Goal: Information Seeking & Learning: Learn about a topic

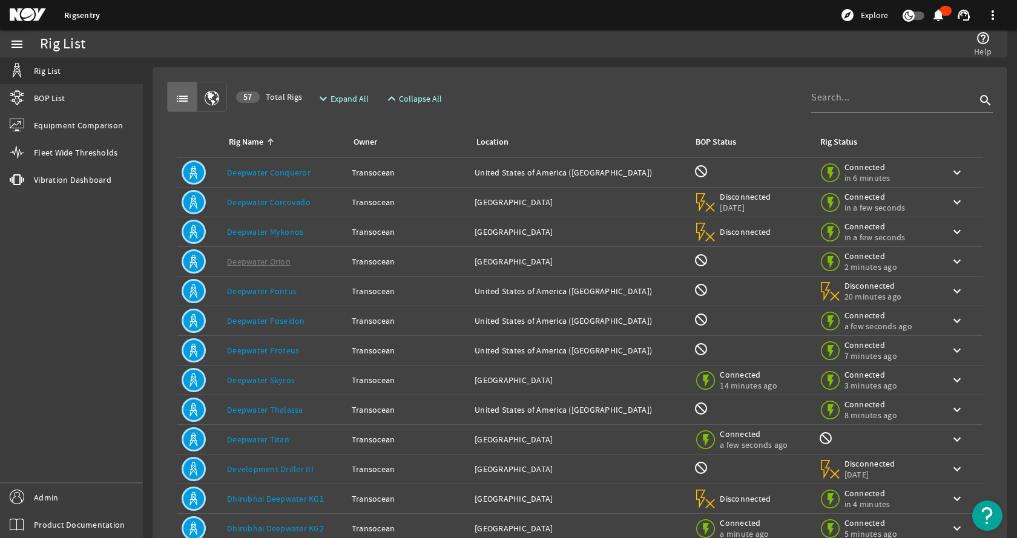
click at [541, 63] on rigsentry-mat-card "list 57 Total Rigs expand_more Expand All expand_less Collapse All search Rig N…" at bounding box center [580, 364] width 874 height 613
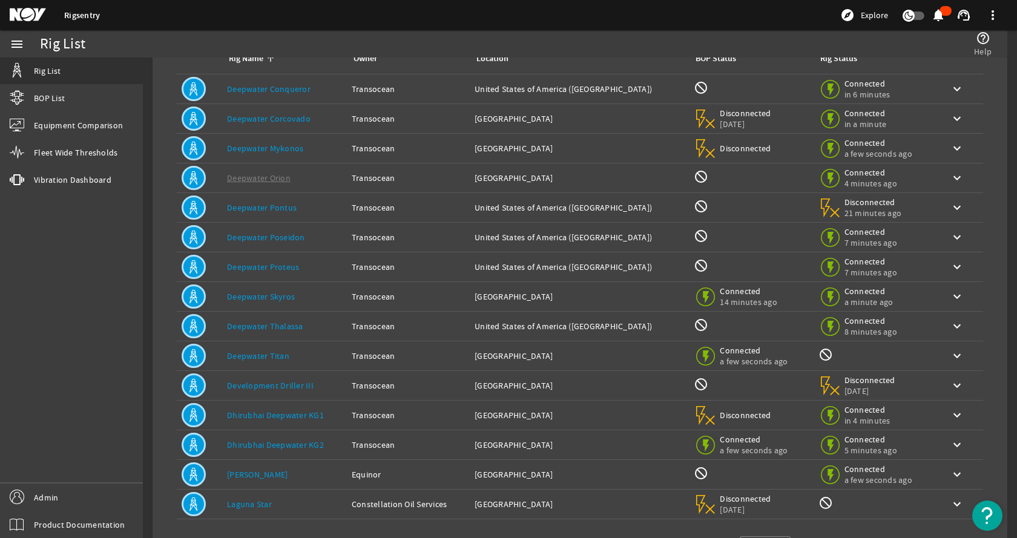
scroll to position [133, 0]
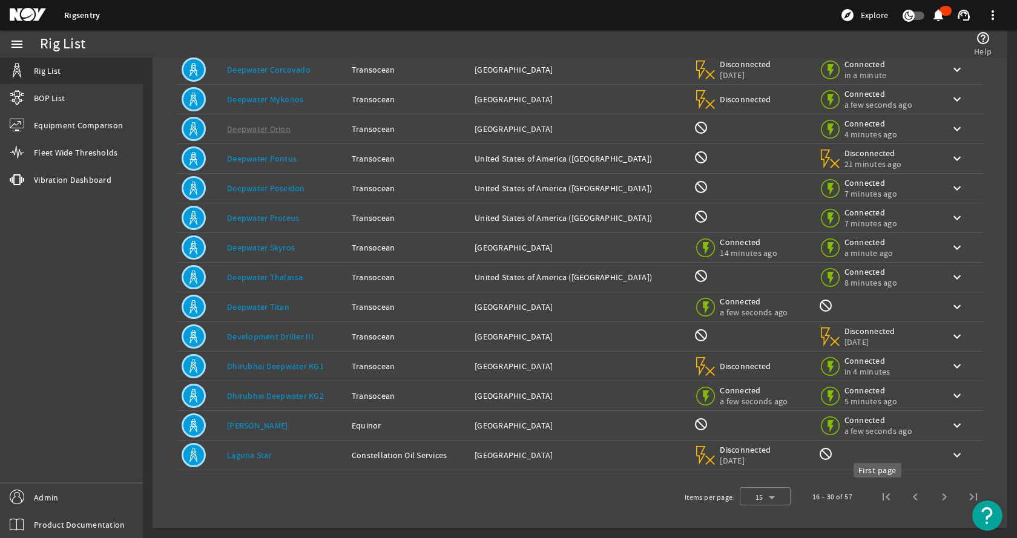
click at [877, 495] on span "First page" at bounding box center [886, 497] width 29 height 29
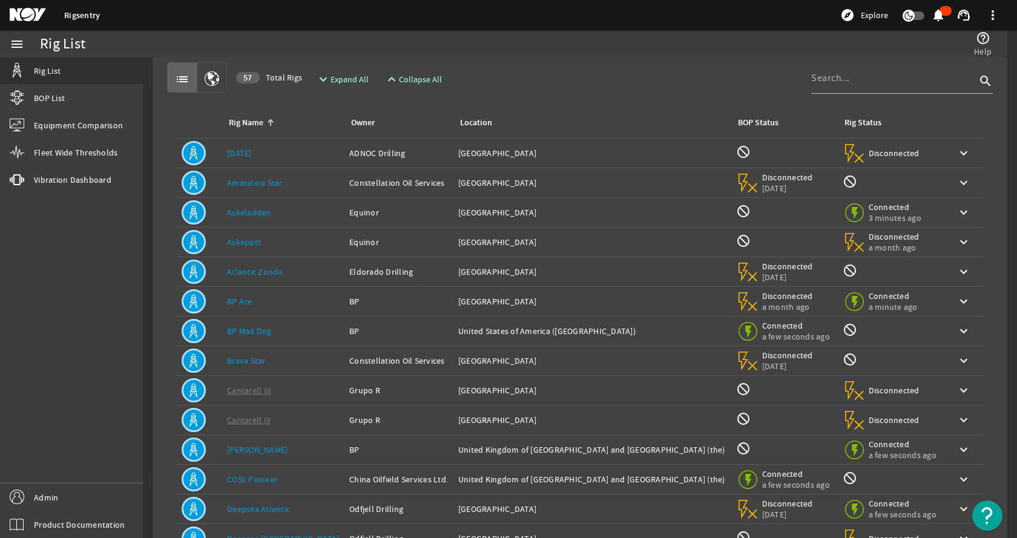
scroll to position [12, 0]
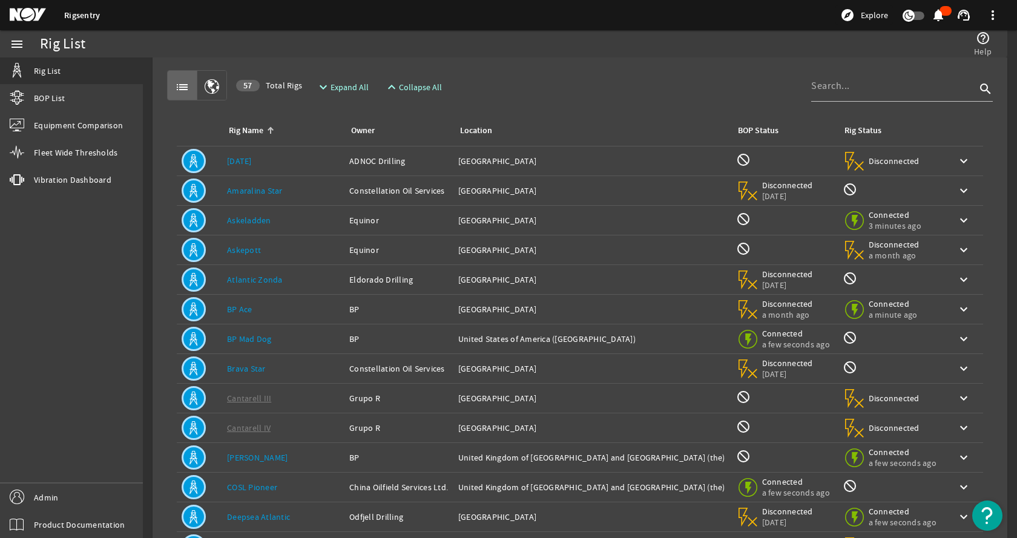
click at [251, 163] on link "[DATE]" at bounding box center [239, 161] width 25 height 11
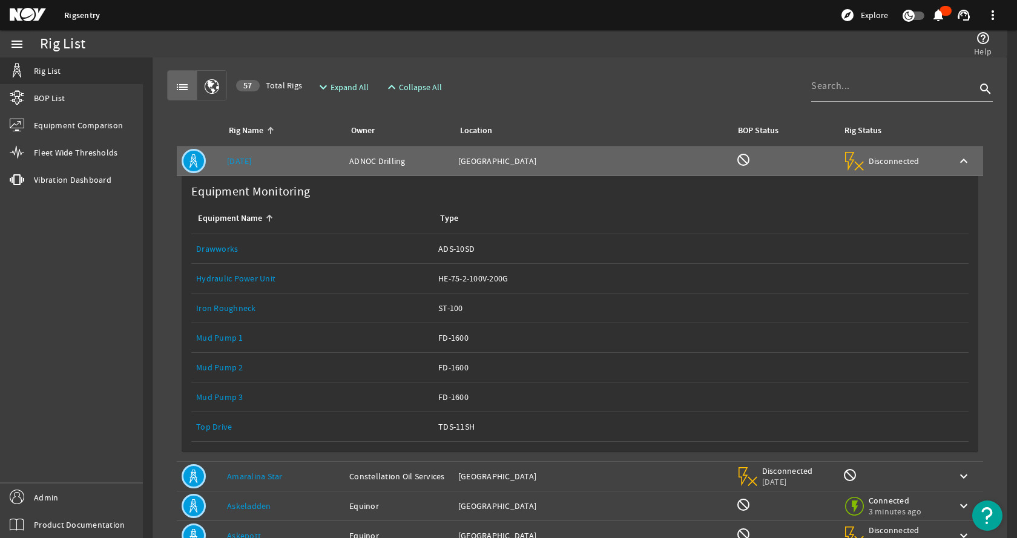
click at [213, 245] on link "Drawworks" at bounding box center [217, 248] width 42 height 11
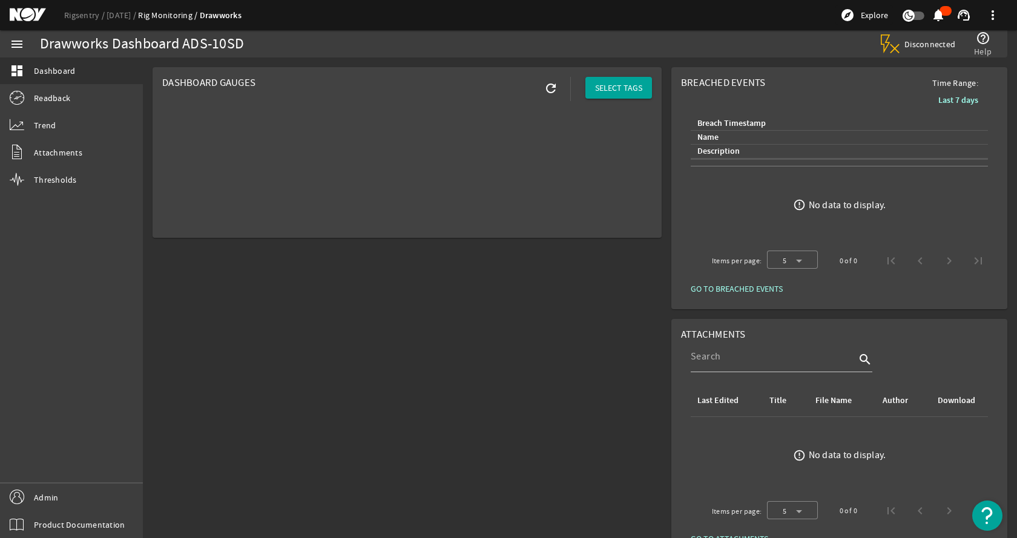
click at [265, 310] on div "Dashboard Gauges refresh SELECT TAGS" at bounding box center [407, 313] width 519 height 502
click at [71, 93] on link "Readback" at bounding box center [71, 98] width 143 height 27
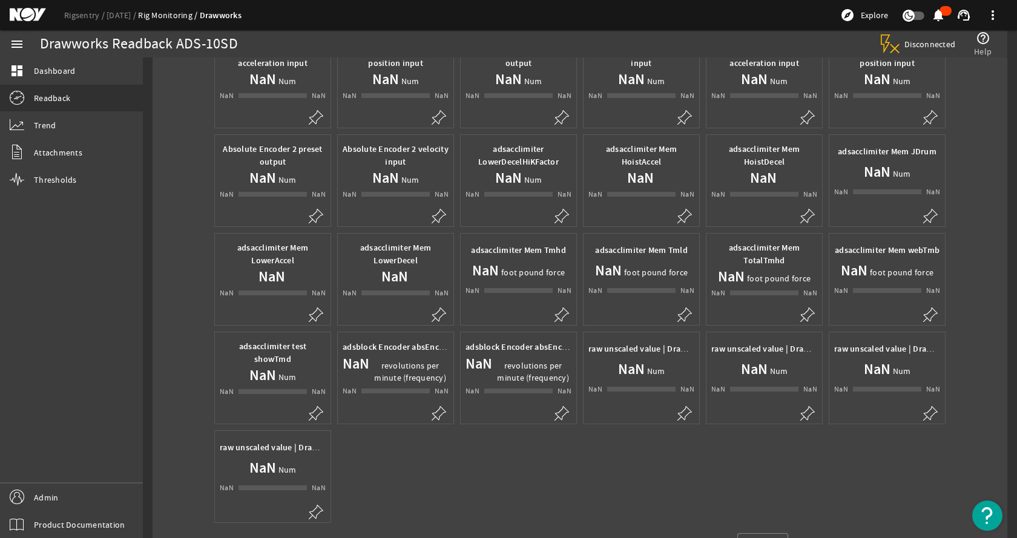
scroll to position [177, 0]
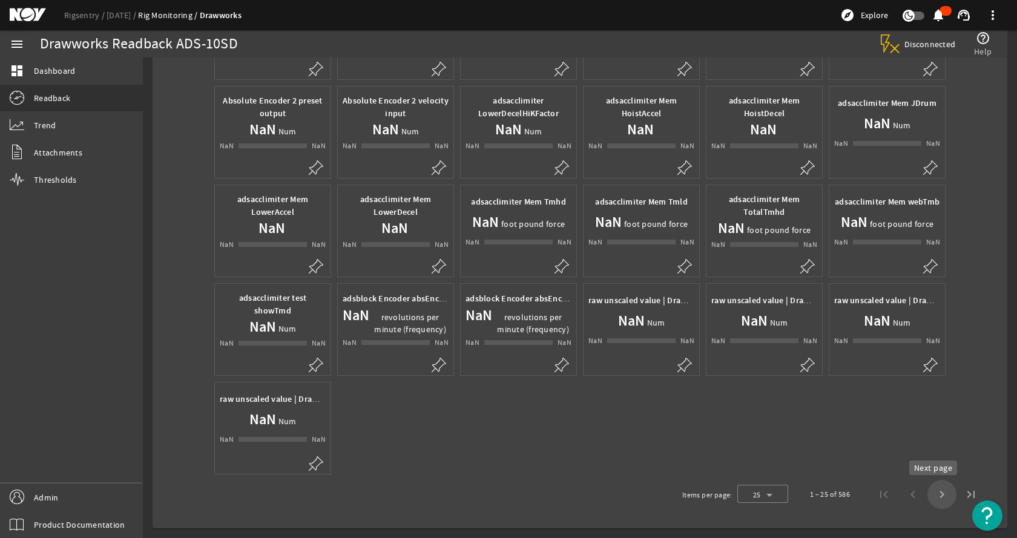
click at [936, 495] on span "Next page" at bounding box center [942, 494] width 29 height 29
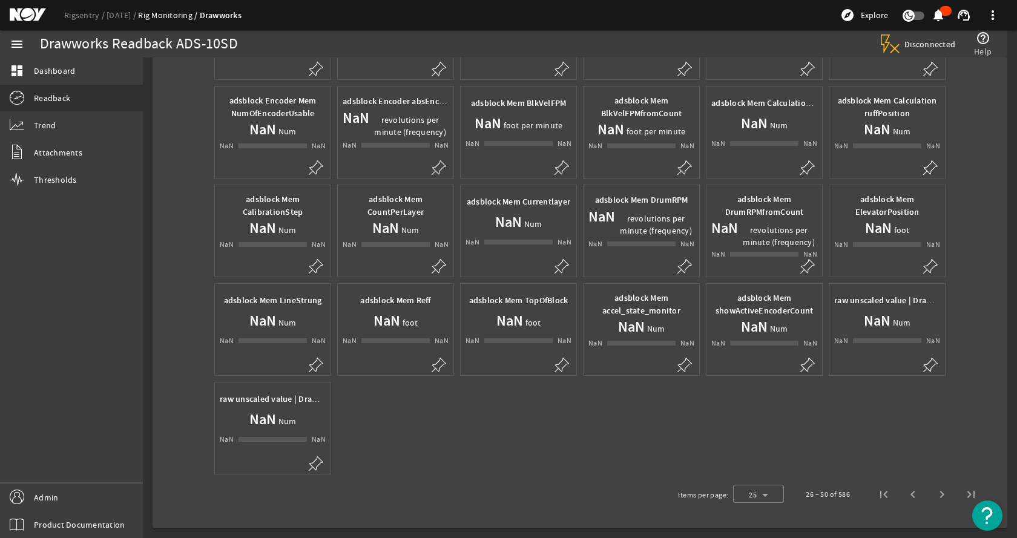
click at [570, 418] on div "Absolute Encoder 3 acceleration input NaN Num NaN NaN NaN NaN Absolute Encoder …" at bounding box center [580, 230] width 821 height 493
click at [541, 421] on div "Absolute Encoder 3 acceleration input NaN Num NaN NaN NaN NaN Absolute Encoder …" at bounding box center [580, 230] width 821 height 493
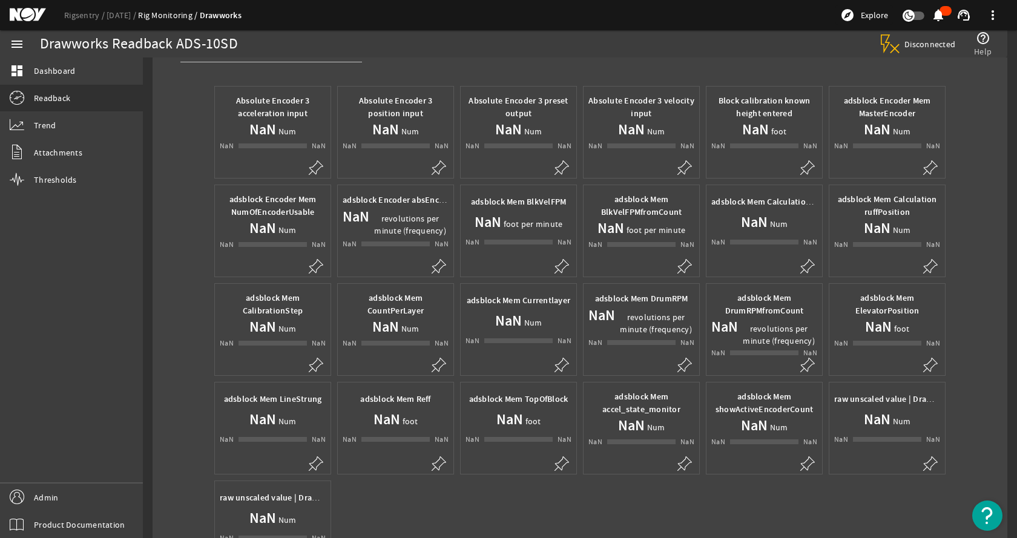
scroll to position [0, 0]
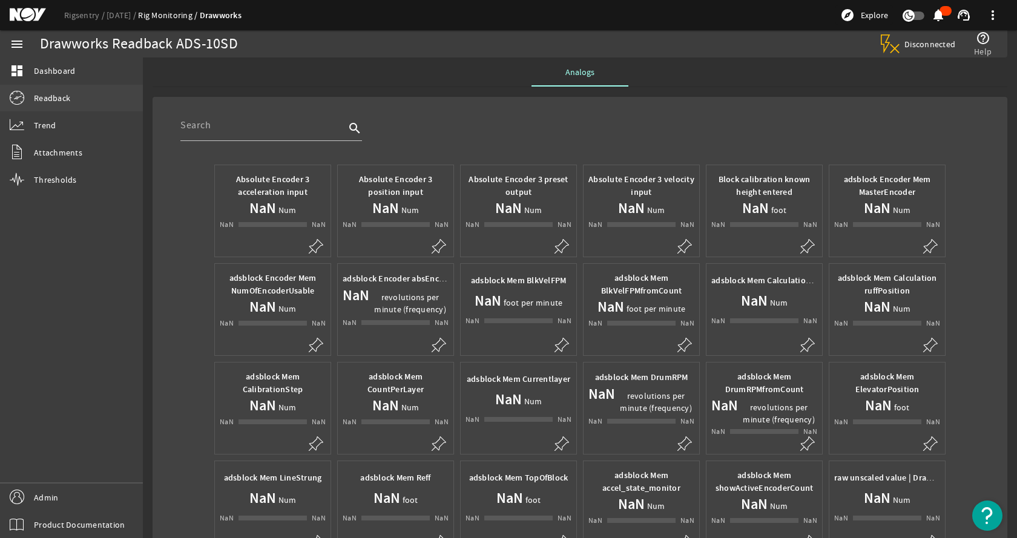
click at [72, 95] on link "Readback" at bounding box center [71, 98] width 143 height 27
click at [124, 18] on link "[DATE]" at bounding box center [122, 15] width 31 height 11
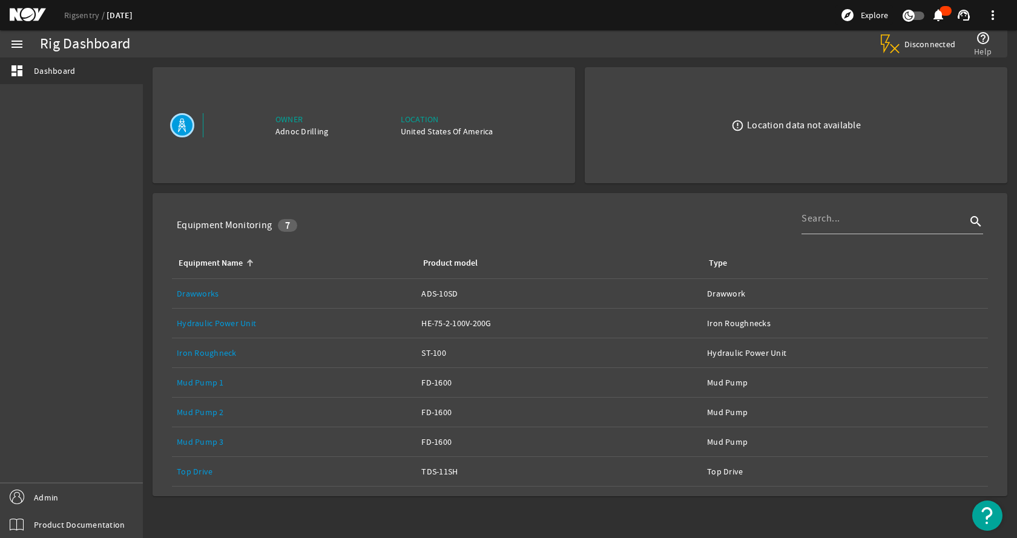
click at [633, 194] on mat-card "Equipment Monitoring 7 search Equipment Name Product model Type Equipment Name:…" at bounding box center [580, 344] width 855 height 303
click at [475, 191] on rigsentry-mat-card "Equipment Monitoring 7 search Equipment Name Product model Type Equipment Name:…" at bounding box center [580, 344] width 865 height 313
click at [495, 187] on rigsentry-mat-card "Owner Adnoc Drilling Location United States Of America" at bounding box center [364, 125] width 432 height 126
click at [251, 298] on div "Equipment Name: Drawworks" at bounding box center [294, 294] width 235 height 12
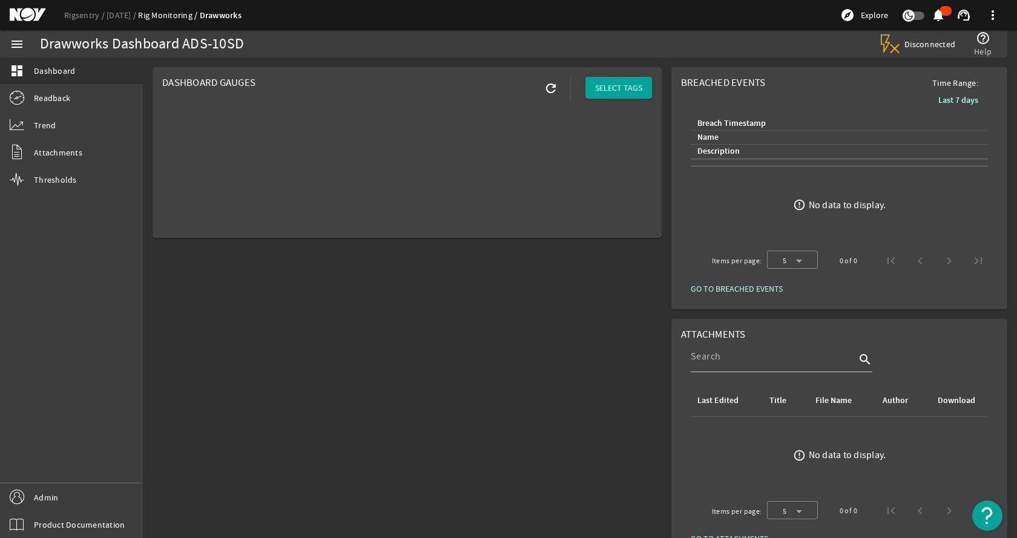
click at [474, 297] on div "Dashboard Gauges refresh SELECT TAGS" at bounding box center [407, 313] width 519 height 502
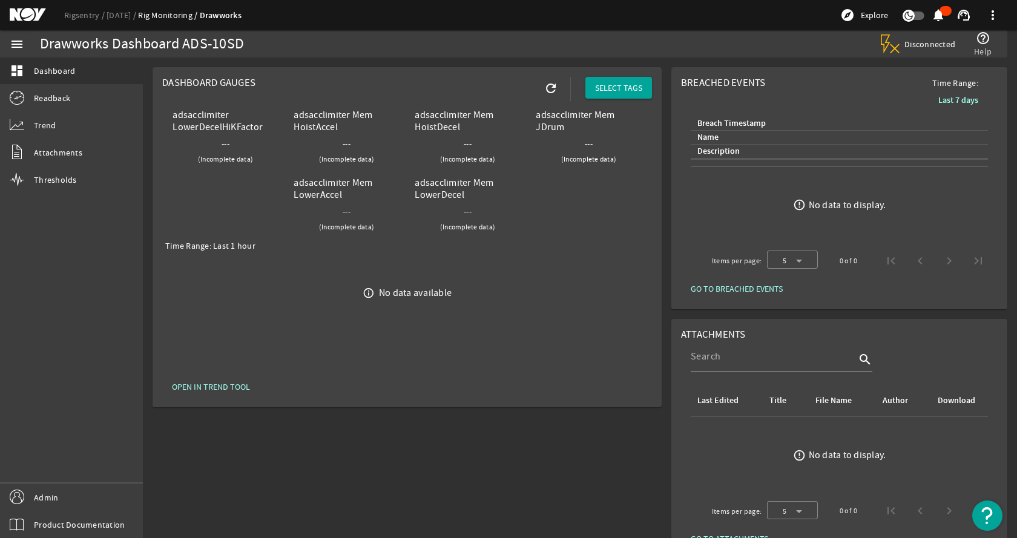
click at [434, 55] on div "Drawworks Dashboard ADS-10SD" at bounding box center [297, 43] width 515 height 27
click at [79, 16] on link "Rigsentry" at bounding box center [85, 15] width 42 height 11
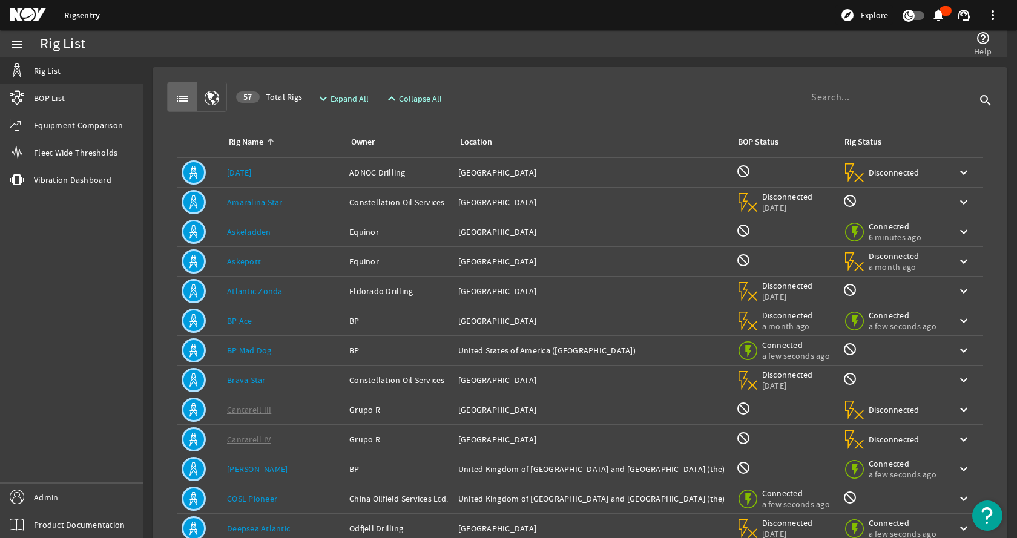
click at [866, 97] on input at bounding box center [893, 97] width 165 height 15
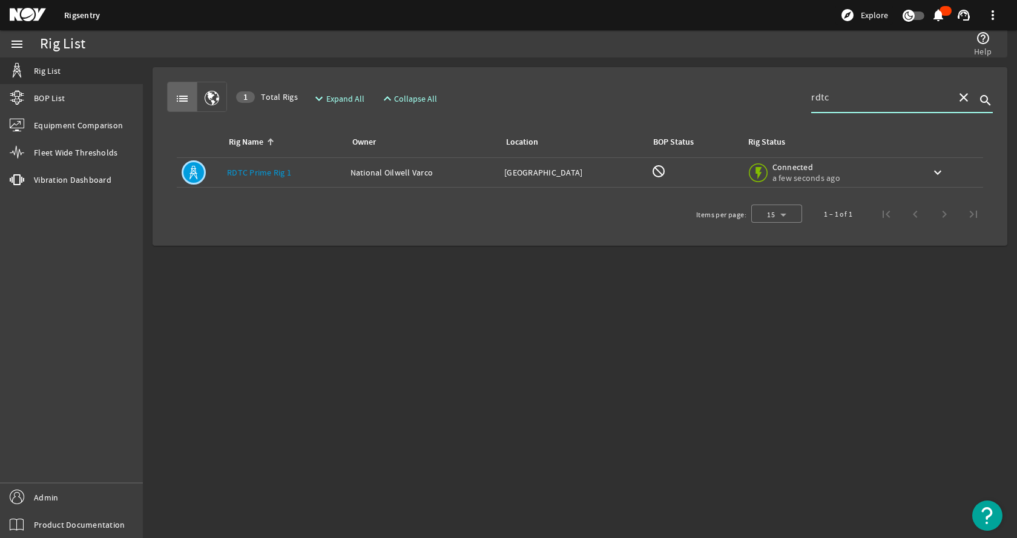
type input "rdtc"
click at [335, 176] on div "Rig Name: RDTC Prime Rig 1" at bounding box center [284, 173] width 114 height 12
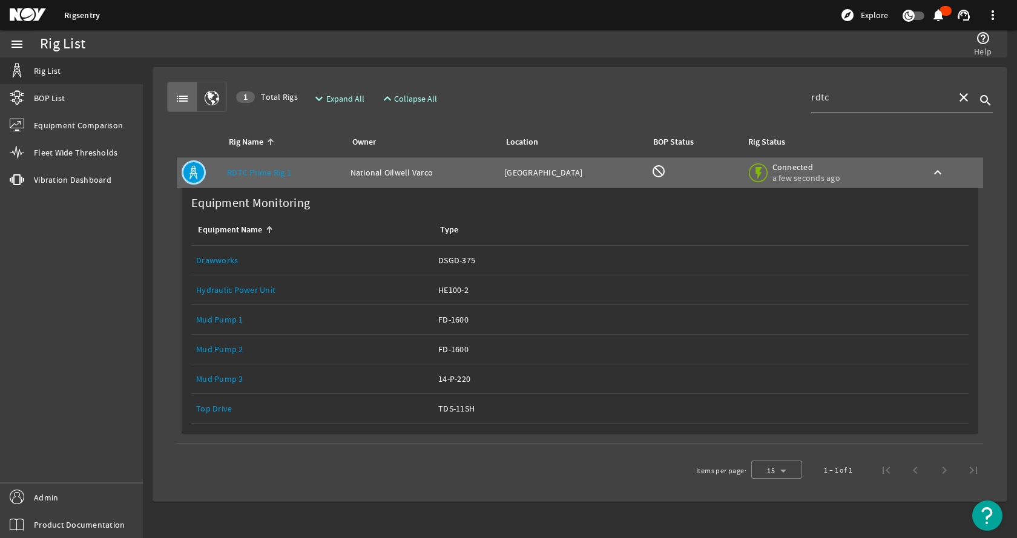
click at [222, 262] on link "Drawworks" at bounding box center [217, 260] width 42 height 11
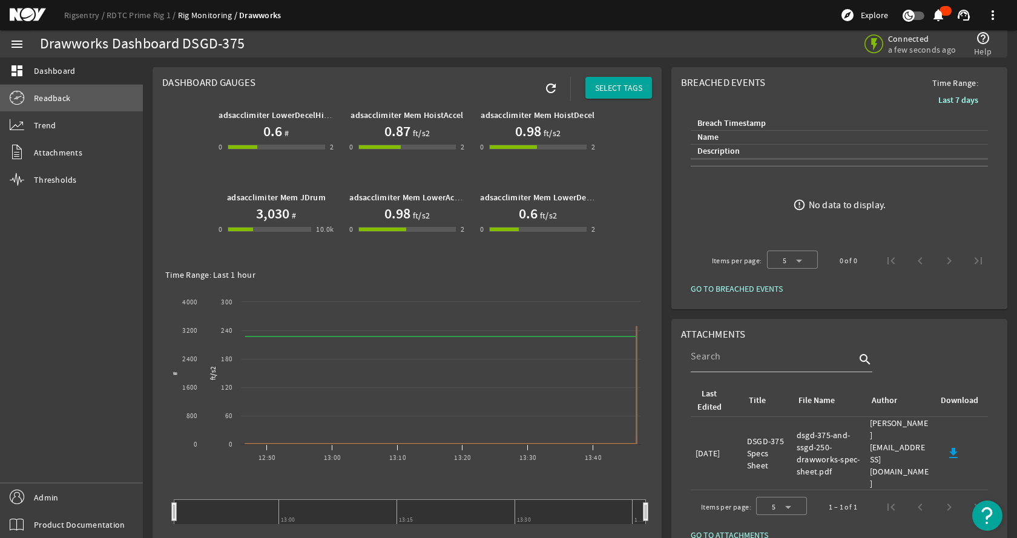
click at [71, 99] on link "Readback" at bounding box center [71, 98] width 143 height 27
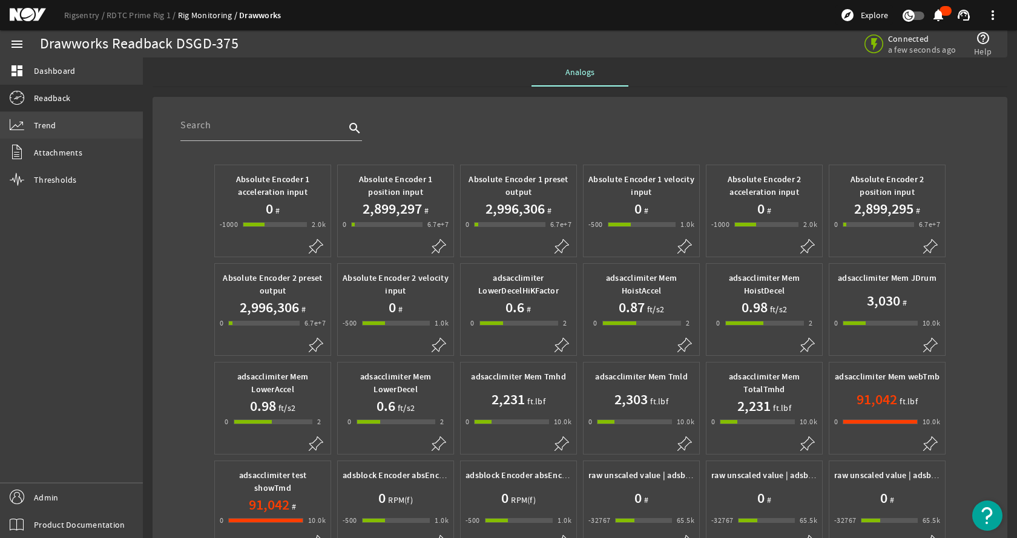
click at [68, 126] on link "Trend" at bounding box center [71, 125] width 143 height 27
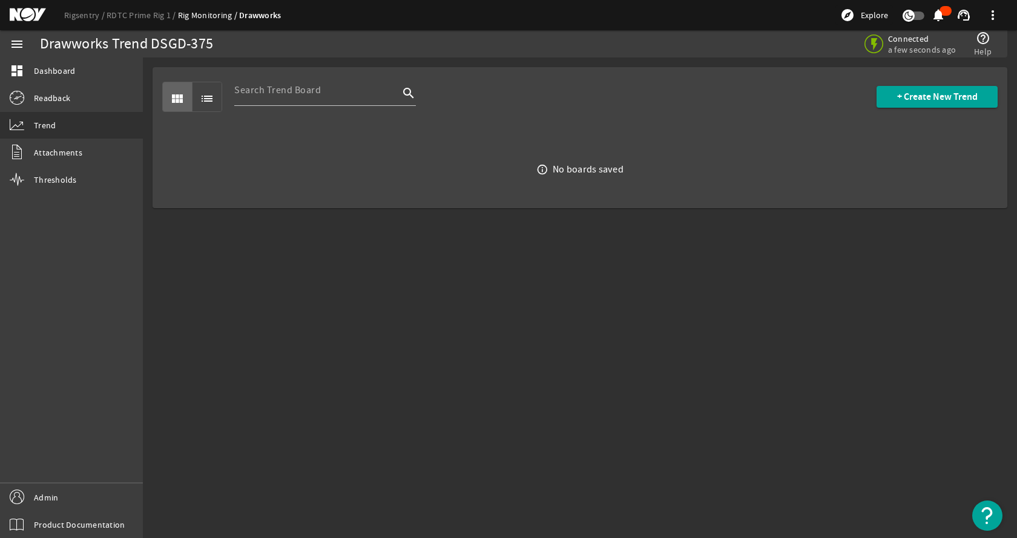
drag, startPoint x: 629, startPoint y: 114, endPoint x: 870, endPoint y: 71, distance: 245.3
click at [639, 111] on div "view_module list search + Create New Trend" at bounding box center [580, 96] width 836 height 59
click at [934, 94] on span "+ Create New Trend" at bounding box center [937, 97] width 81 height 12
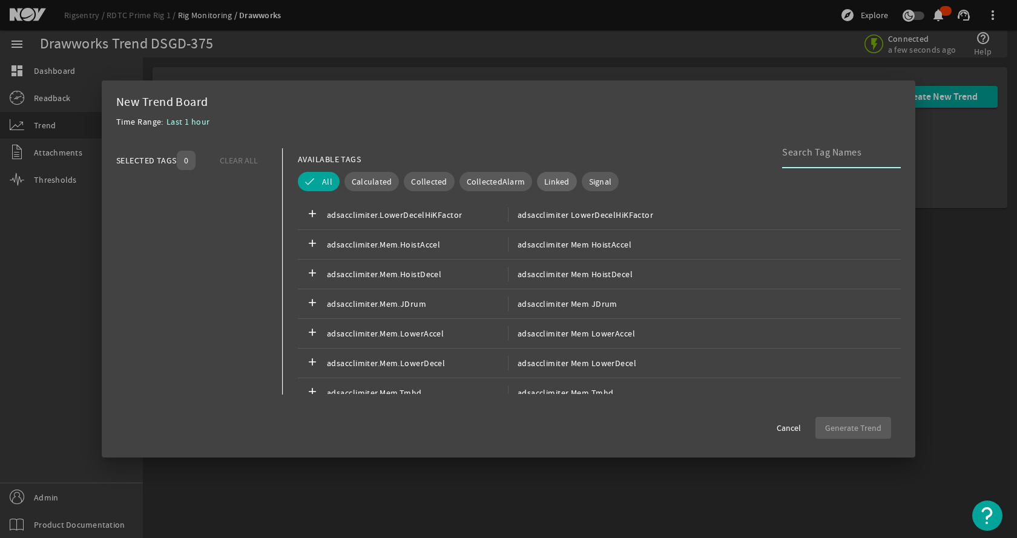
click at [547, 187] on span "Linked" at bounding box center [556, 182] width 25 height 12
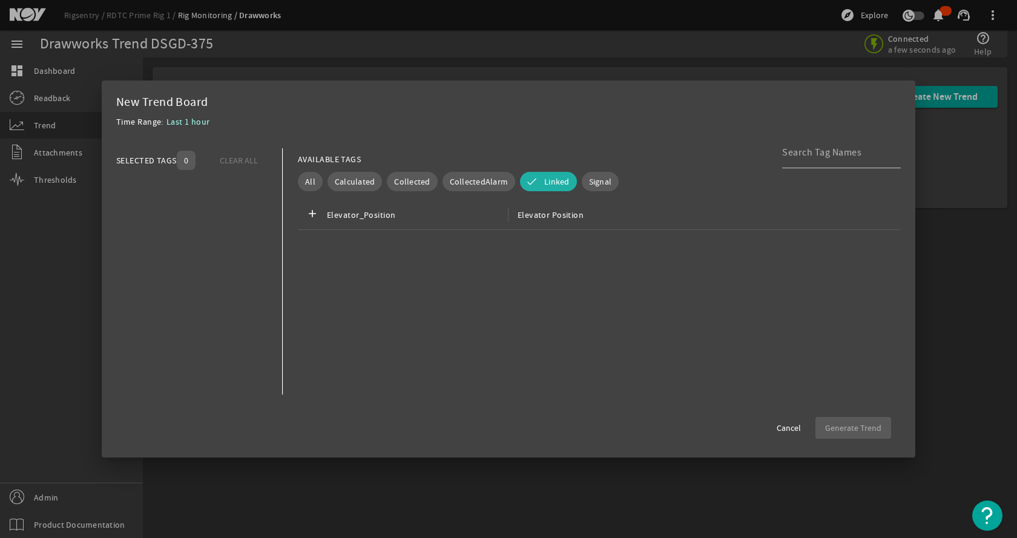
click at [665, 129] on div "Time Range: Last 1 hour" at bounding box center [508, 125] width 785 height 22
click at [791, 437] on span at bounding box center [789, 428] width 44 height 29
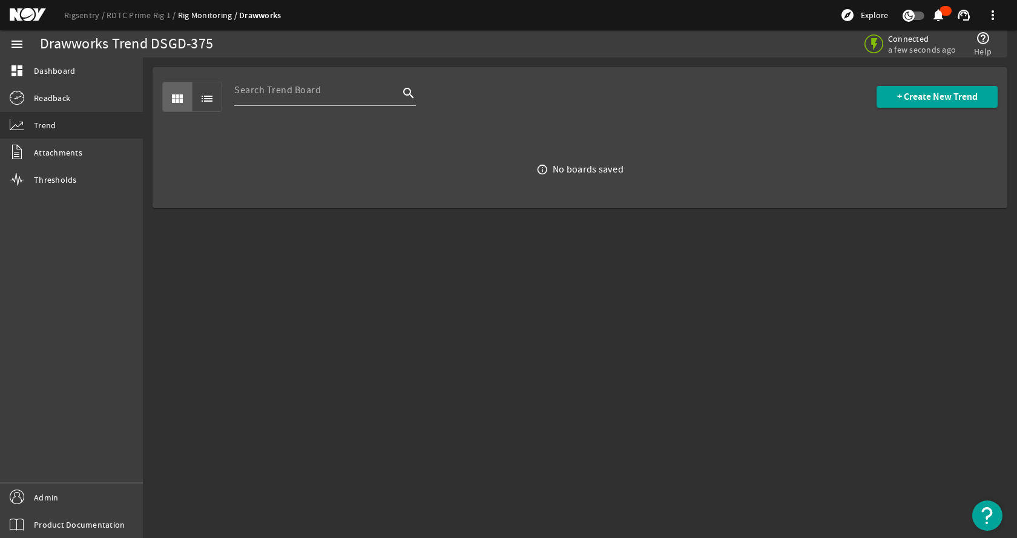
click at [598, 360] on mat-sidenav-content "Drawworks Trend DSGD-375 Connected a few seconds ago help_outline Help view_mod…" at bounding box center [580, 298] width 874 height 481
click at [81, 15] on link "Rigsentry" at bounding box center [85, 15] width 42 height 11
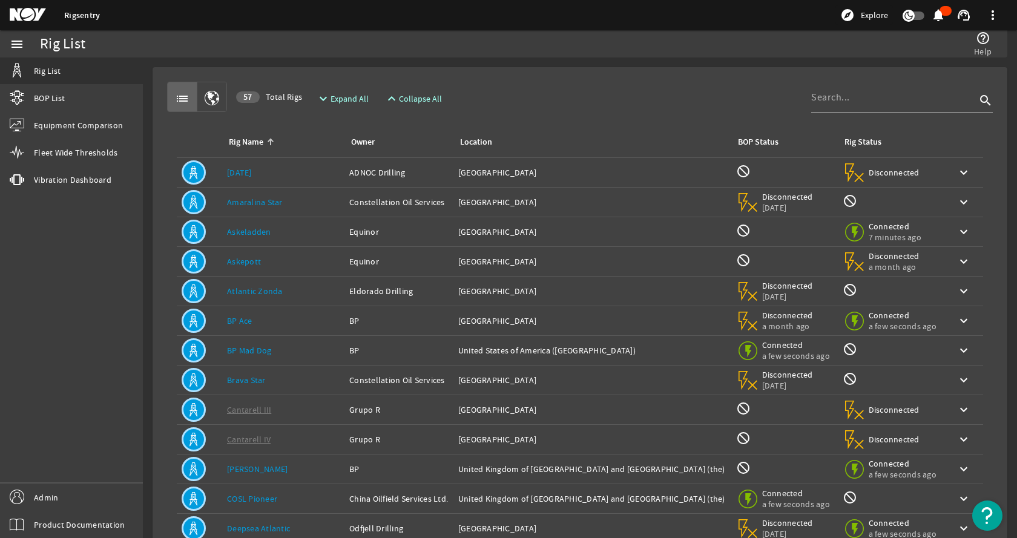
click at [830, 99] on input at bounding box center [893, 97] width 165 height 15
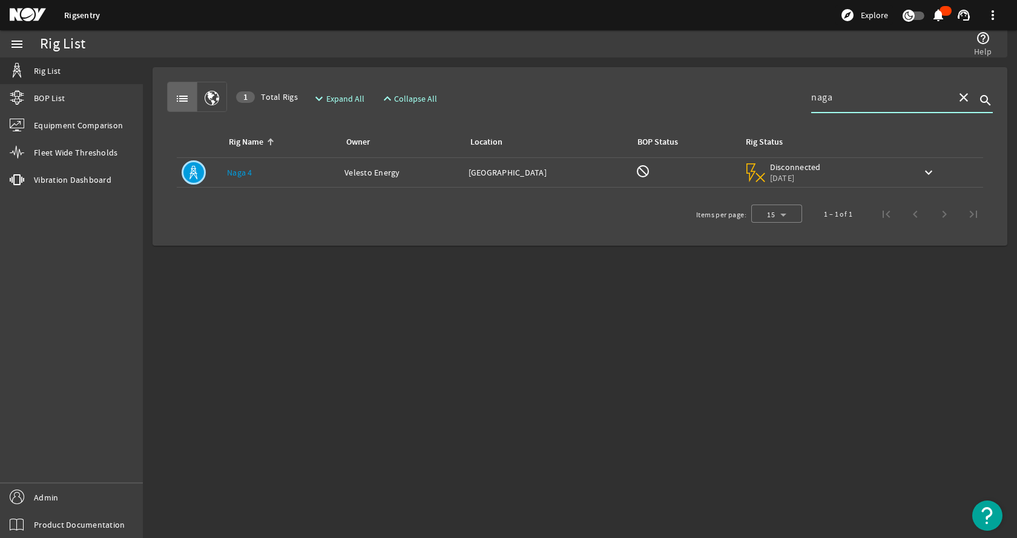
type input "naga"
click at [281, 176] on div "Rig Name: [PERSON_NAME] 4" at bounding box center [281, 173] width 108 height 12
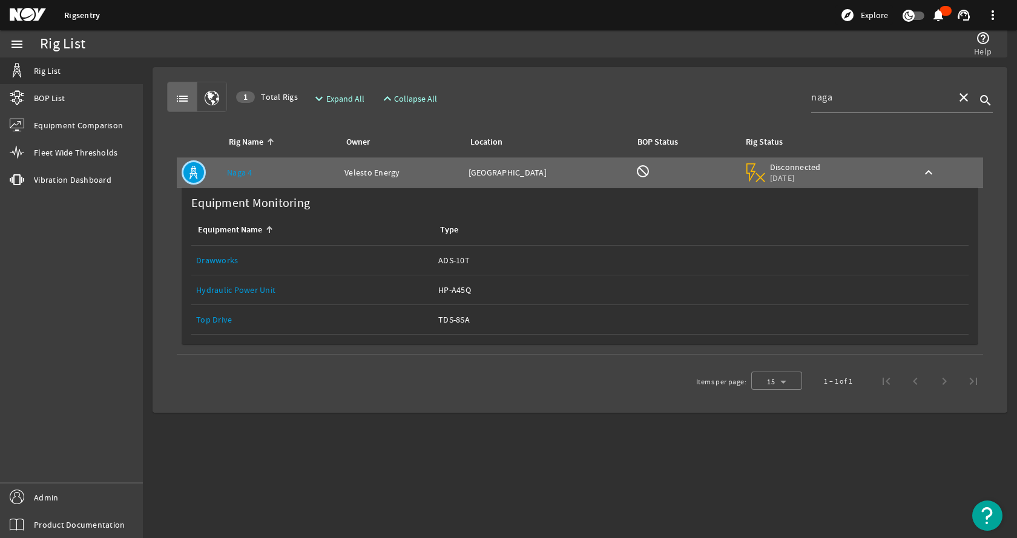
click at [217, 257] on link "Drawworks" at bounding box center [217, 260] width 42 height 11
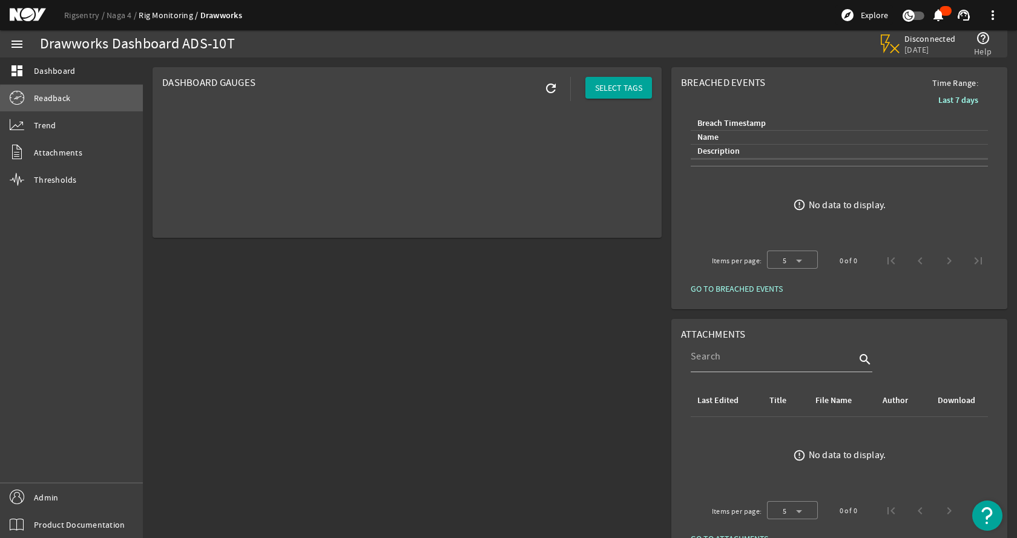
click at [98, 101] on link "Readback" at bounding box center [71, 98] width 143 height 27
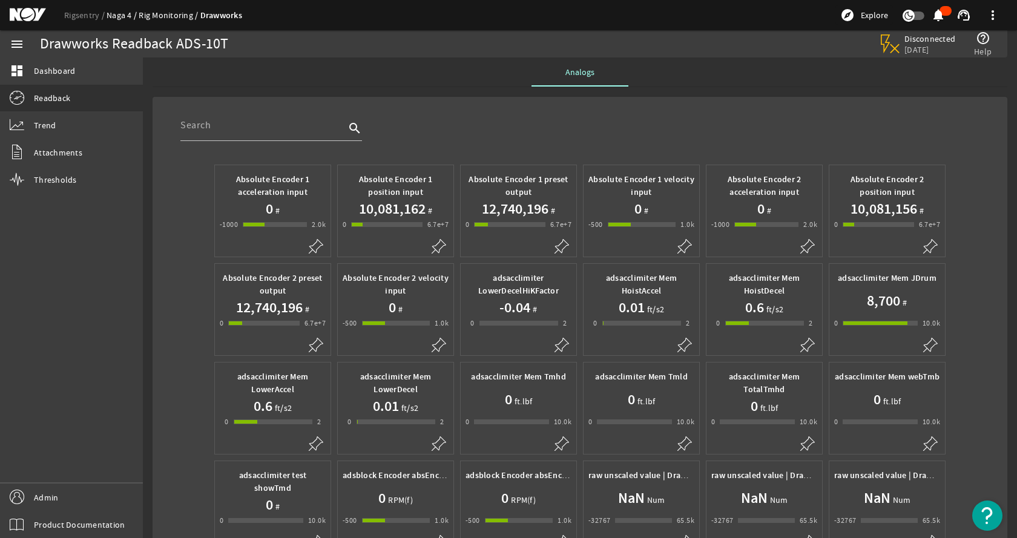
click at [121, 17] on link "Naga 4" at bounding box center [123, 15] width 32 height 11
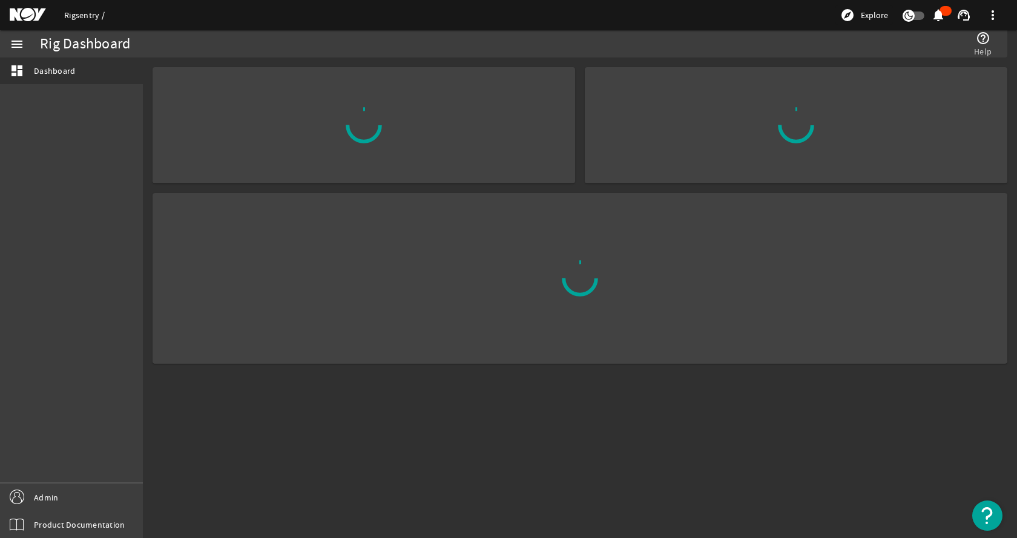
click at [88, 13] on link "Rigsentry" at bounding box center [84, 15] width 41 height 11
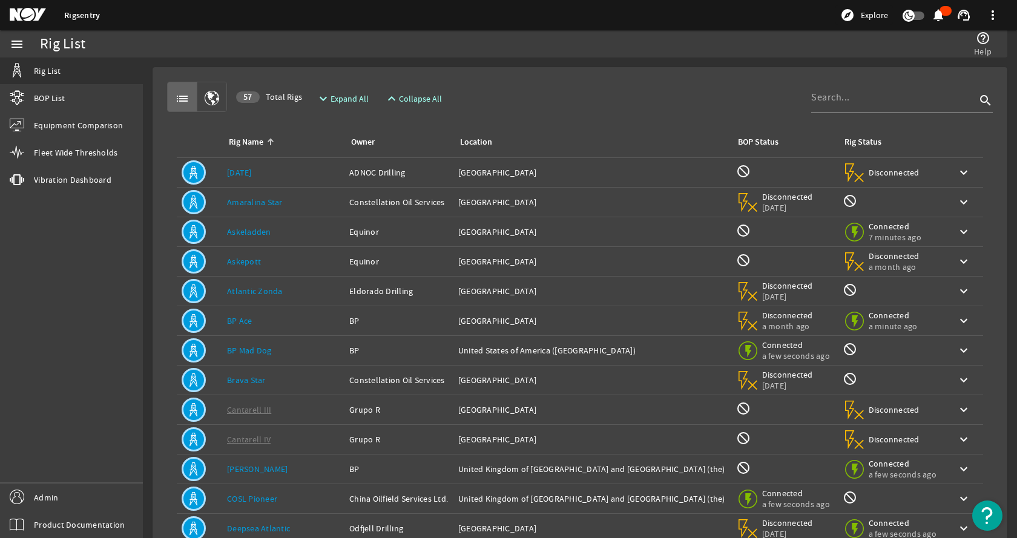
click at [378, 198] on div "Owner: Constellation Oil Services" at bounding box center [398, 202] width 99 height 12
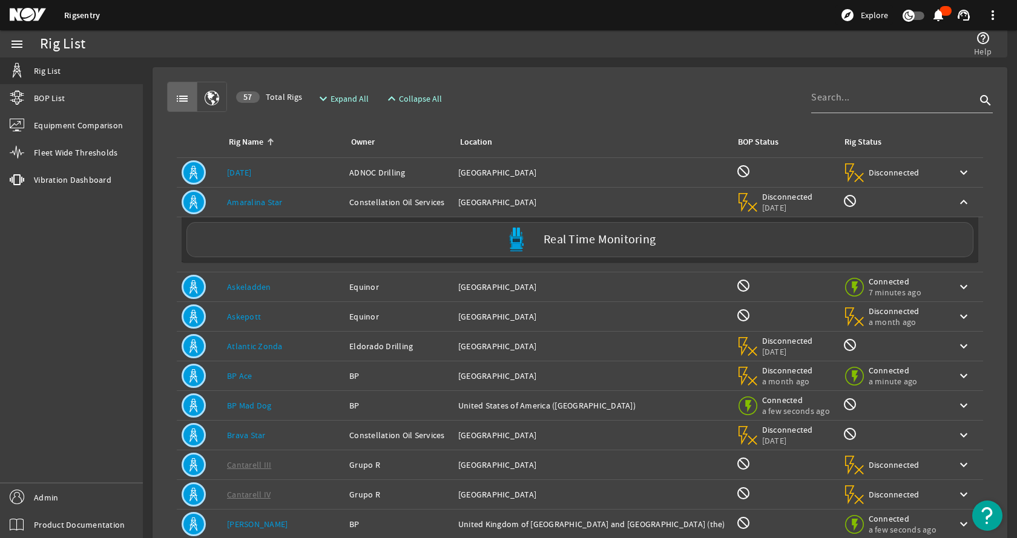
click at [225, 192] on td "Rig Name: Amaralina Star" at bounding box center [283, 203] width 122 height 30
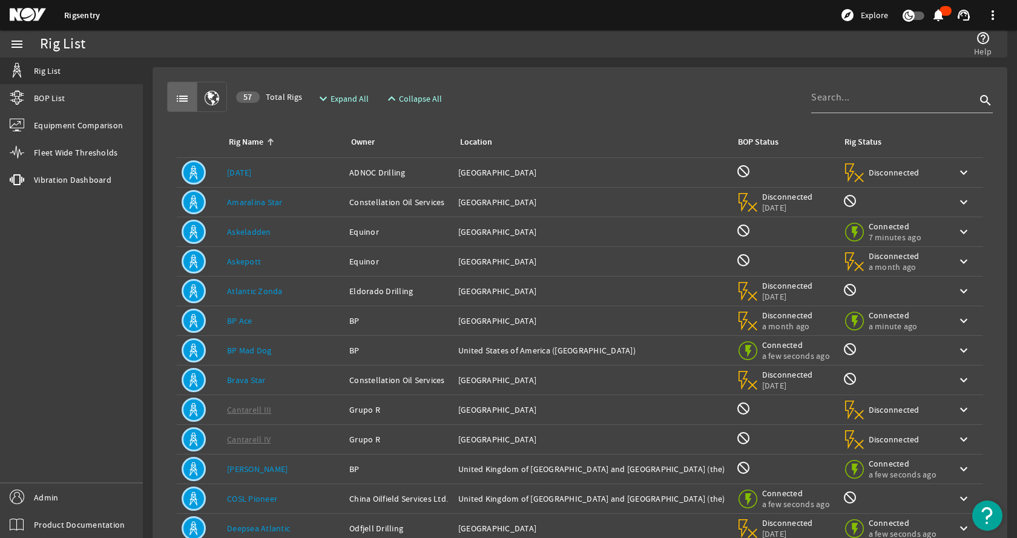
click at [292, 240] on td "Rig Name: Askeladden" at bounding box center [283, 232] width 122 height 30
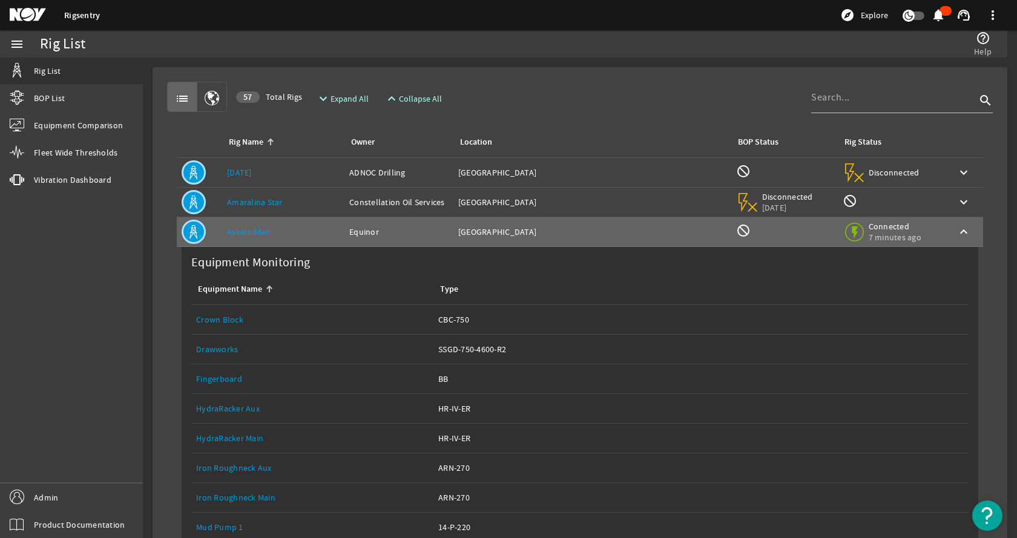
click at [221, 352] on link "Drawworks" at bounding box center [217, 349] width 42 height 11
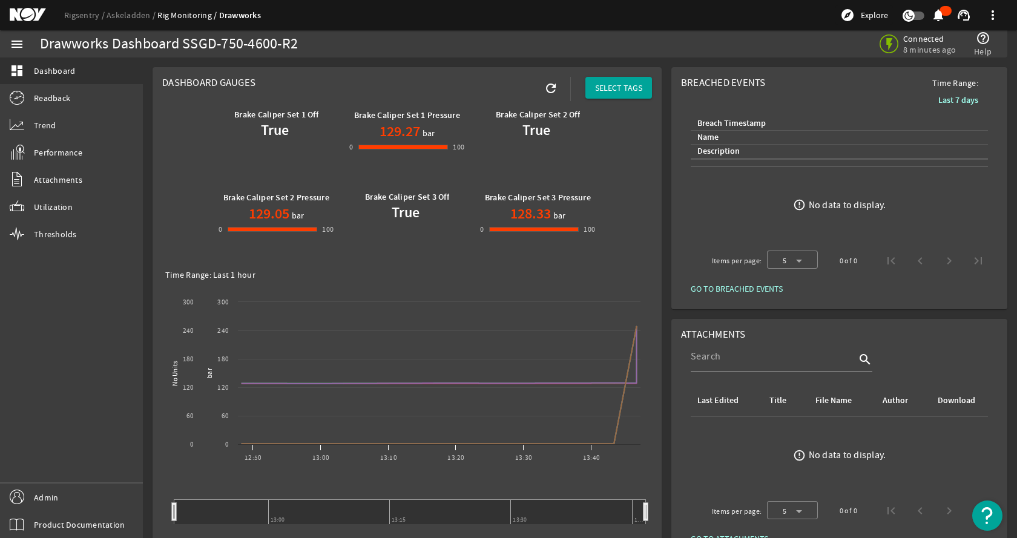
click at [660, 298] on rigsentry-mat-card "Dashboard Gauges refresh SELECT TAGS Brake Caliper Set 1 Off True Brake Caliper…" at bounding box center [407, 450] width 519 height 776
click at [667, 242] on rigsentry-mat-card "Breached Events Time Range: Last 7 days Breach Timestamp Name Description error…" at bounding box center [840, 188] width 346 height 252
click at [397, 130] on h1 "129.27" at bounding box center [400, 131] width 41 height 19
click at [249, 219] on h1 "129.05" at bounding box center [269, 213] width 41 height 19
click at [452, 65] on rigsentry-mat-card "Dashboard Gauges refresh SELECT TAGS Brake Caliper Set 1 Off True Brake Caliper…" at bounding box center [407, 450] width 519 height 776
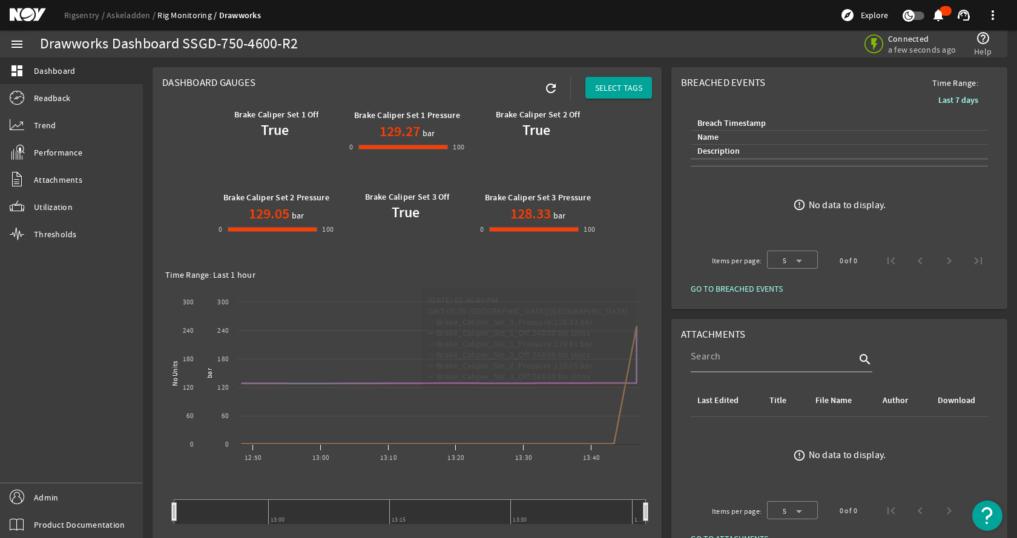
click at [470, 67] on mat-card "Dashboard Gauges refresh SELECT TAGS Brake Caliper Set 1 Off True Brake Caliper…" at bounding box center [407, 450] width 509 height 766
click at [450, 58] on div "Dashboard Gauges refresh SELECT TAGS Brake Caliper Set 1 Off True Brake Caliper…" at bounding box center [580, 450] width 874 height 785
click at [380, 79] on mat-card "Dashboard Gauges refresh SELECT TAGS Brake Caliper Set 1 Off True Brake Caliper…" at bounding box center [407, 450] width 509 height 766
click at [383, 69] on mat-card "Dashboard Gauges refresh SELECT TAGS Brake Caliper Set 1 Off True Brake Caliper…" at bounding box center [407, 450] width 509 height 766
click at [65, 211] on span "Utilization" at bounding box center [53, 207] width 39 height 12
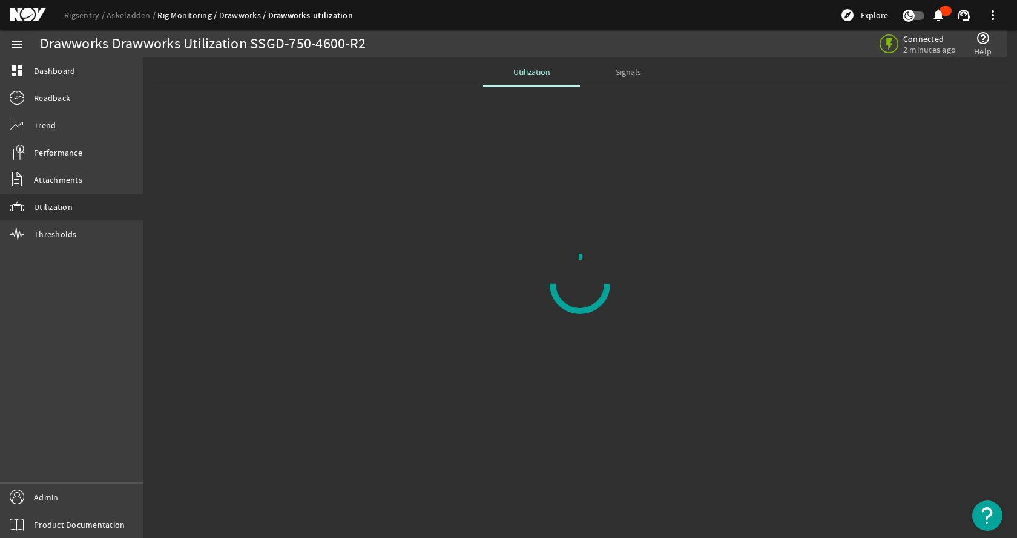
click at [418, 137] on rigsentry-tab "Utilization Signals" at bounding box center [580, 209] width 874 height 302
drag, startPoint x: 570, startPoint y: 205, endPoint x: 484, endPoint y: 179, distance: 89.3
click at [570, 205] on rigsentry-tab "Utilization Signals" at bounding box center [580, 209] width 874 height 302
click at [616, 76] on span "Signals" at bounding box center [628, 72] width 25 height 8
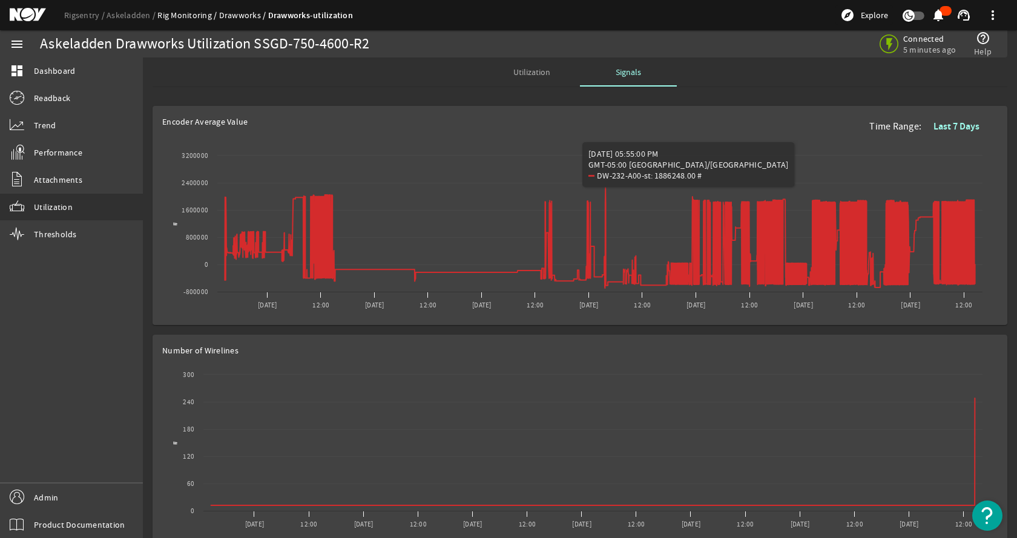
click at [531, 71] on span "Utilization" at bounding box center [531, 72] width 37 height 8
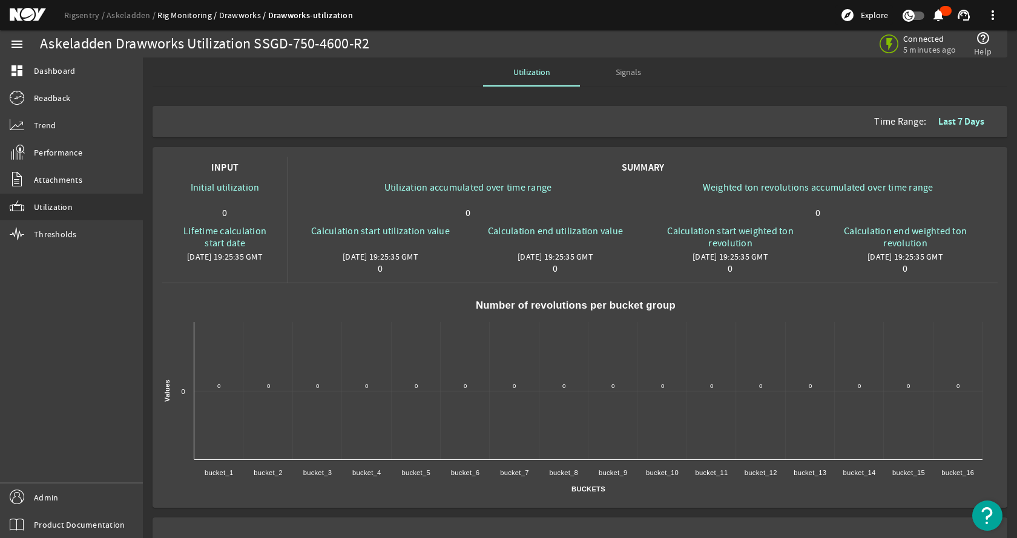
click at [275, 114] on div "Time Range: Last 7 Days" at bounding box center [579, 122] width 845 height 22
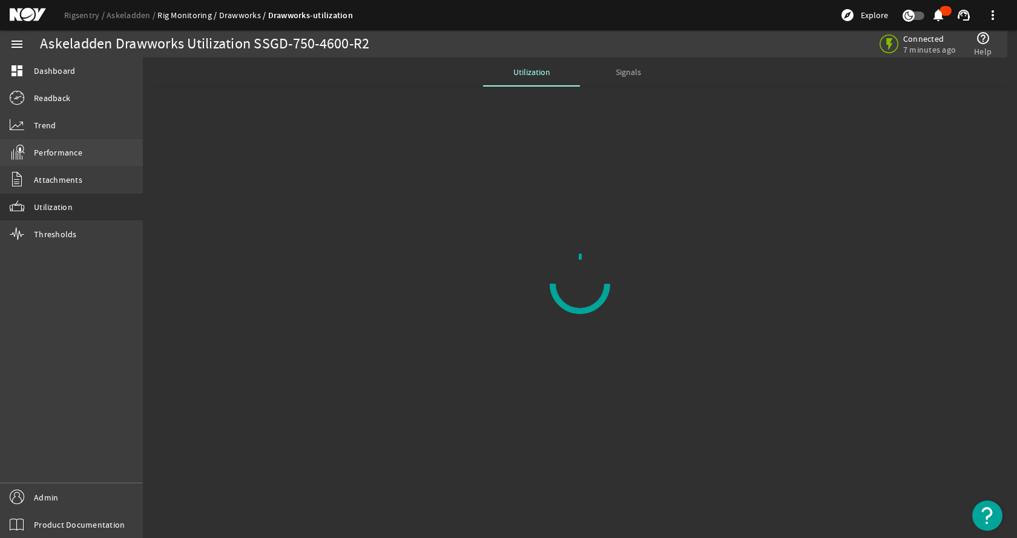
click at [76, 153] on span "Performance" at bounding box center [58, 153] width 48 height 12
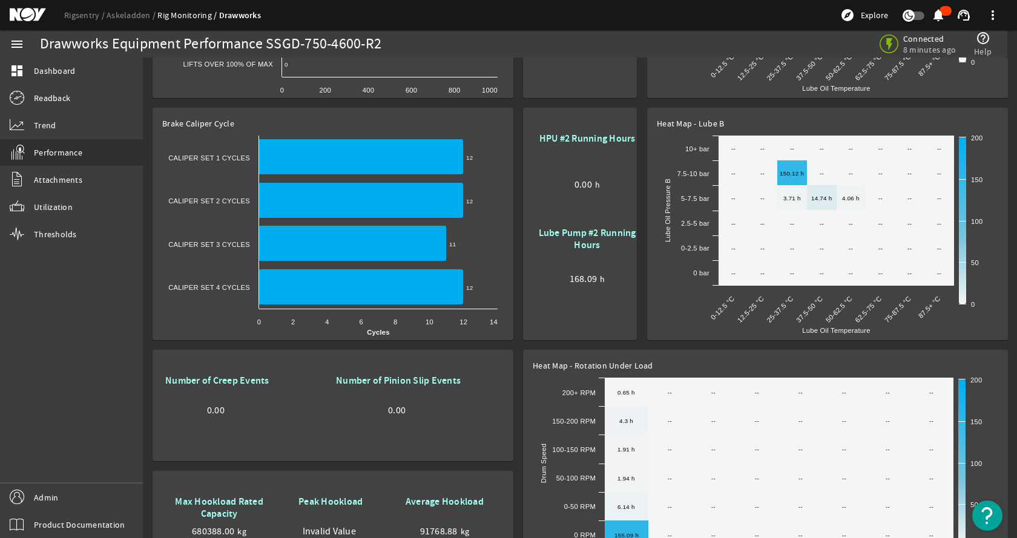
scroll to position [412, 0]
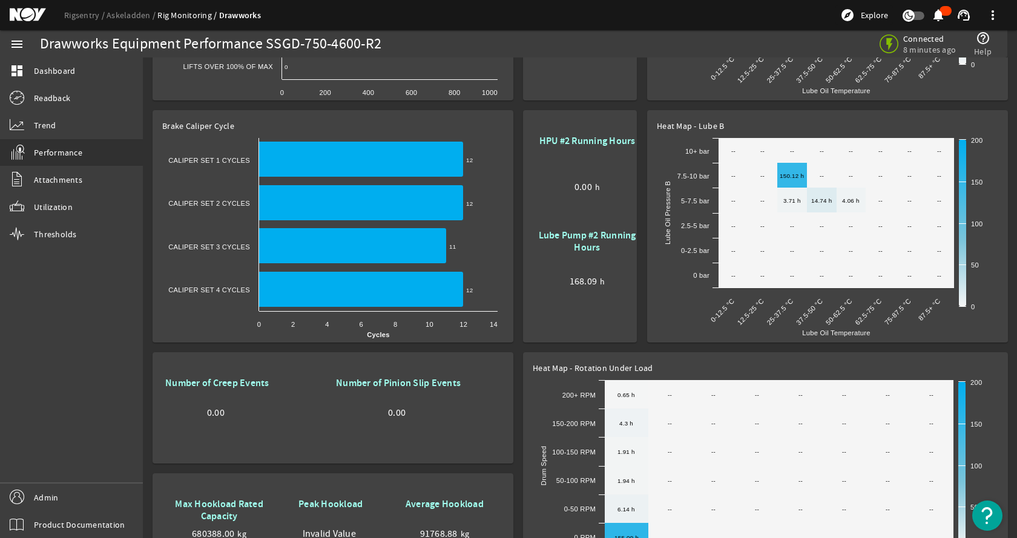
click at [520, 274] on rigsentry-mat-card "HPU #2 Running Hours 0.00 h Lube Pump #2 Running Hours 168.09 h" at bounding box center [580, 226] width 124 height 242
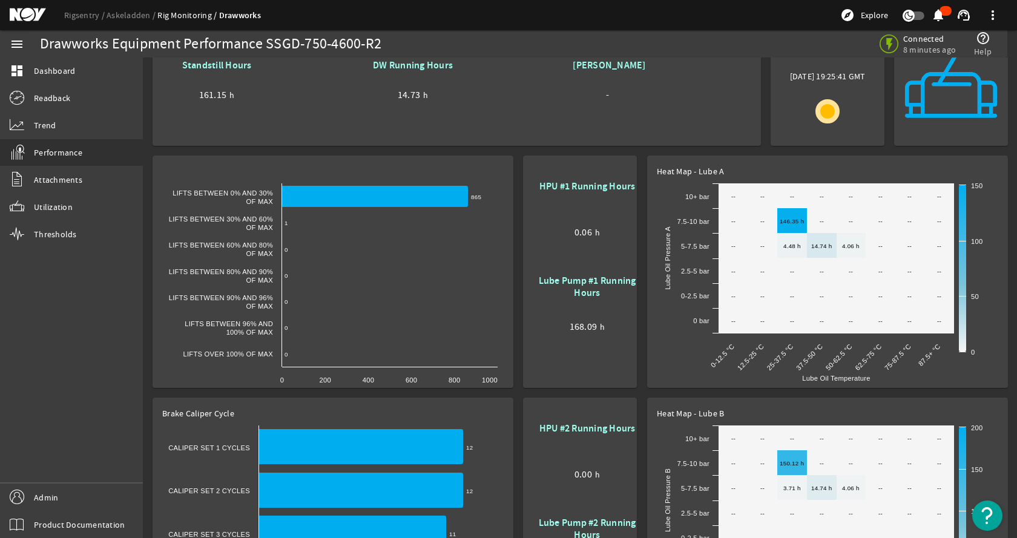
scroll to position [0, 0]
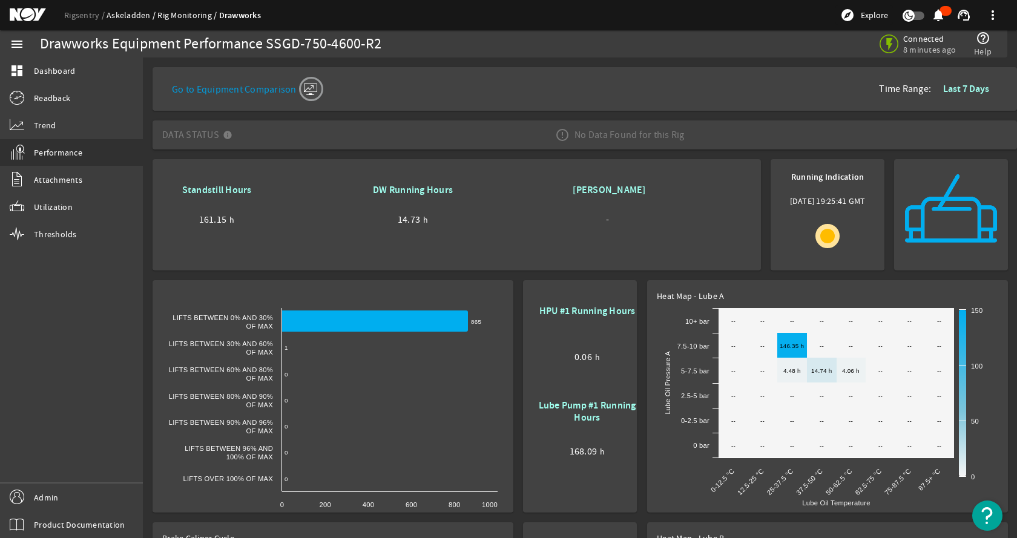
click at [127, 15] on link "Askeladden" at bounding box center [132, 15] width 51 height 11
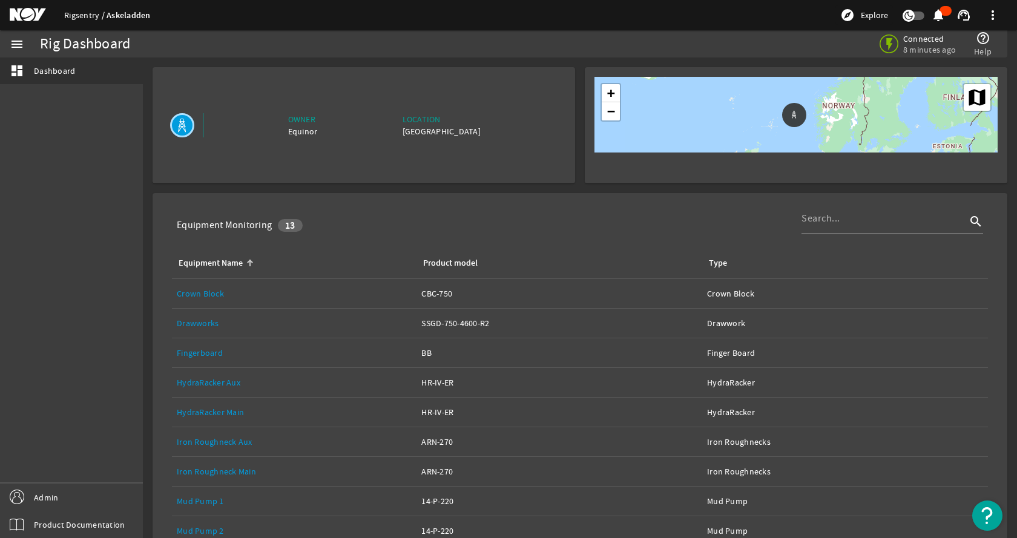
click at [83, 10] on link "Rigsentry" at bounding box center [85, 15] width 42 height 11
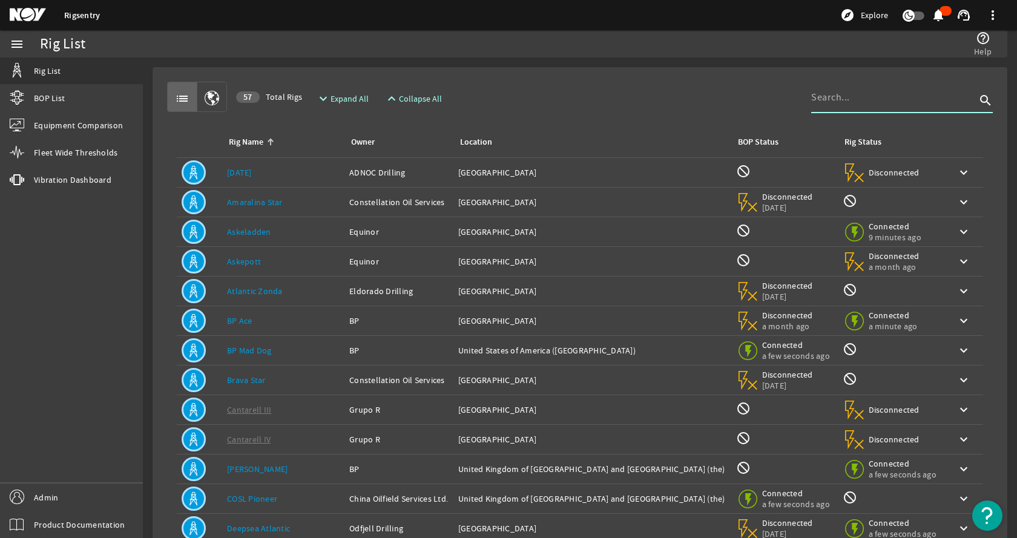
click at [864, 97] on input at bounding box center [893, 97] width 165 height 15
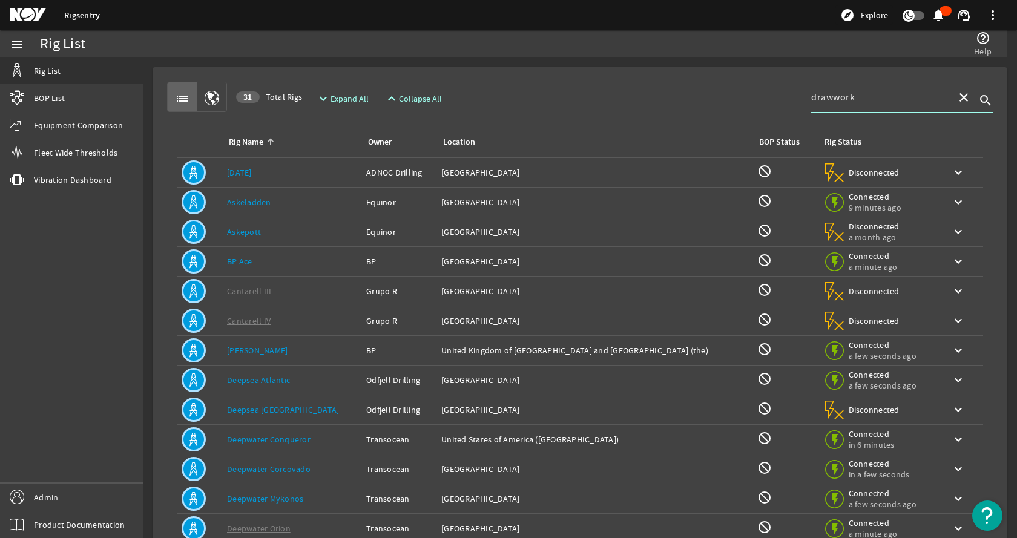
type input "drawwork"
click at [305, 380] on div "Rig Name: Deepsea Atlantic" at bounding box center [292, 380] width 130 height 12
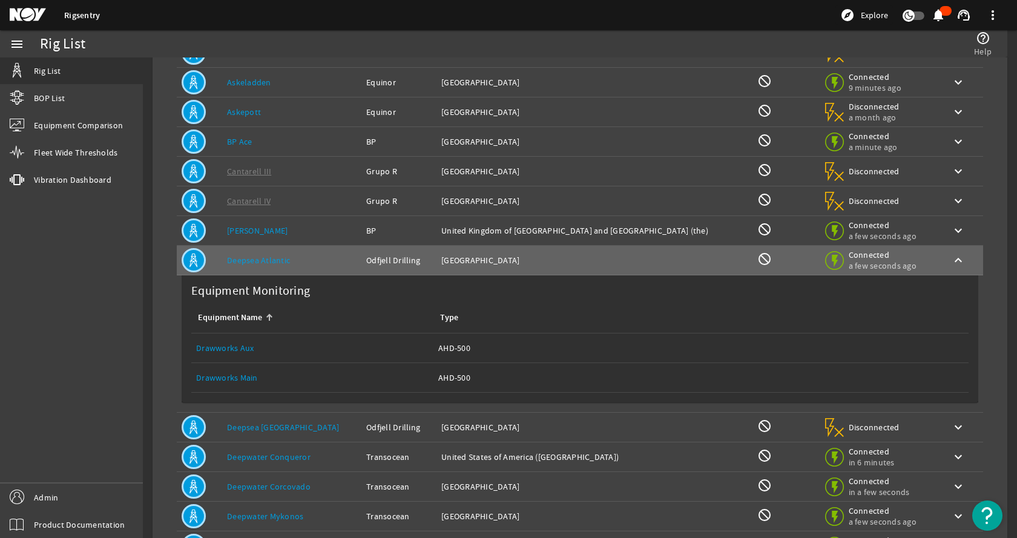
scroll to position [121, 0]
click at [225, 376] on link "Drawworks Main" at bounding box center [227, 376] width 62 height 11
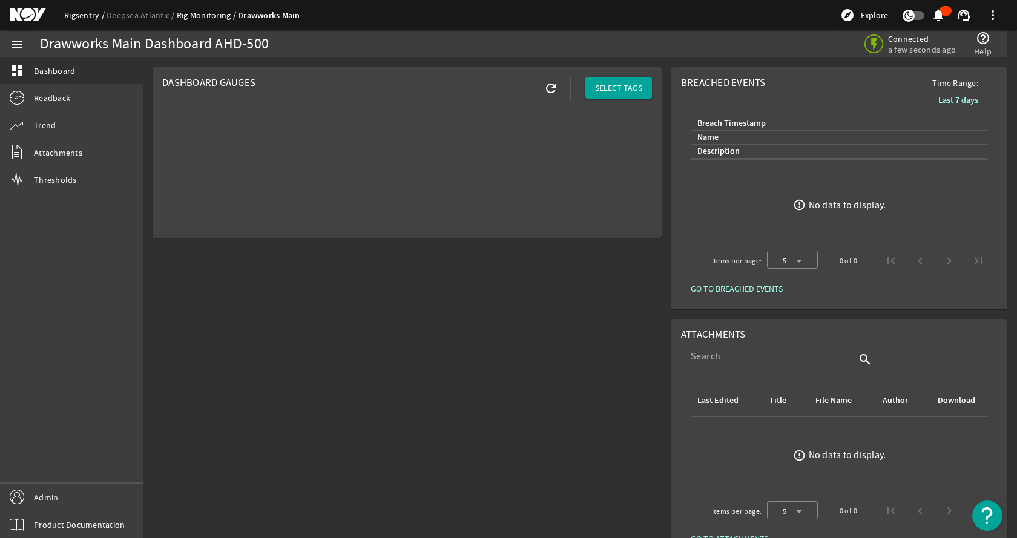
click at [79, 17] on link "Rigsentry" at bounding box center [85, 15] width 42 height 11
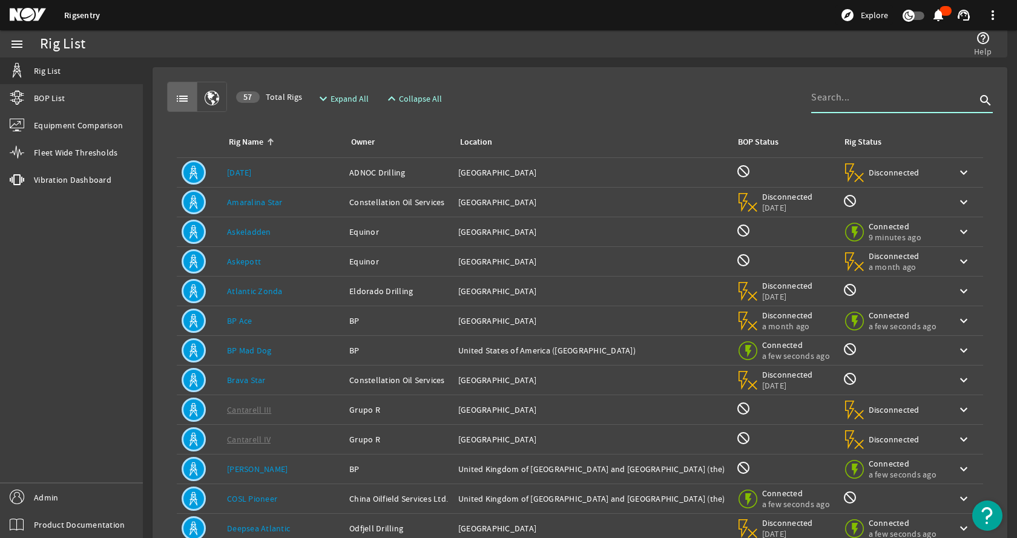
click at [902, 103] on input at bounding box center [893, 97] width 165 height 15
type input "rigsentry"
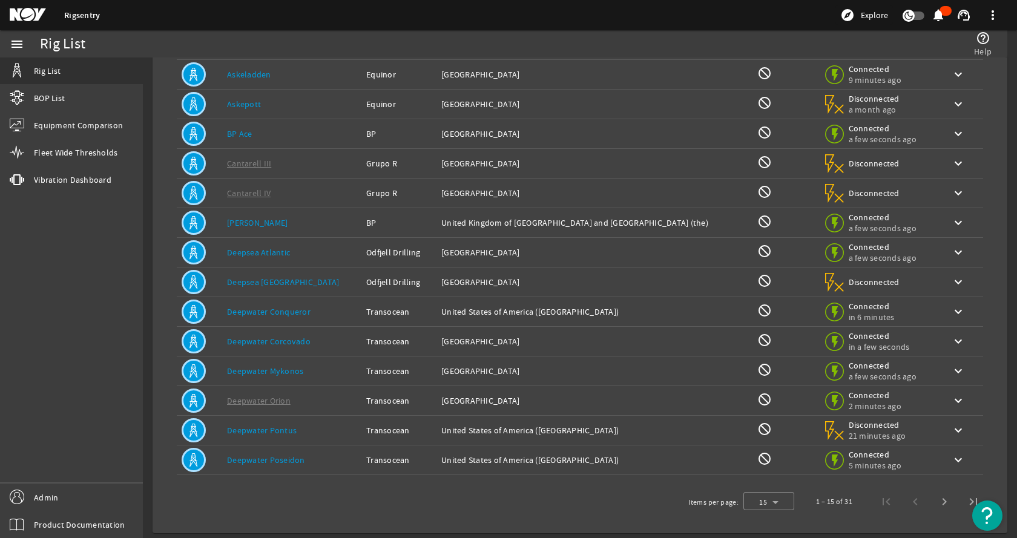
scroll to position [133, 0]
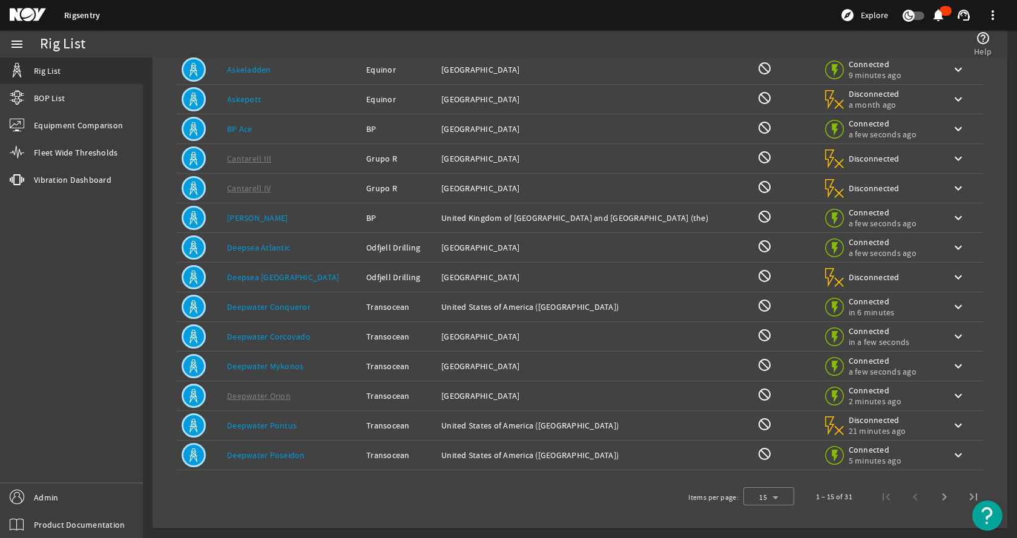
type input "drawwork"
click at [325, 276] on div "Rig Name: Deepsea Stavanger" at bounding box center [292, 277] width 130 height 12
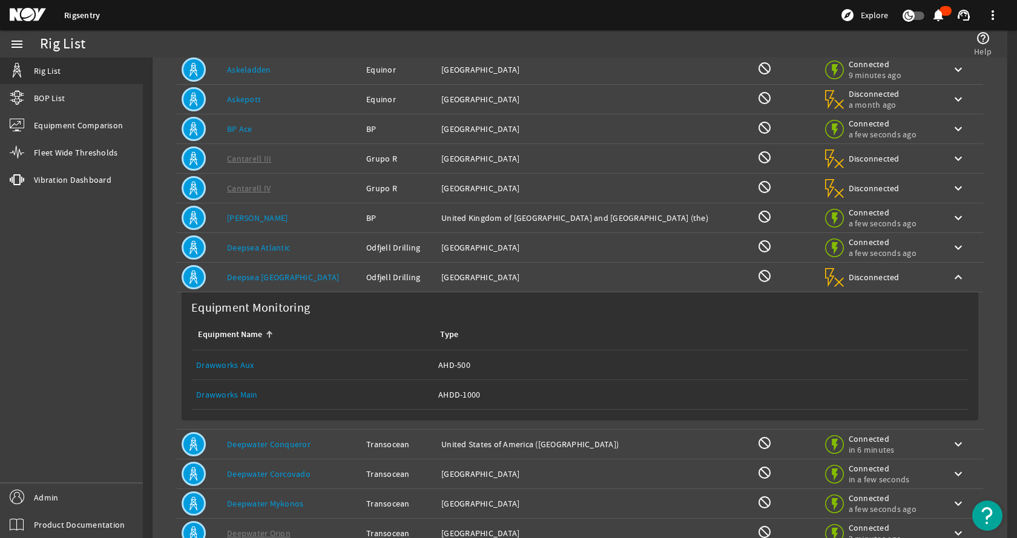
click at [325, 276] on div "Rig Name: Deepsea Stavanger" at bounding box center [292, 277] width 130 height 12
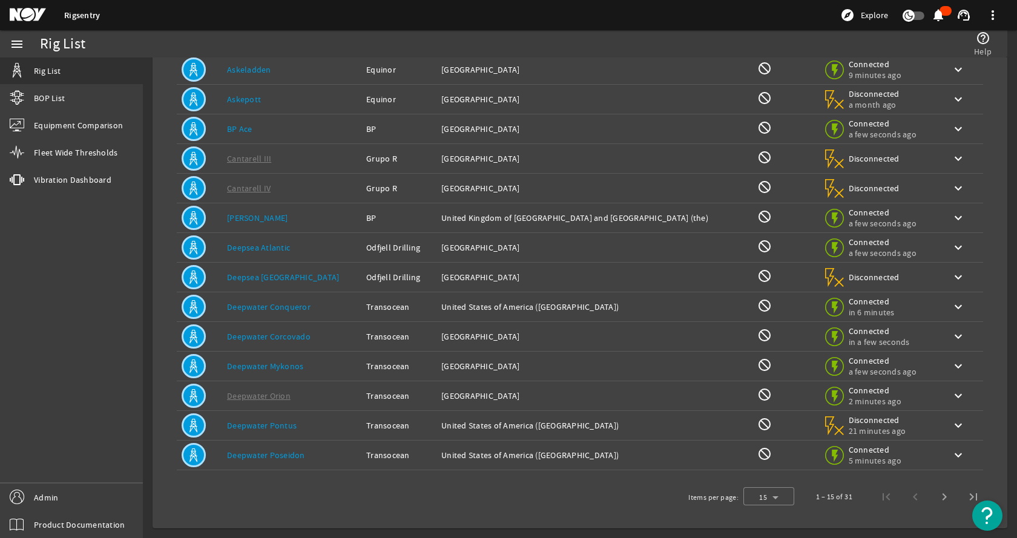
click at [320, 306] on div "Rig Name: Deepwater Conqueror" at bounding box center [292, 307] width 130 height 12
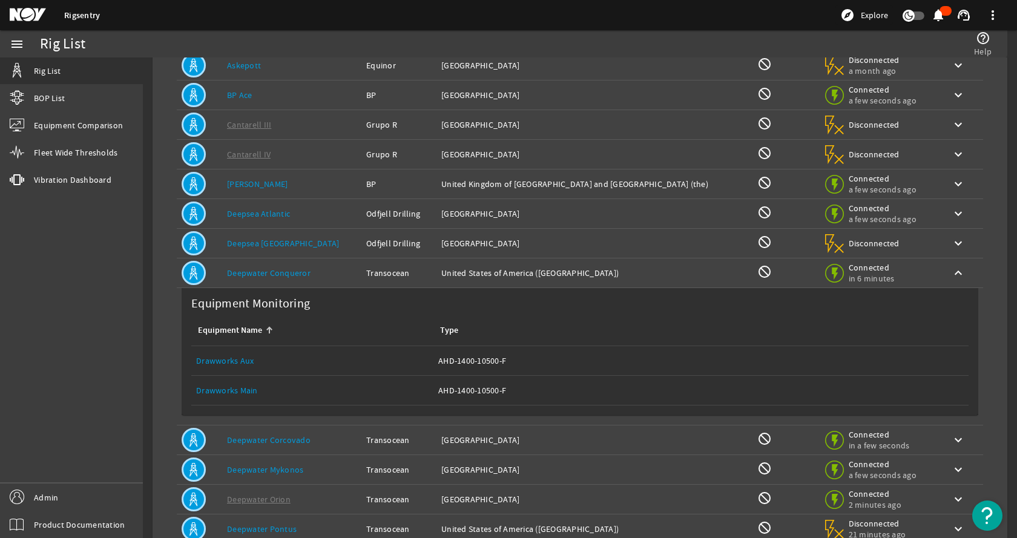
scroll to position [193, 0]
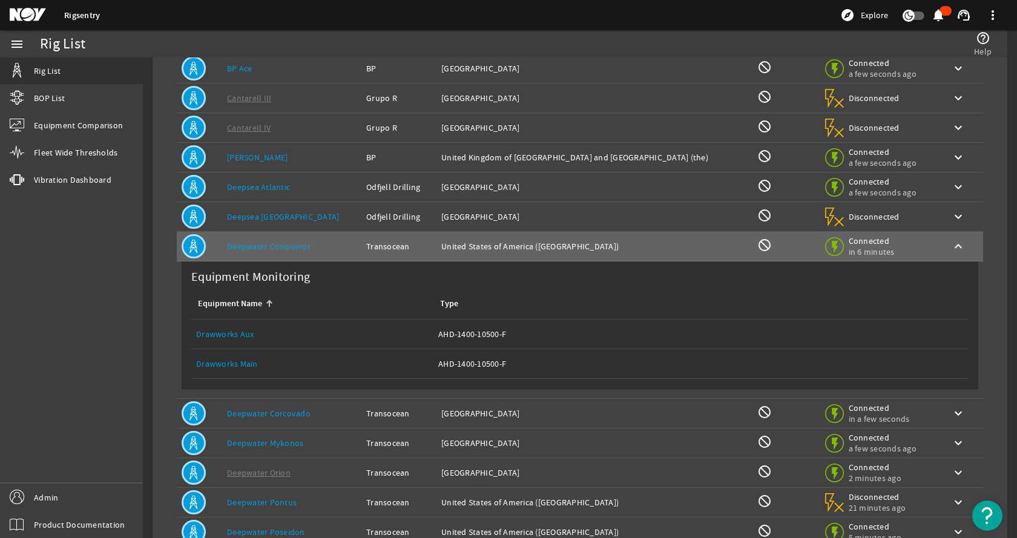
click at [220, 365] on link "Drawworks Main" at bounding box center [227, 363] width 62 height 11
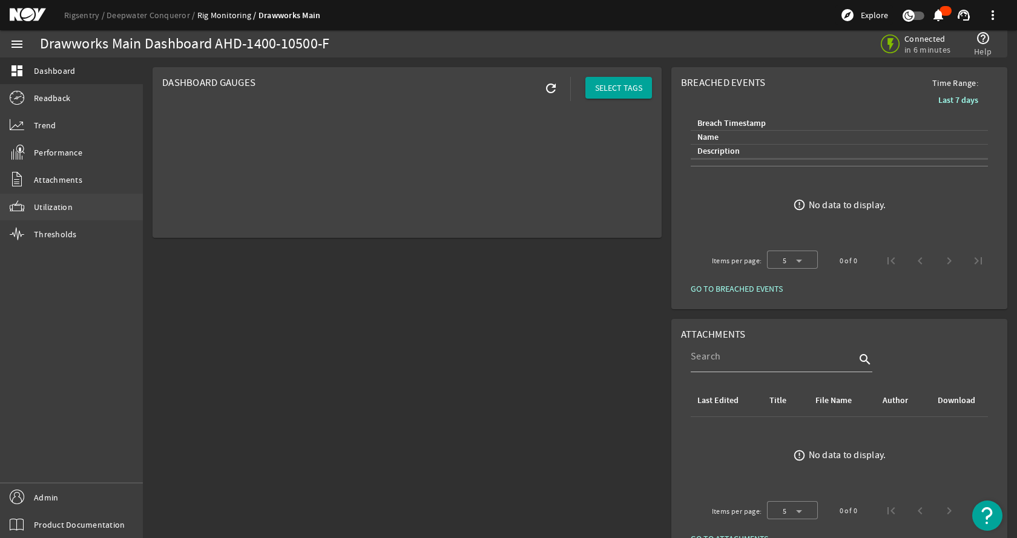
click at [61, 208] on span "Utilization" at bounding box center [53, 207] width 39 height 12
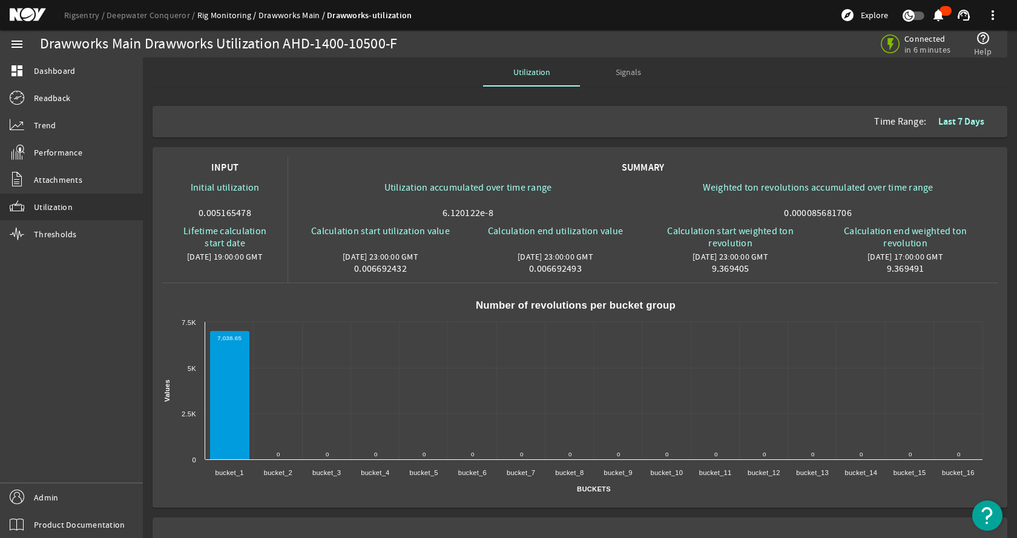
click at [307, 136] on mat-card "Time Range: Last 7 Days" at bounding box center [580, 121] width 855 height 31
click at [84, 18] on link "Rigsentry" at bounding box center [85, 15] width 42 height 11
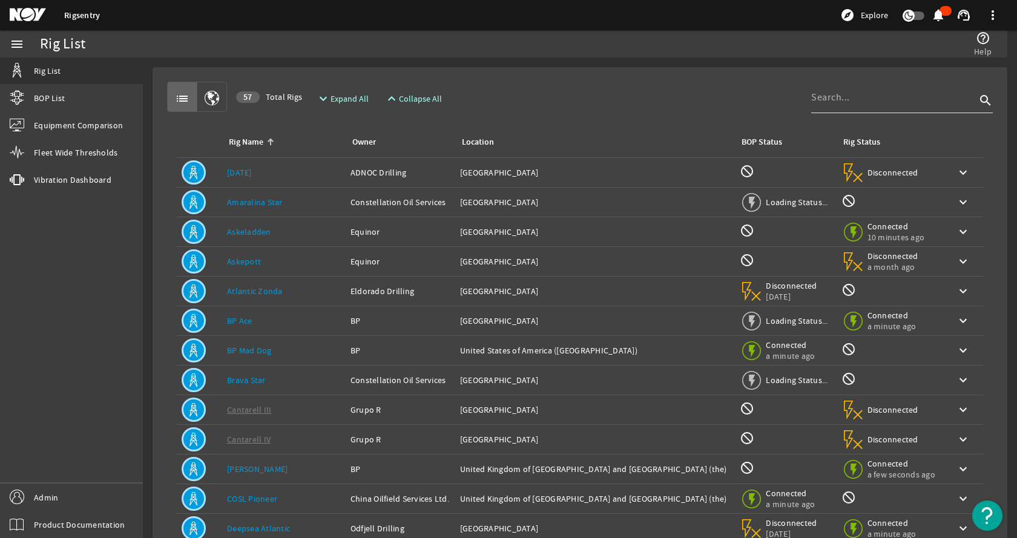
click at [863, 96] on input at bounding box center [893, 97] width 165 height 15
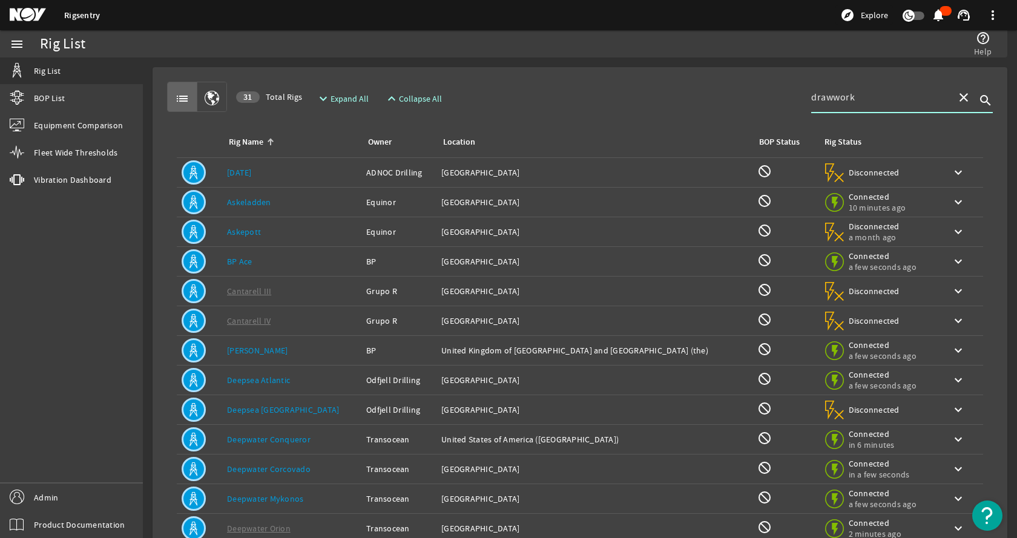
scroll to position [133, 0]
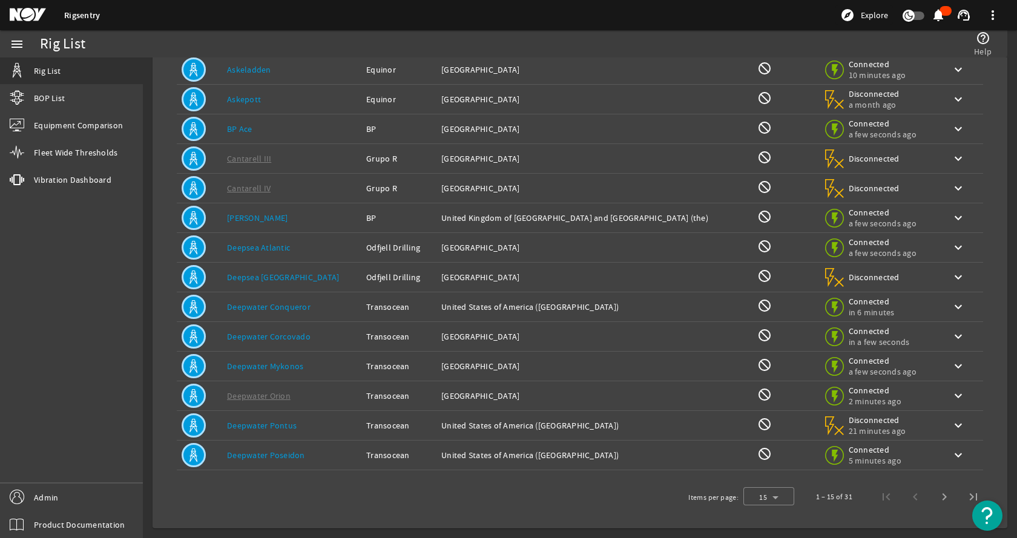
type input "drawwork"
click at [302, 371] on div "Rig Name: [PERSON_NAME]" at bounding box center [292, 366] width 130 height 12
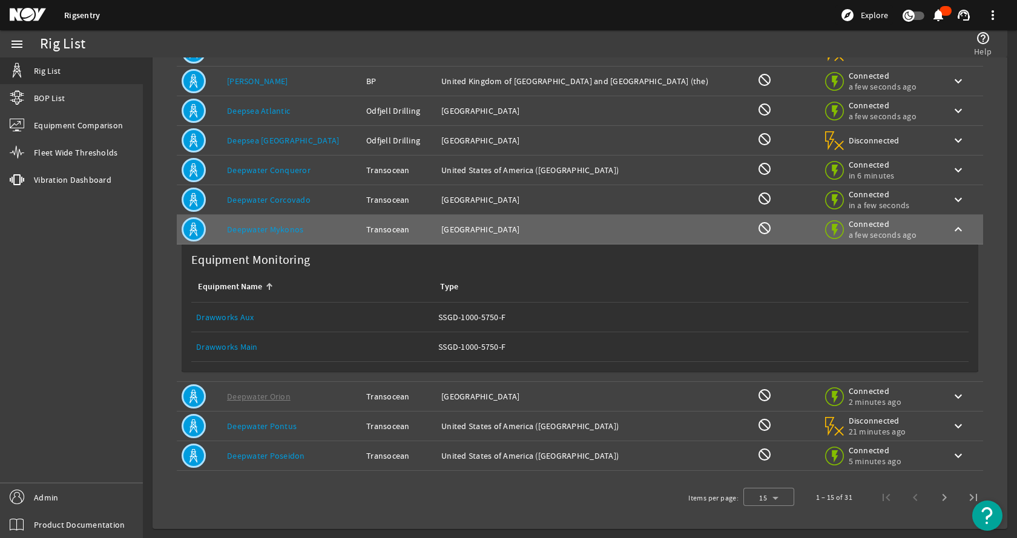
scroll to position [270, 0]
click at [231, 347] on link "Drawworks Main" at bounding box center [227, 346] width 62 height 11
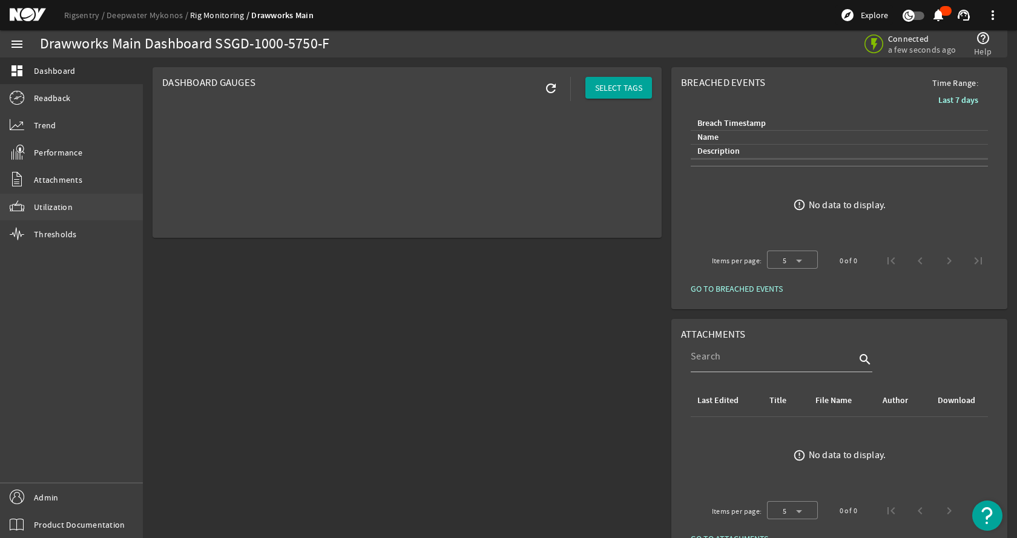
click at [85, 208] on link "Utilization" at bounding box center [71, 207] width 143 height 27
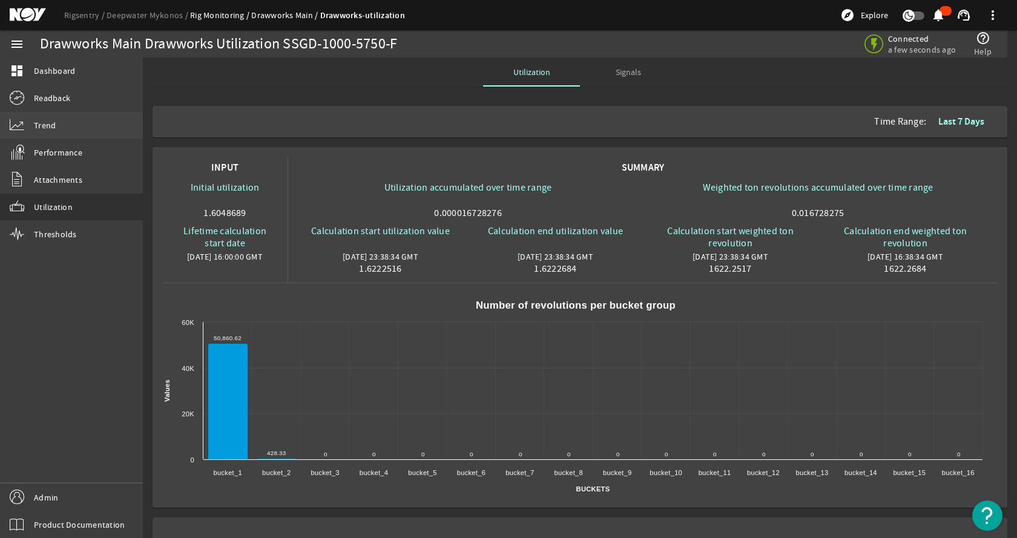
click at [81, 124] on link "Trend" at bounding box center [71, 125] width 143 height 27
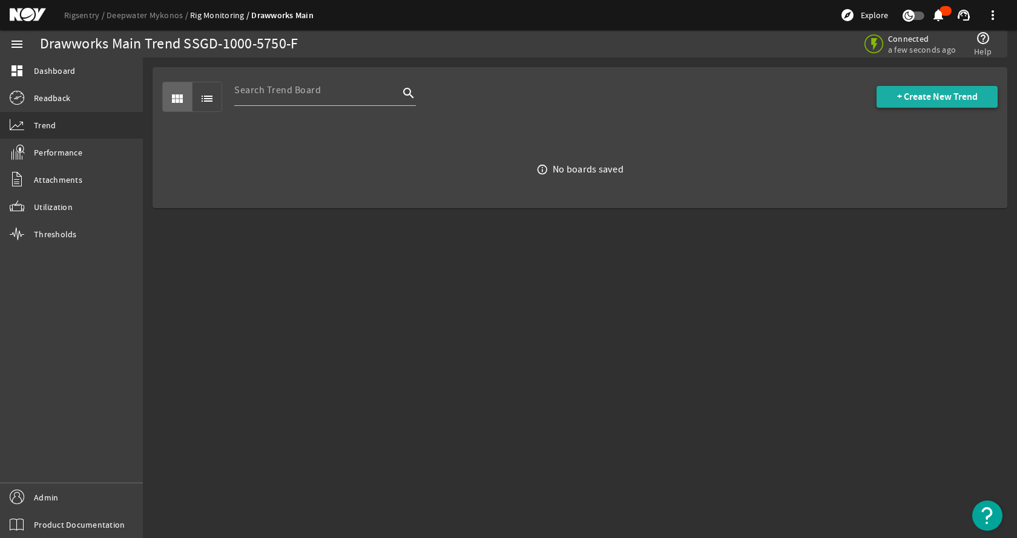
click at [961, 94] on span "+ Create New Trend" at bounding box center [937, 97] width 81 height 12
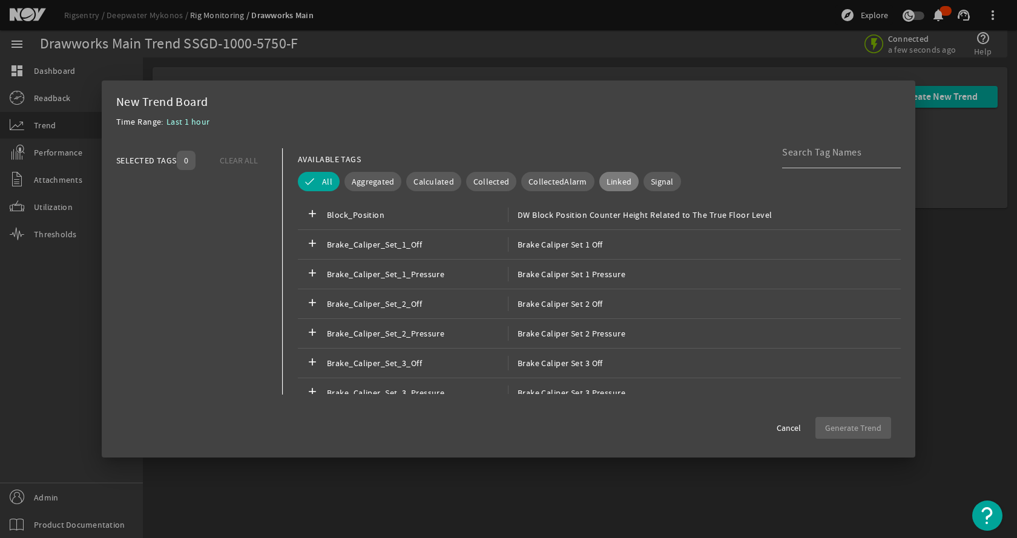
click at [613, 180] on span "Linked" at bounding box center [619, 182] width 25 height 12
click at [586, 120] on div "Time Range: Last 1 hour" at bounding box center [508, 125] width 785 height 22
click at [797, 431] on span "Cancel" at bounding box center [789, 428] width 24 height 12
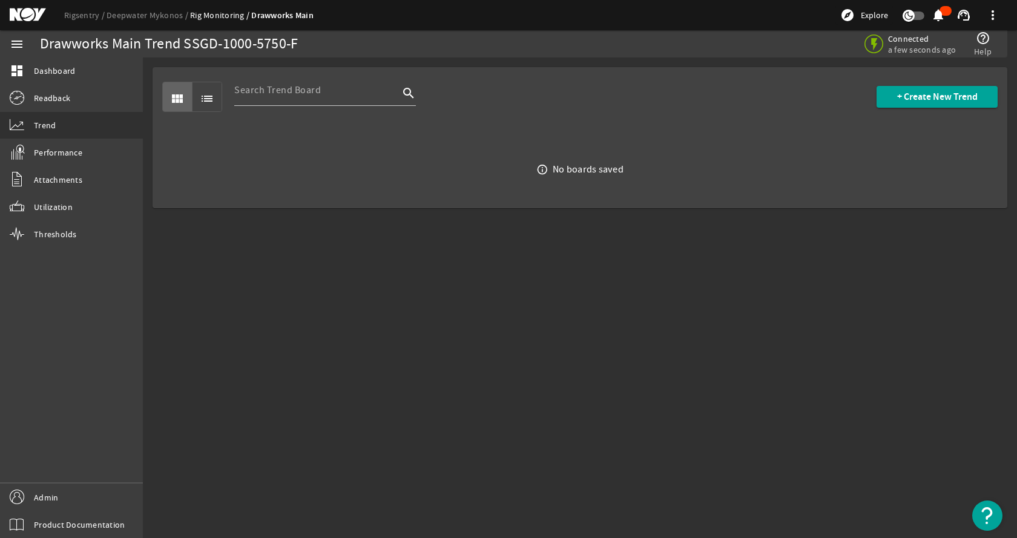
click at [609, 372] on mat-sidenav-content "Drawworks Main Trend SSGD-1000-5750-F Connected a few seconds ago help_outline …" at bounding box center [580, 298] width 874 height 481
click at [92, 13] on link "Rigsentry" at bounding box center [85, 15] width 42 height 11
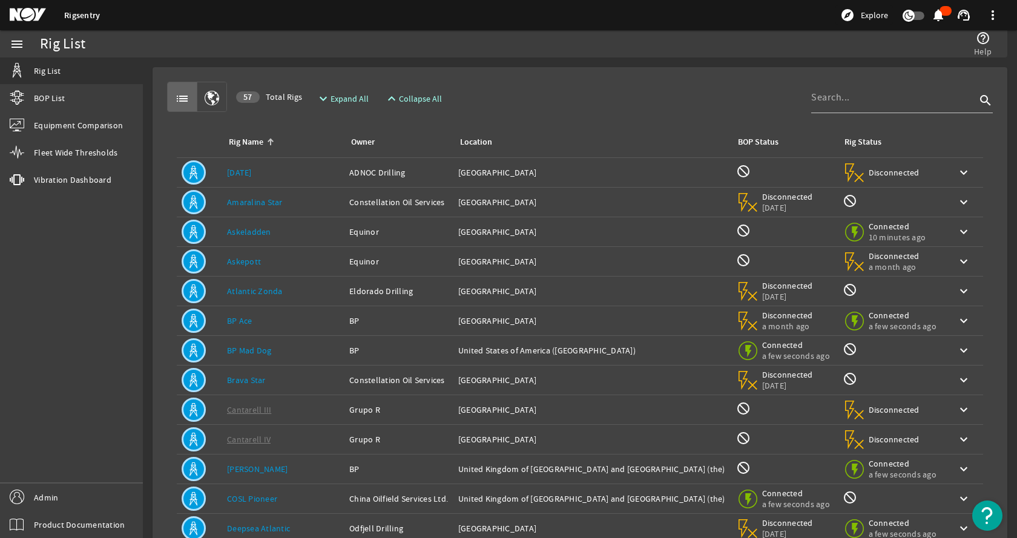
click at [636, 52] on div "help_outline Help" at bounding box center [760, 43] width 476 height 27
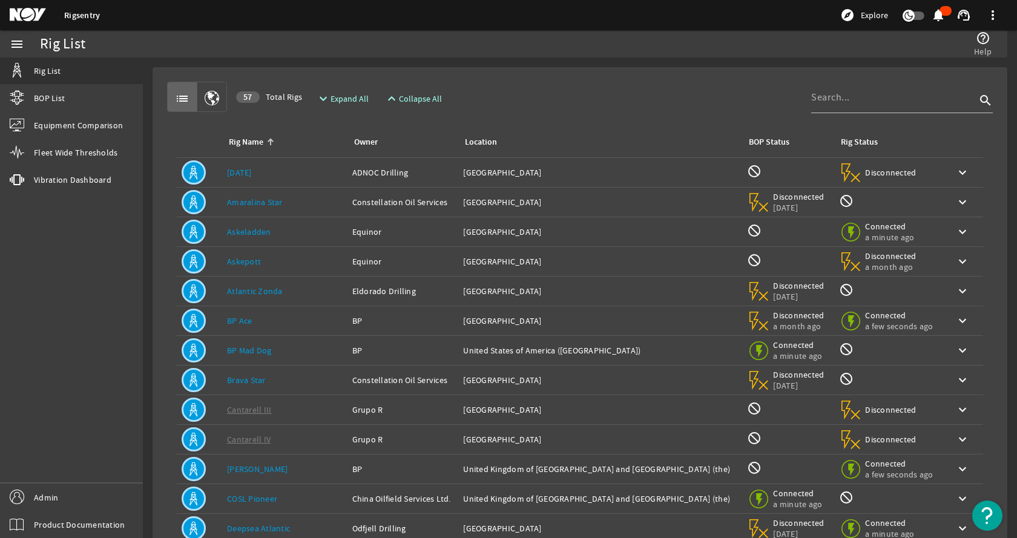
click at [263, 176] on div "Rig Name: [DATE]" at bounding box center [285, 173] width 116 height 12
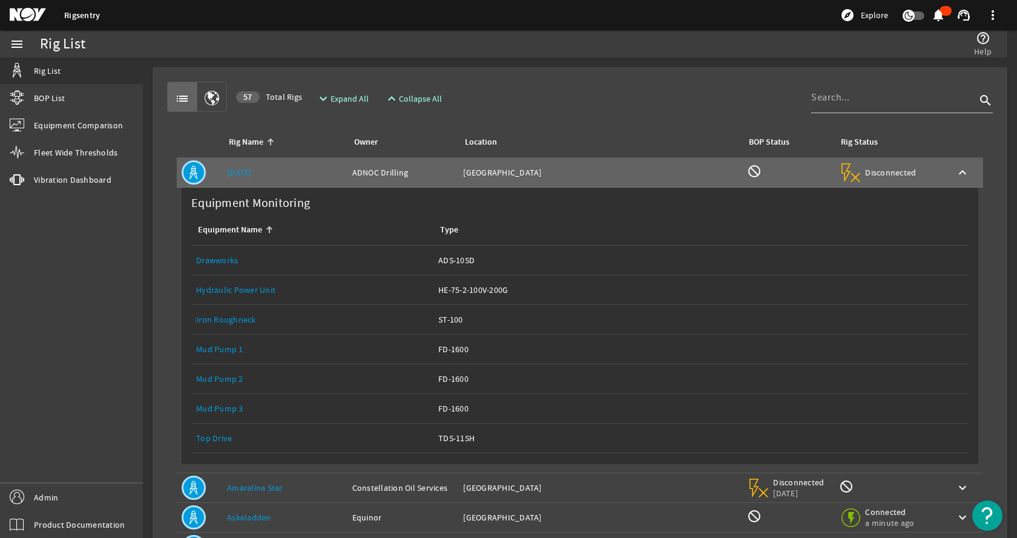
click at [229, 260] on link "Drawworks" at bounding box center [217, 260] width 42 height 11
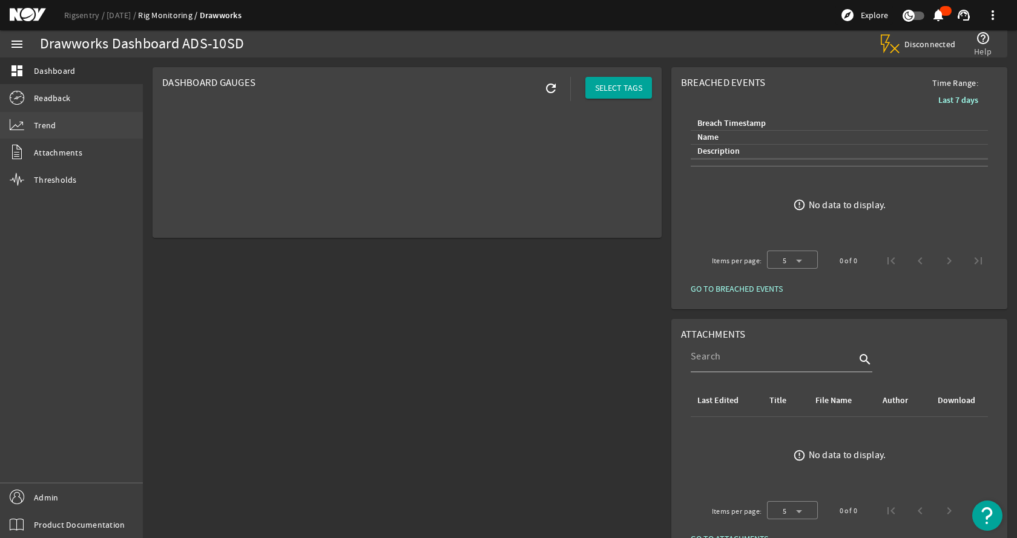
click at [90, 124] on link "Trend" at bounding box center [71, 125] width 143 height 27
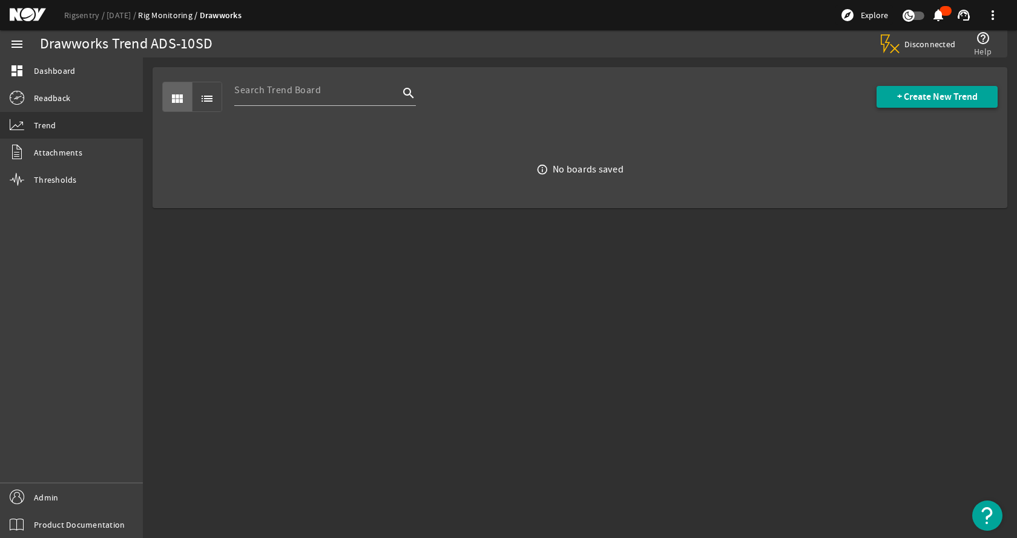
click at [959, 104] on span at bounding box center [937, 96] width 121 height 29
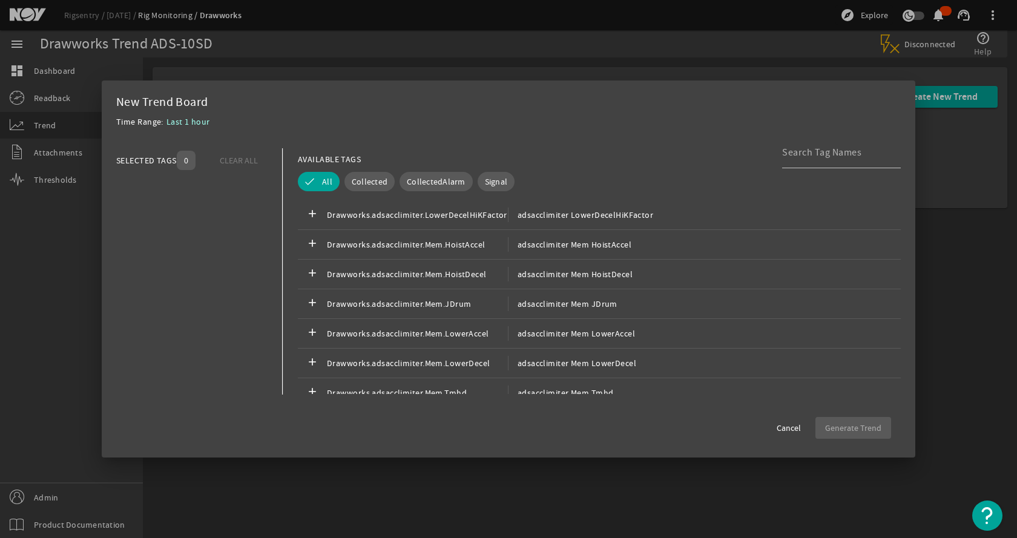
click at [582, 141] on mat-dialog-content "SELECTED TAGS 0 CLEAR ALL You can select up to 10 tags. AVAILABLE TAGS All Coll…" at bounding box center [509, 271] width 814 height 270
click at [776, 426] on span at bounding box center [789, 428] width 44 height 29
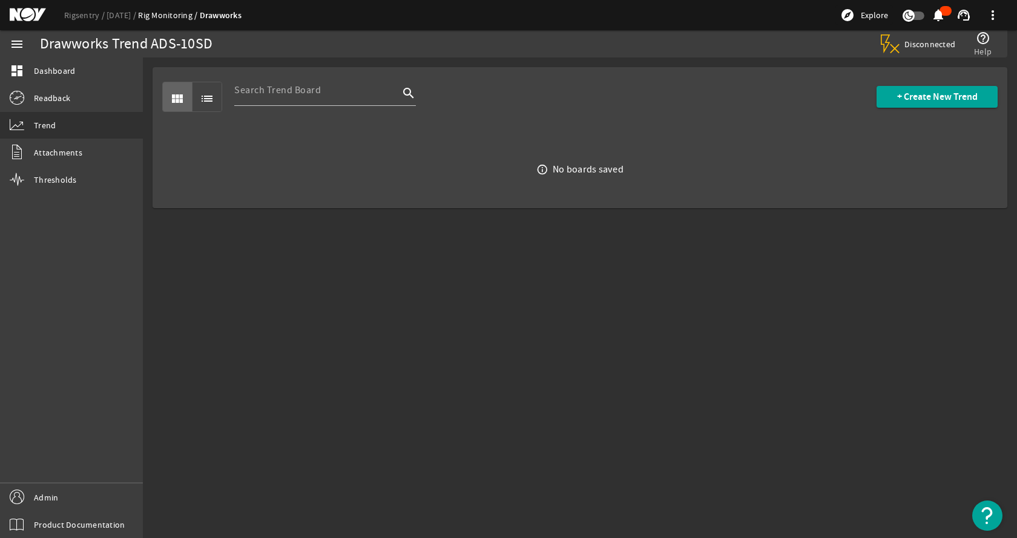
click at [665, 364] on mat-sidenav-content "Drawworks Trend ADS-10SD Disconnected help_outline Help view_module list search…" at bounding box center [580, 298] width 874 height 481
click at [97, 15] on link "Rigsentry" at bounding box center [85, 15] width 42 height 11
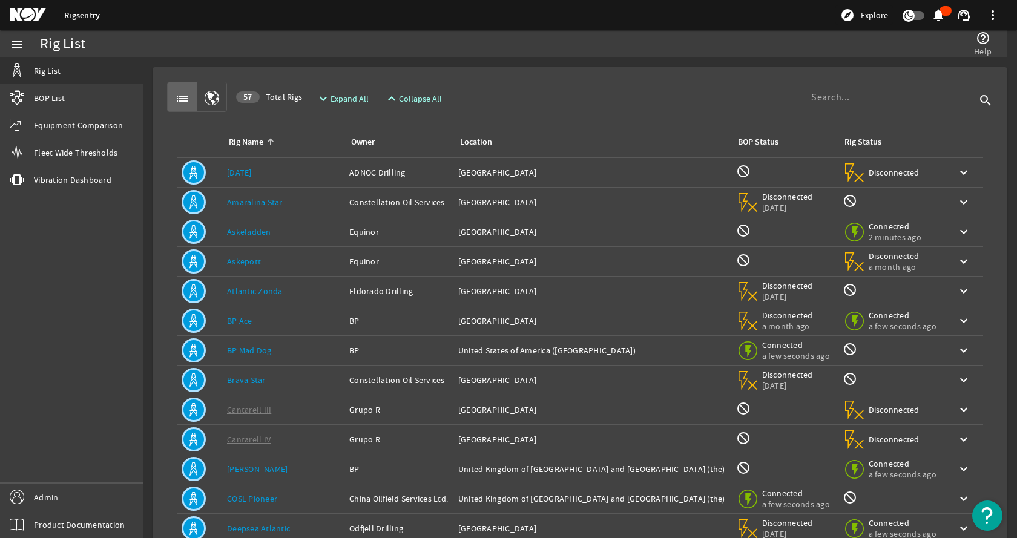
click at [836, 97] on input at bounding box center [893, 97] width 165 height 15
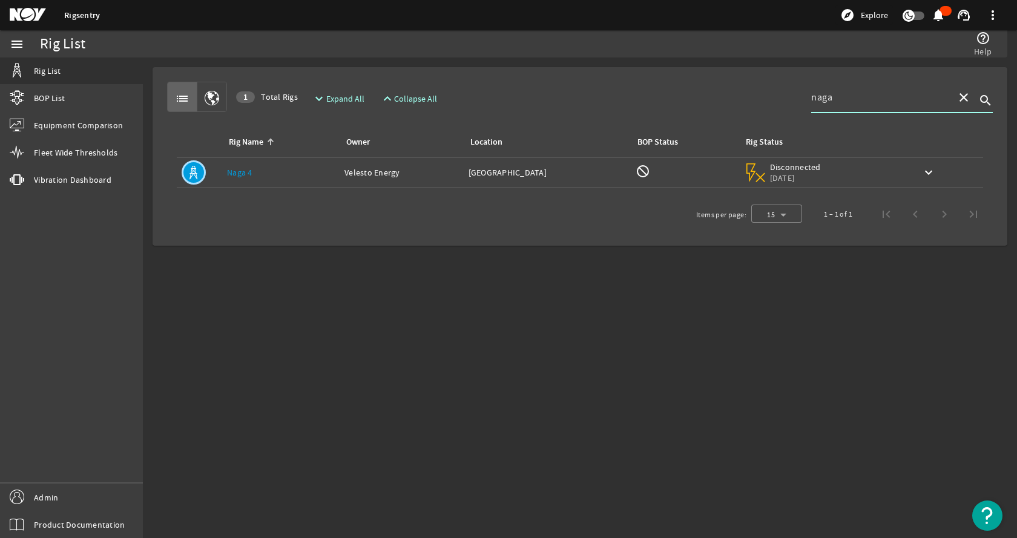
type input "naga"
click at [253, 170] on div "Rig Name: [PERSON_NAME] 4" at bounding box center [281, 173] width 108 height 12
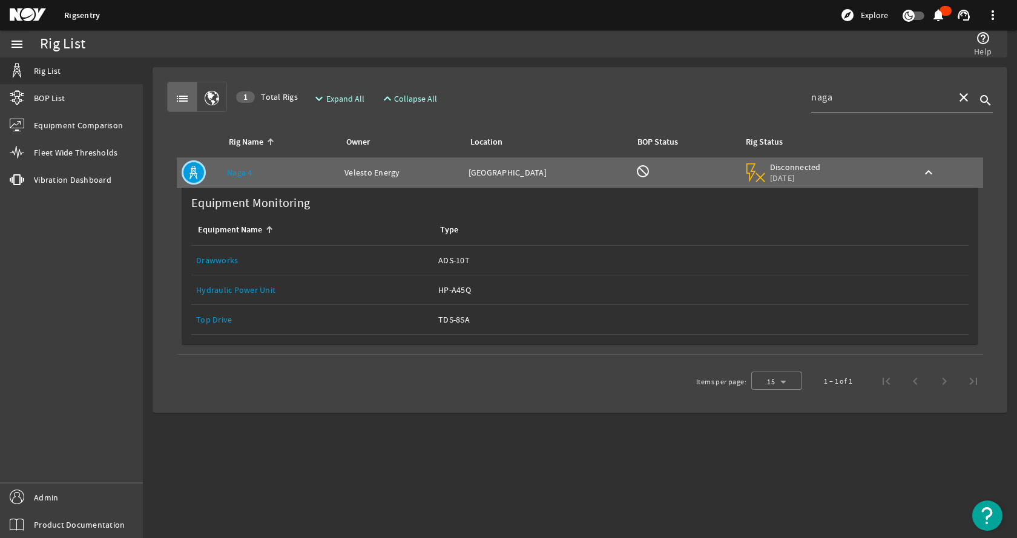
click at [222, 256] on link "Drawworks" at bounding box center [217, 260] width 42 height 11
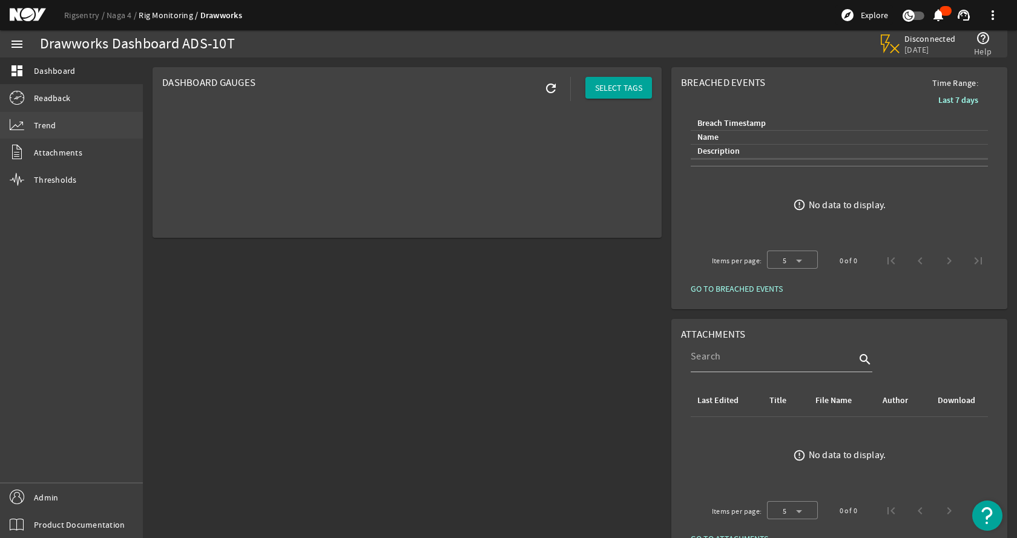
click at [67, 127] on link "Trend" at bounding box center [71, 125] width 143 height 27
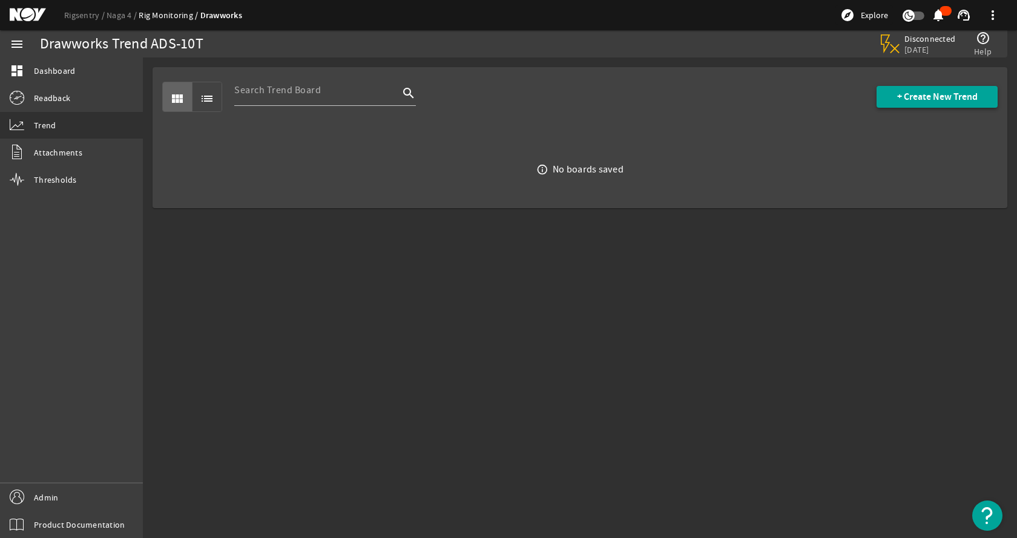
click at [943, 85] on span at bounding box center [937, 96] width 121 height 29
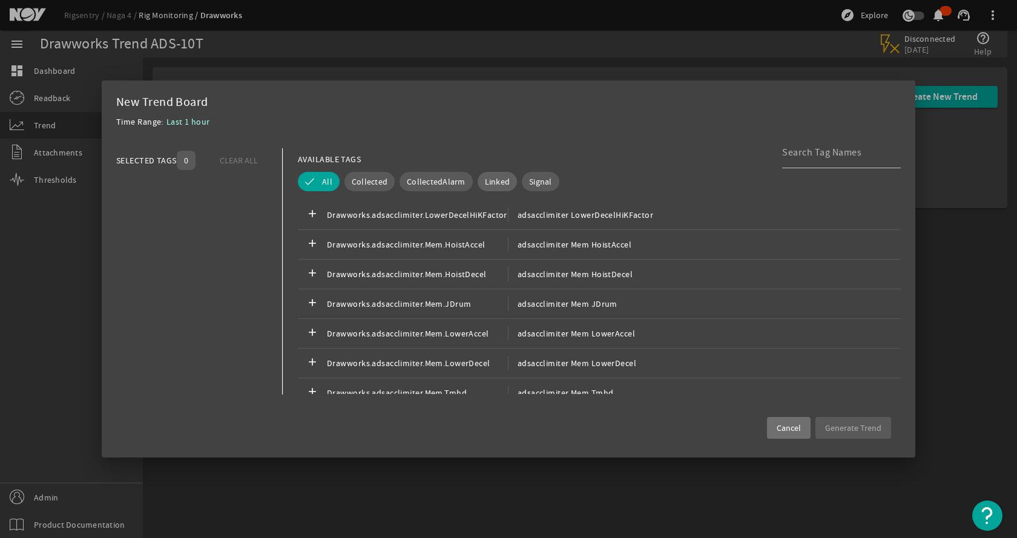
click at [489, 173] on button "Linked" at bounding box center [498, 181] width 40 height 19
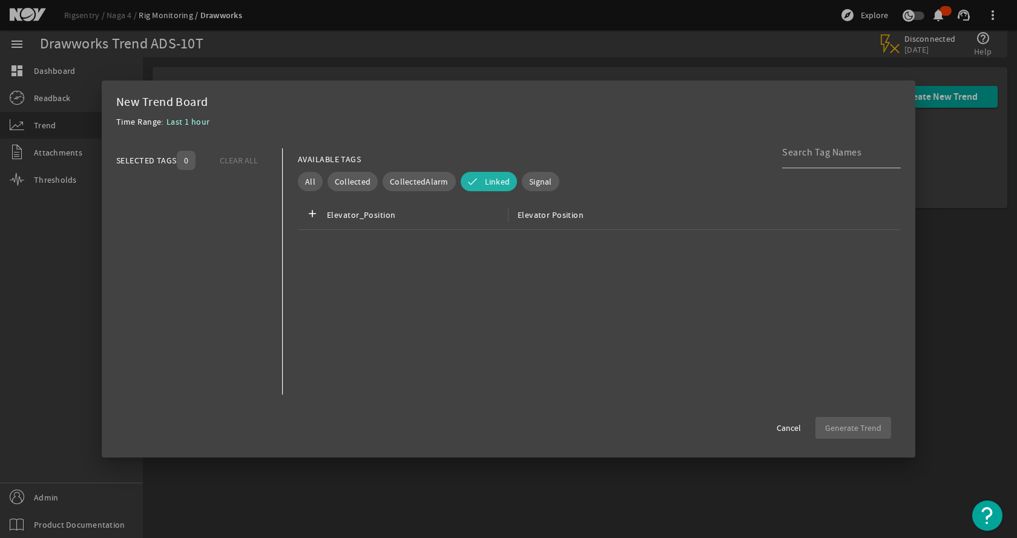
click at [512, 140] on mat-dialog-content "SELECTED TAGS 0 CLEAR ALL You can select up to 10 tags. AVAILABLE TAGS All Coll…" at bounding box center [509, 271] width 814 height 270
click at [787, 431] on span "Cancel" at bounding box center [789, 428] width 24 height 12
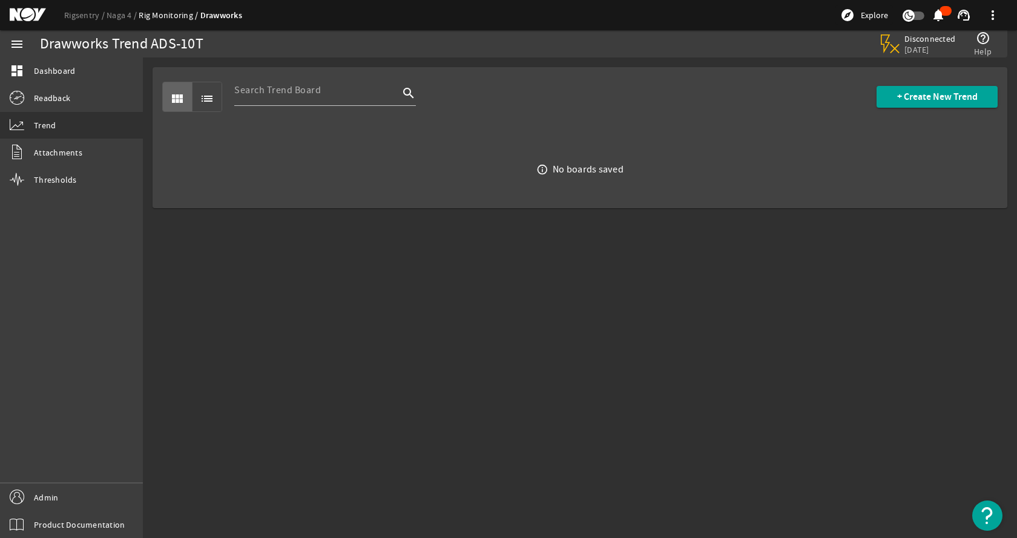
click at [714, 314] on mat-sidenav-content "Drawworks Trend ADS-10T Disconnected [DATE] help_outline Help view_module list …" at bounding box center [580, 298] width 874 height 481
click at [85, 13] on link "Rigsentry" at bounding box center [85, 15] width 42 height 11
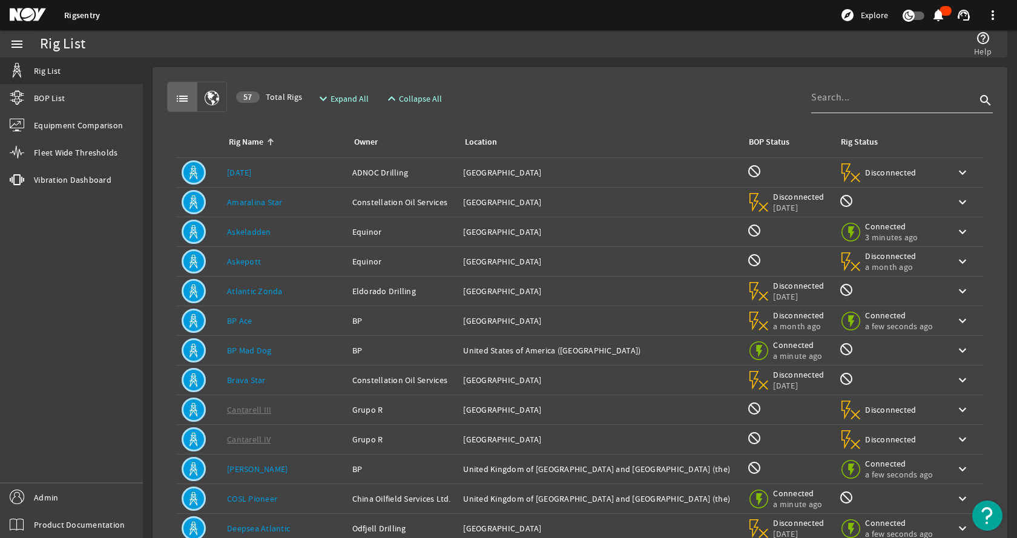
click at [811, 101] on input at bounding box center [893, 97] width 165 height 15
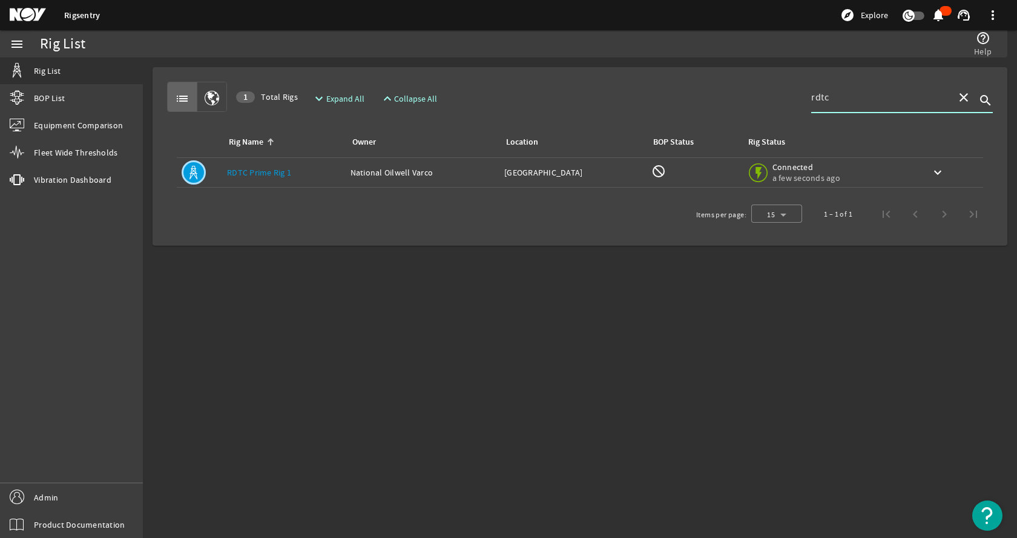
type input "rdtc"
click at [263, 175] on link "RDTC Prime Rig 1" at bounding box center [259, 172] width 64 height 11
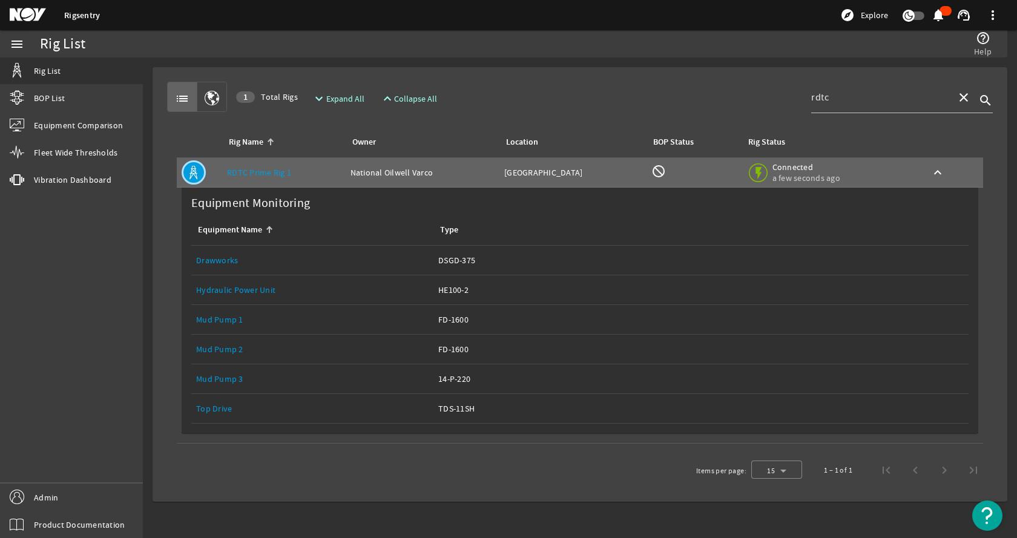
click at [236, 256] on link "Drawworks" at bounding box center [217, 260] width 42 height 11
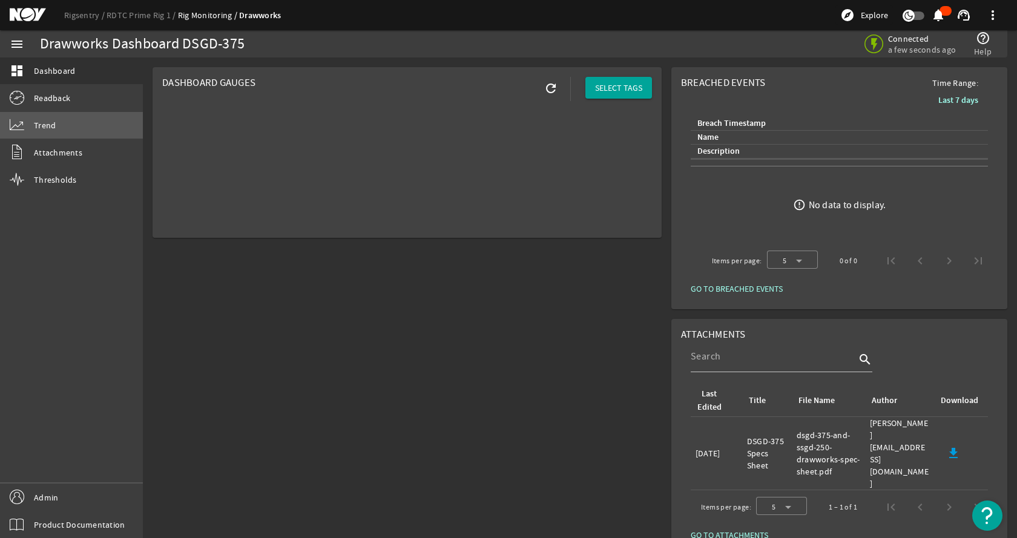
click at [76, 120] on link "Trend" at bounding box center [71, 125] width 143 height 27
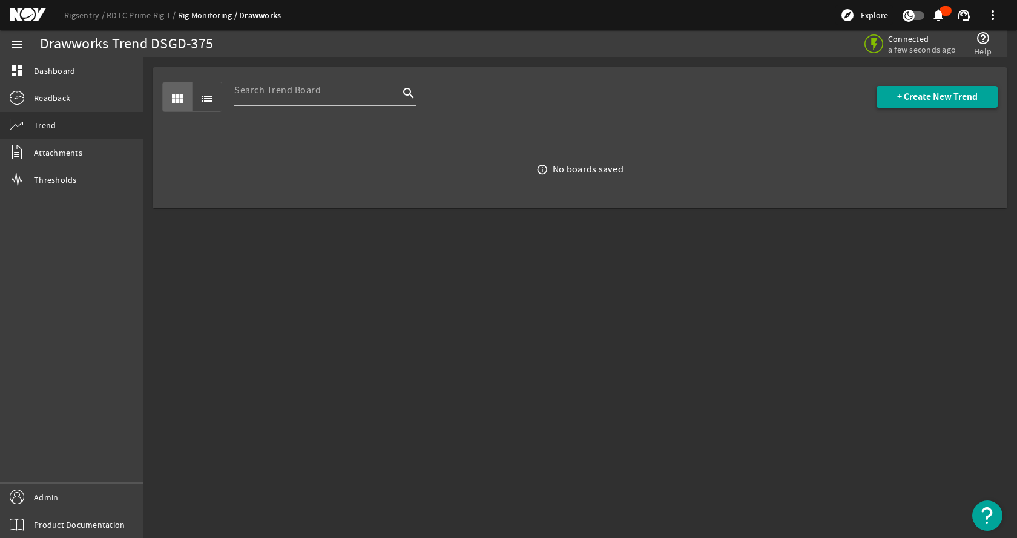
click at [923, 89] on span at bounding box center [937, 96] width 121 height 29
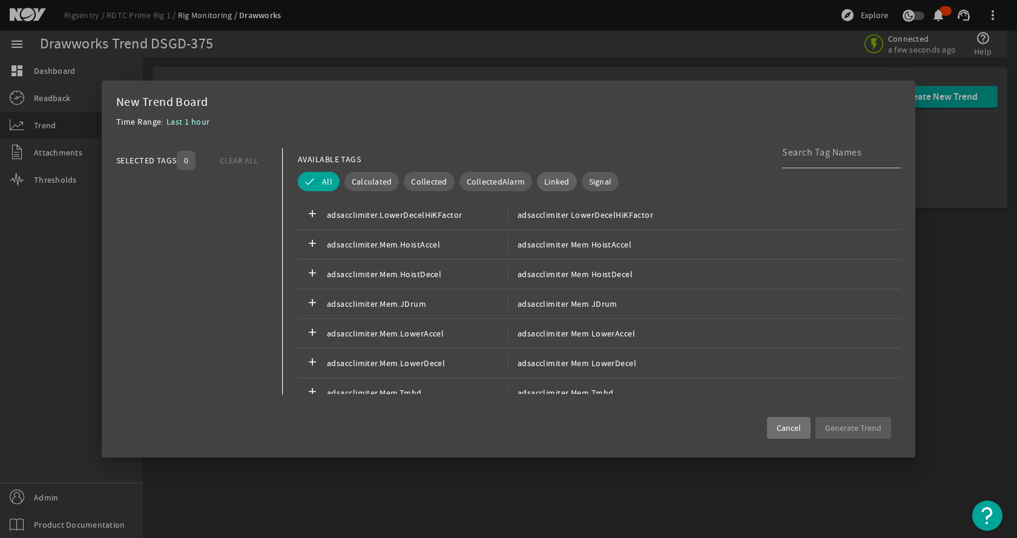
click at [552, 181] on span "Linked" at bounding box center [556, 182] width 25 height 12
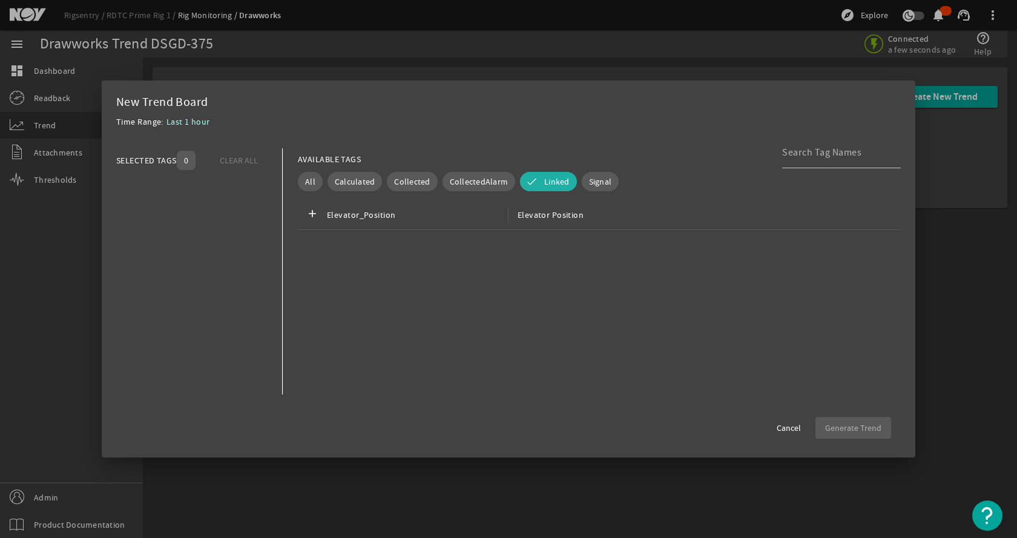
click at [559, 126] on div "Time Range: Last 1 hour" at bounding box center [508, 125] width 785 height 22
click at [411, 220] on span "Elevator_Position" at bounding box center [417, 215] width 181 height 15
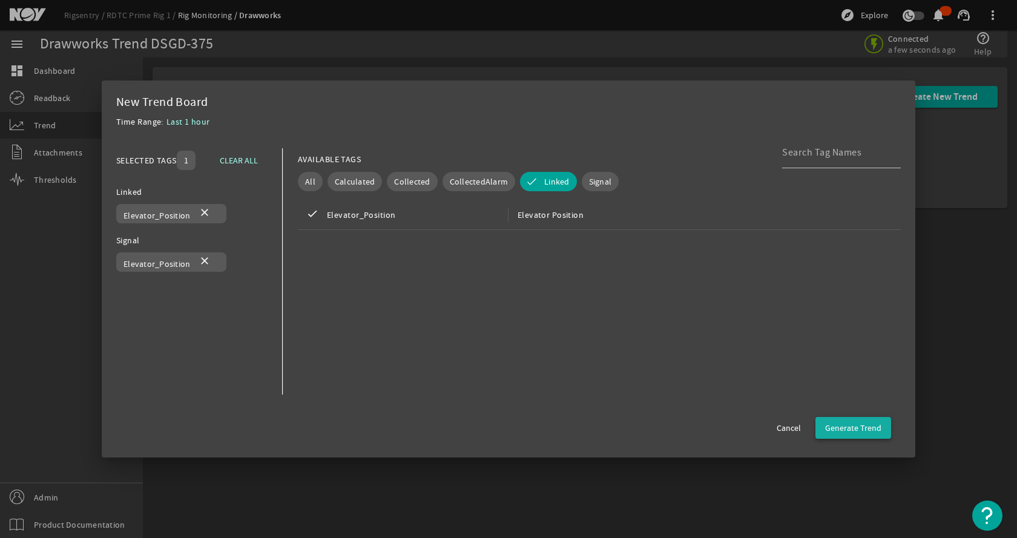
click at [868, 432] on span "Generate Trend" at bounding box center [853, 428] width 56 height 12
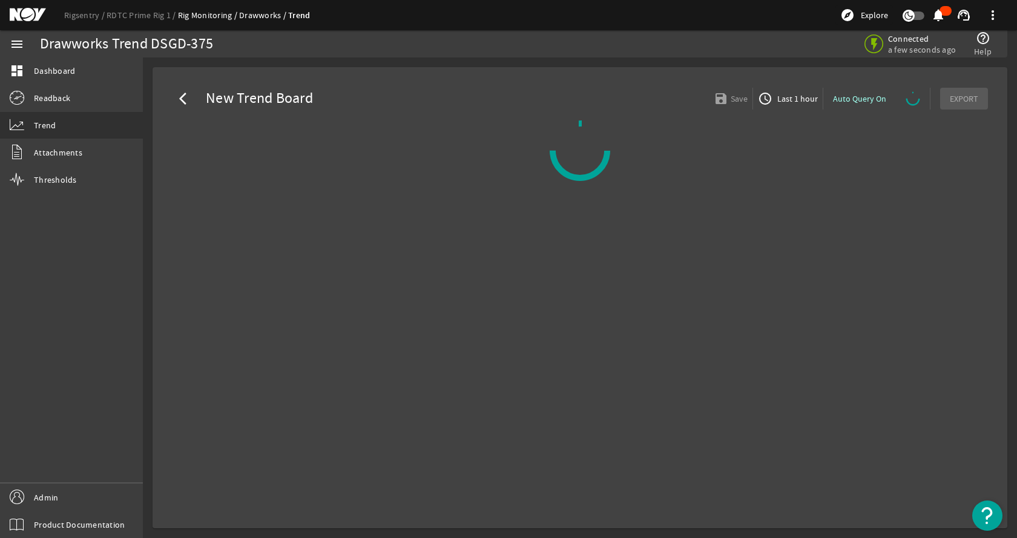
select select "ALL"
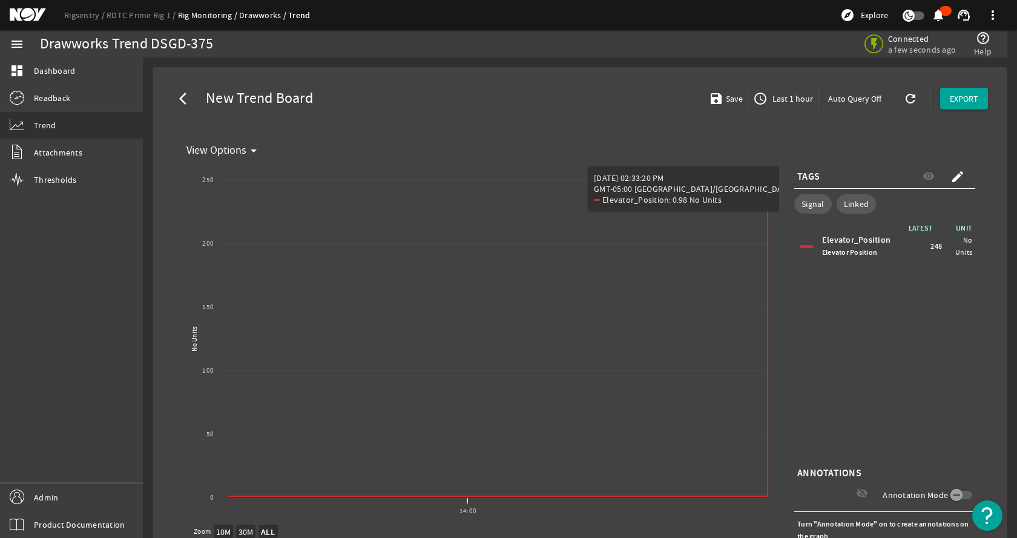
click at [676, 122] on div "arrow_back_ios New Trend Board save Save access_time Last 1 hour Auto Query Off…" at bounding box center [580, 342] width 836 height 530
click at [183, 97] on mat-icon "arrow_back_ios" at bounding box center [186, 98] width 15 height 15
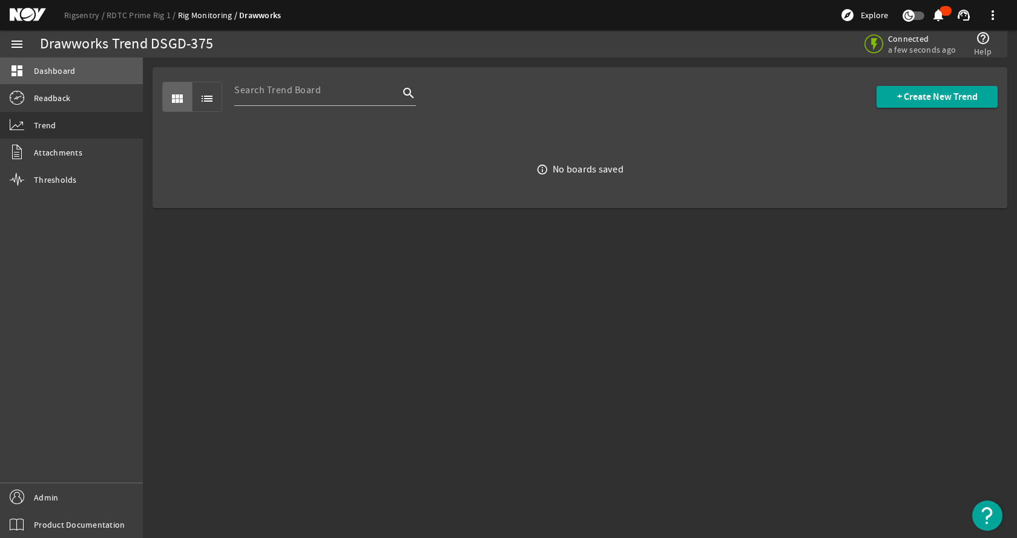
click at [106, 72] on link "dashboard Dashboard" at bounding box center [71, 71] width 143 height 27
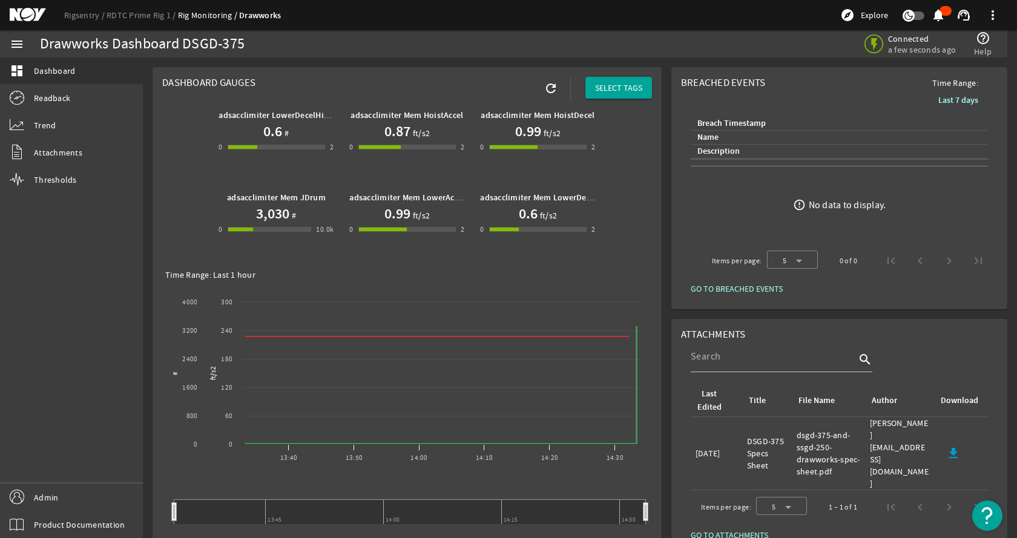
click at [667, 257] on rigsentry-mat-card "Breached Events Time Range: Last 7 days Breach Timestamp Name Description error…" at bounding box center [840, 188] width 346 height 252
click at [616, 94] on span at bounding box center [619, 87] width 67 height 29
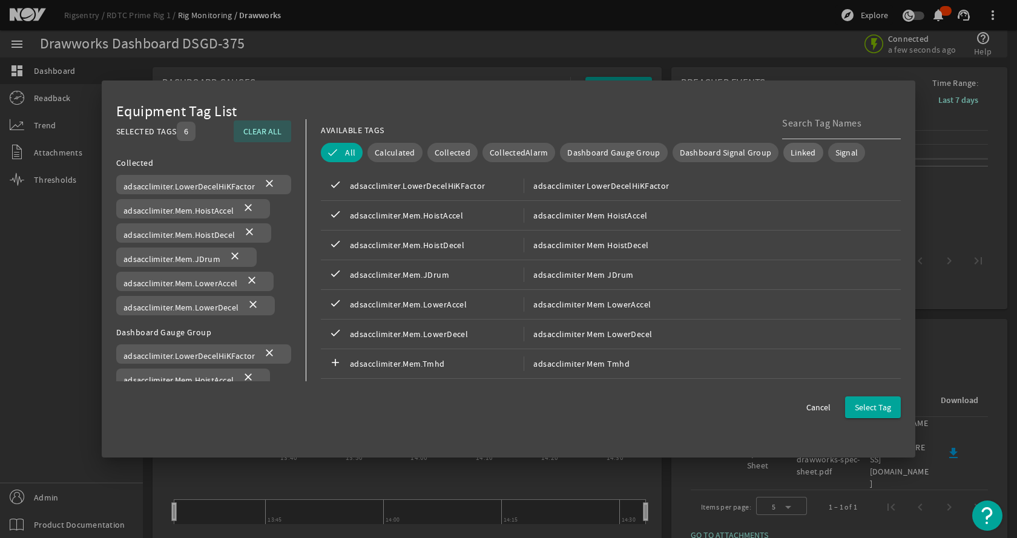
click at [805, 157] on span "Linked" at bounding box center [803, 153] width 25 height 12
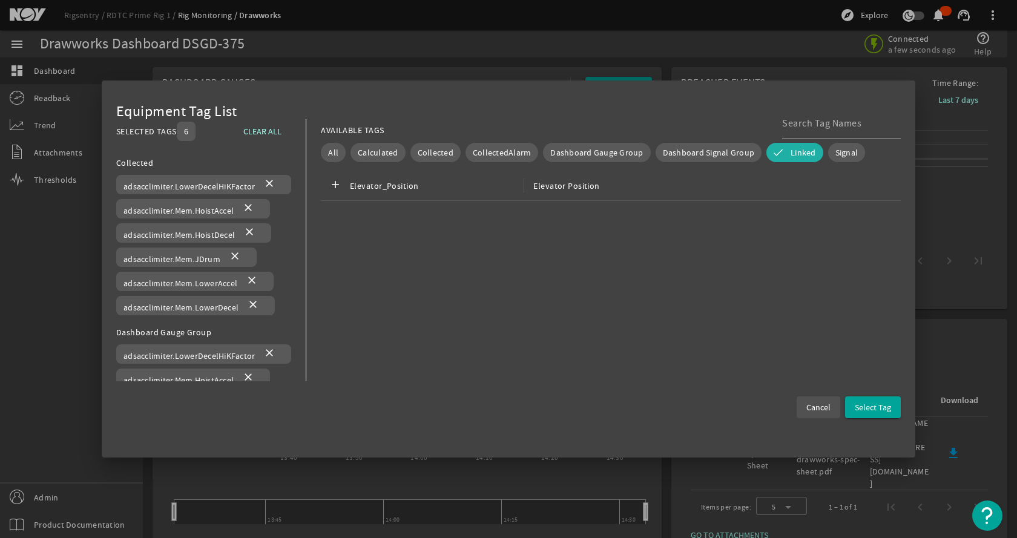
click at [822, 406] on span "Cancel" at bounding box center [819, 407] width 24 height 12
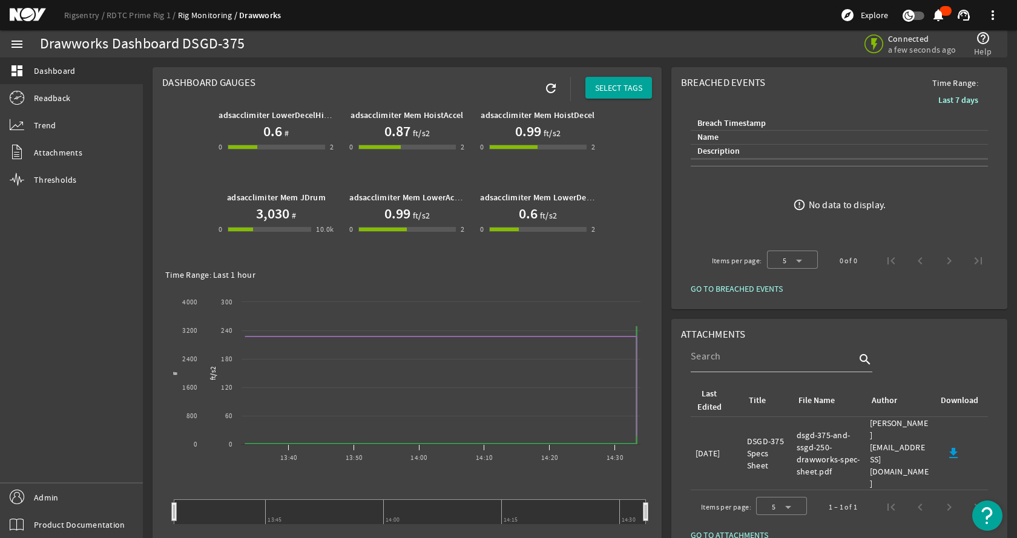
click at [654, 150] on mat-card "Dashboard Gauges refresh SELECT TAGS adsacclimiter LowerDecelHiKFactor 0.6 # 0 …" at bounding box center [407, 450] width 509 height 766
click at [79, 17] on link "Rigsentry" at bounding box center [85, 15] width 42 height 11
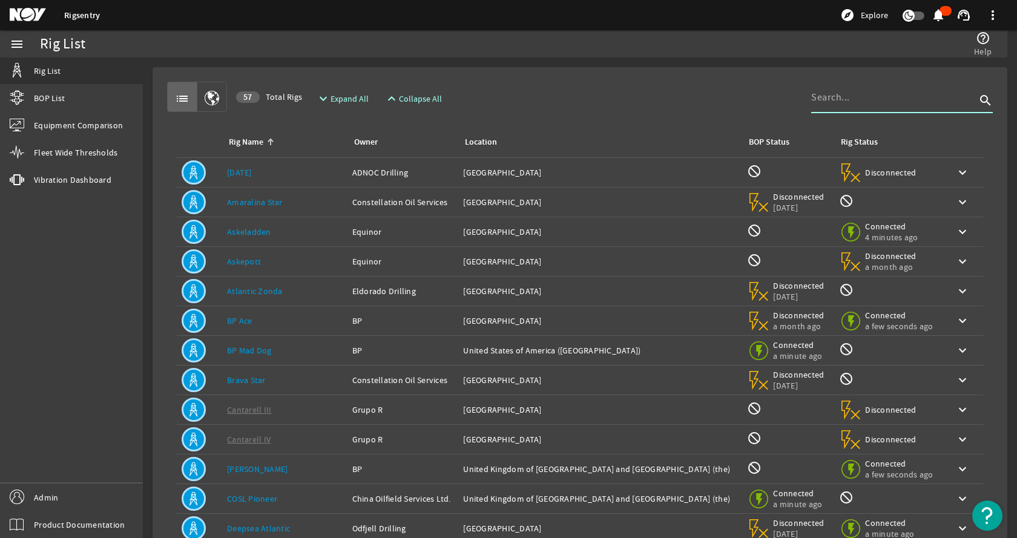
click at [826, 98] on input at bounding box center [893, 97] width 165 height 15
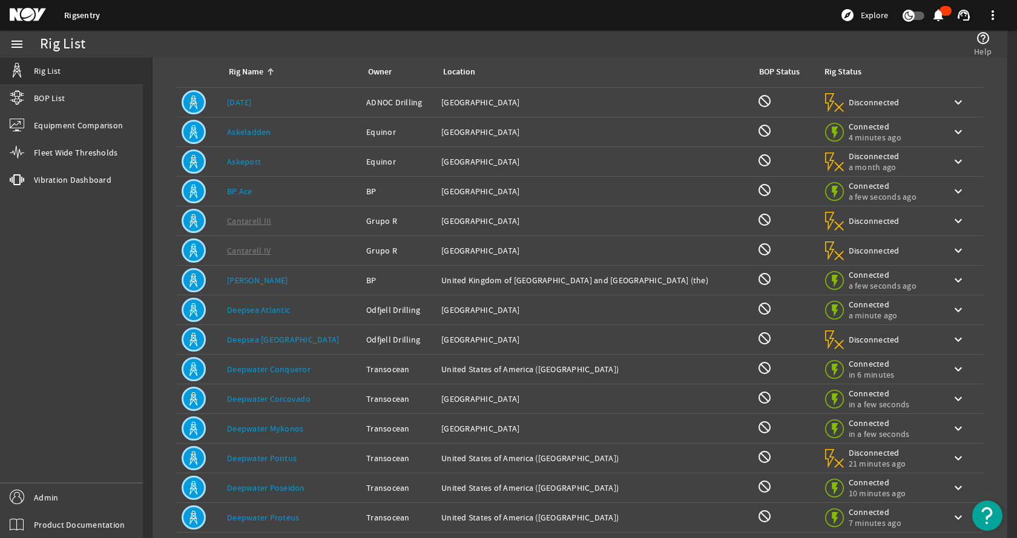
scroll to position [133, 0]
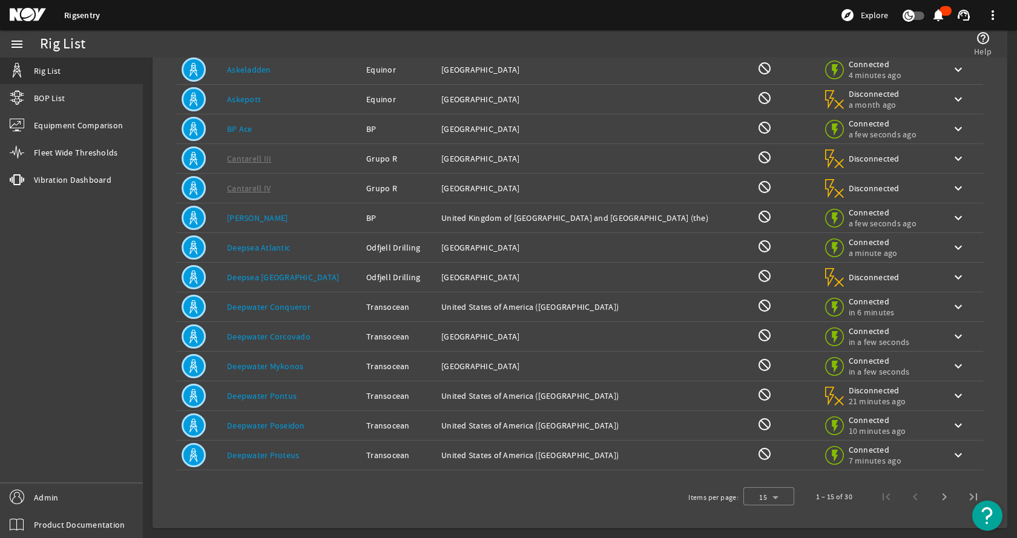
type input "drawworks"
click at [278, 309] on link "Deepwater Conqueror" at bounding box center [269, 307] width 84 height 11
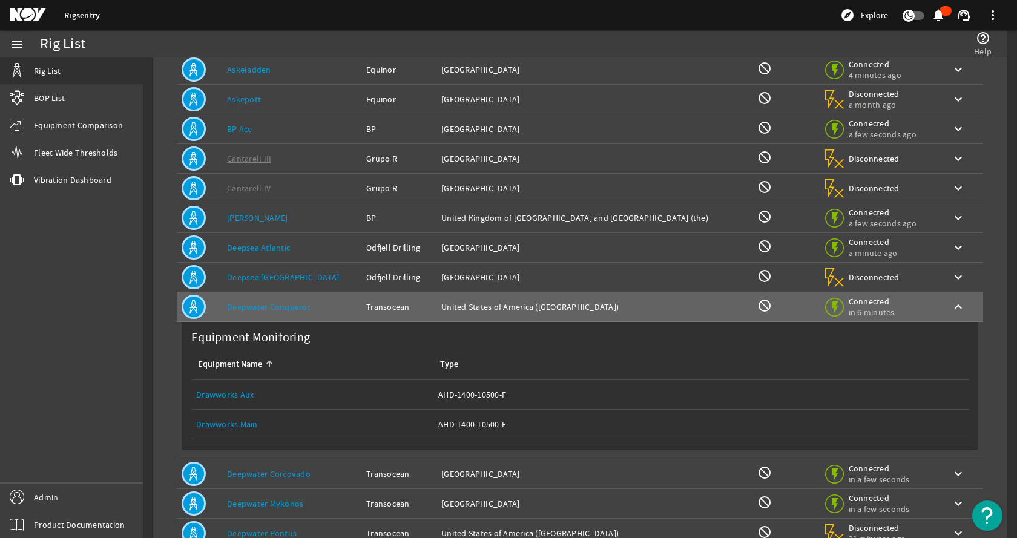
click at [226, 425] on link "Drawworks Main" at bounding box center [227, 424] width 62 height 11
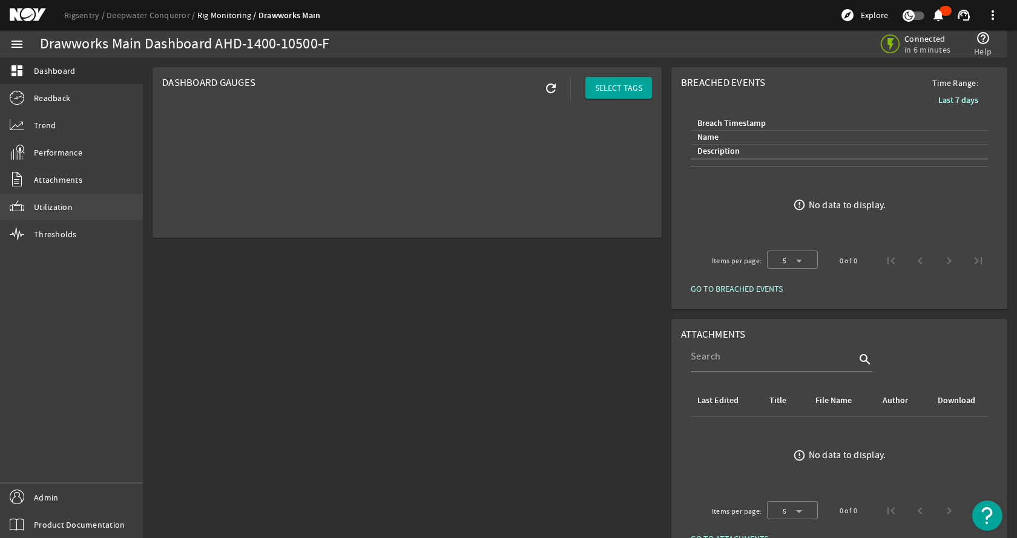
click at [51, 210] on span "Utilization" at bounding box center [53, 207] width 39 height 12
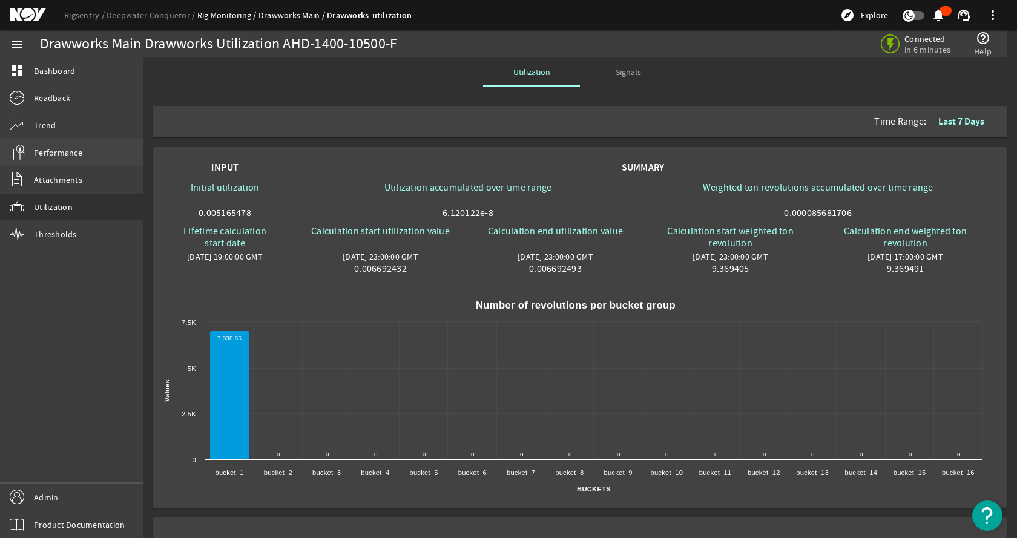
click at [70, 153] on span "Performance" at bounding box center [58, 153] width 48 height 12
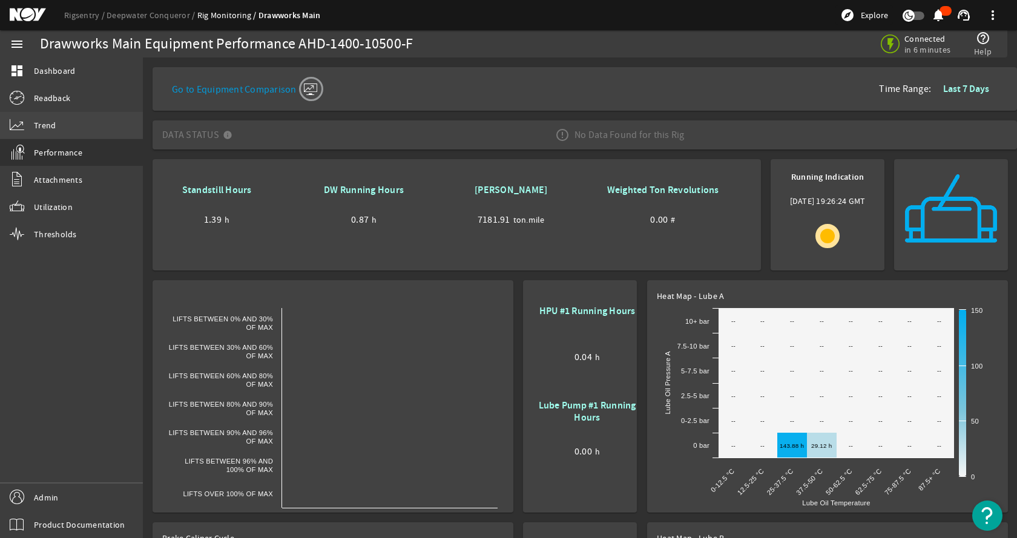
click at [73, 119] on link "Trend" at bounding box center [71, 125] width 143 height 27
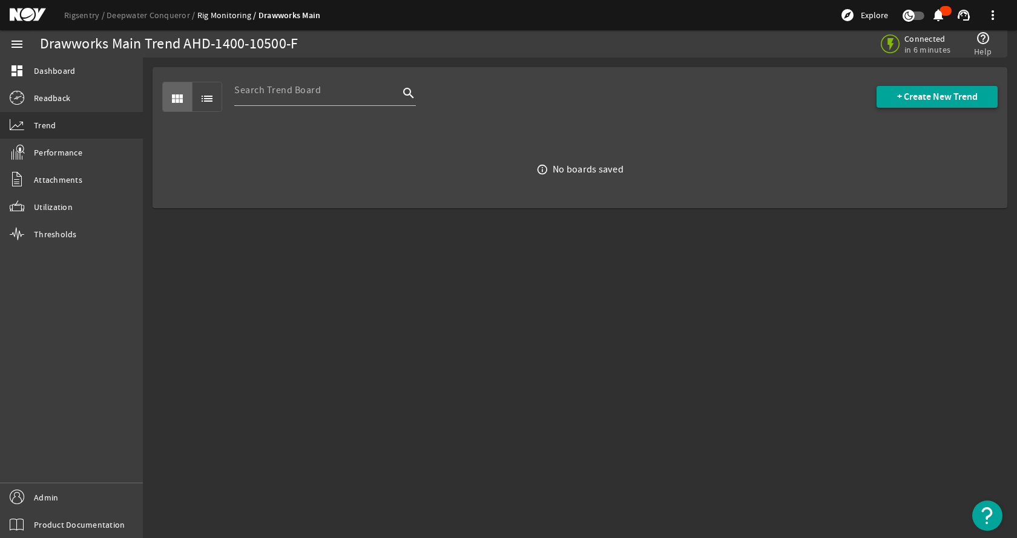
click at [943, 93] on span "+ Create New Trend" at bounding box center [937, 97] width 81 height 12
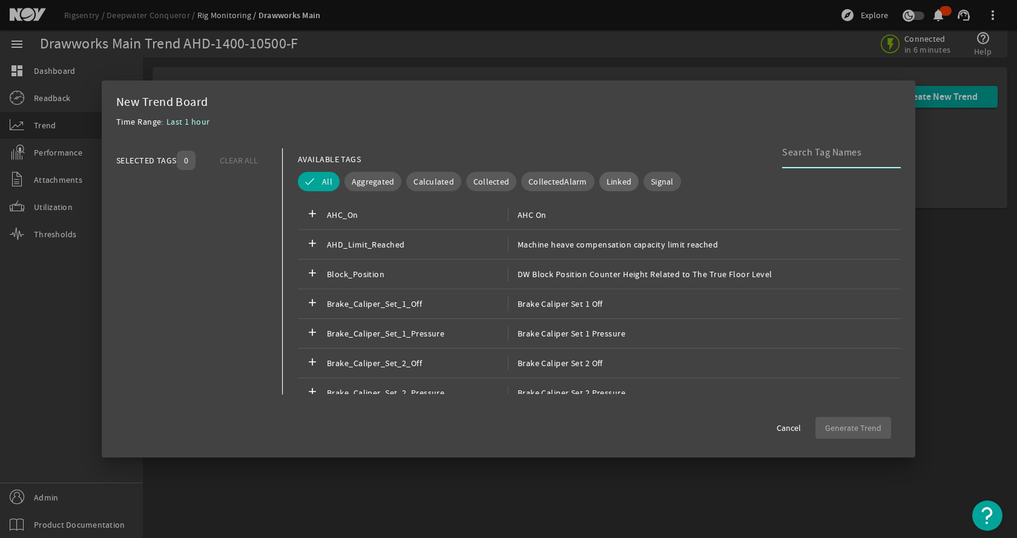
click at [614, 180] on span "Linked" at bounding box center [619, 182] width 25 height 12
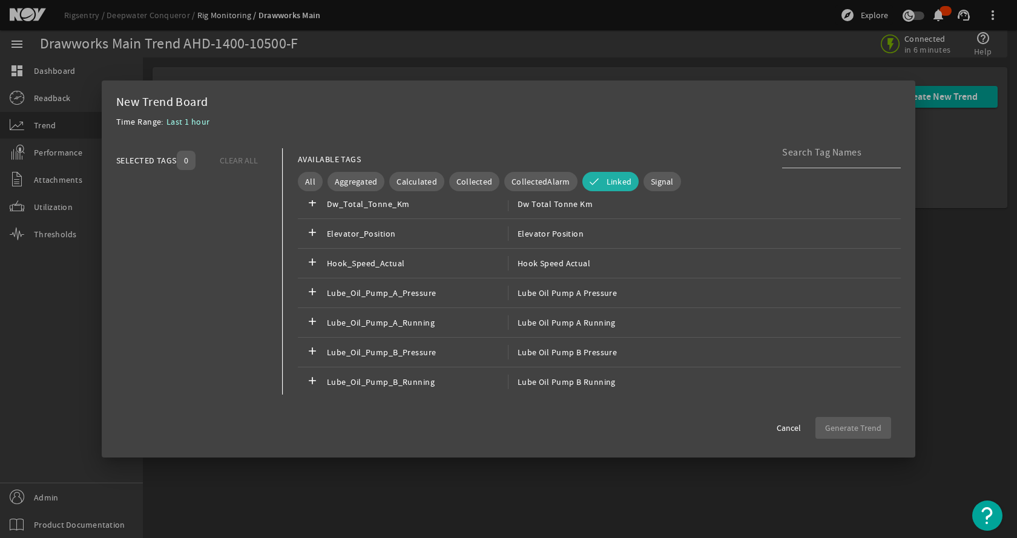
scroll to position [1090, 0]
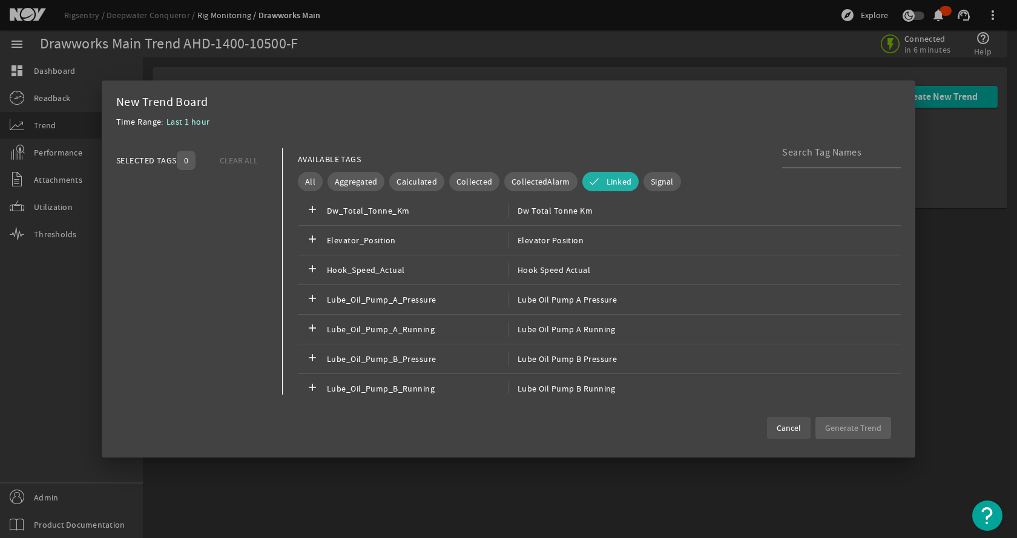
click at [797, 429] on span "Cancel" at bounding box center [789, 428] width 24 height 12
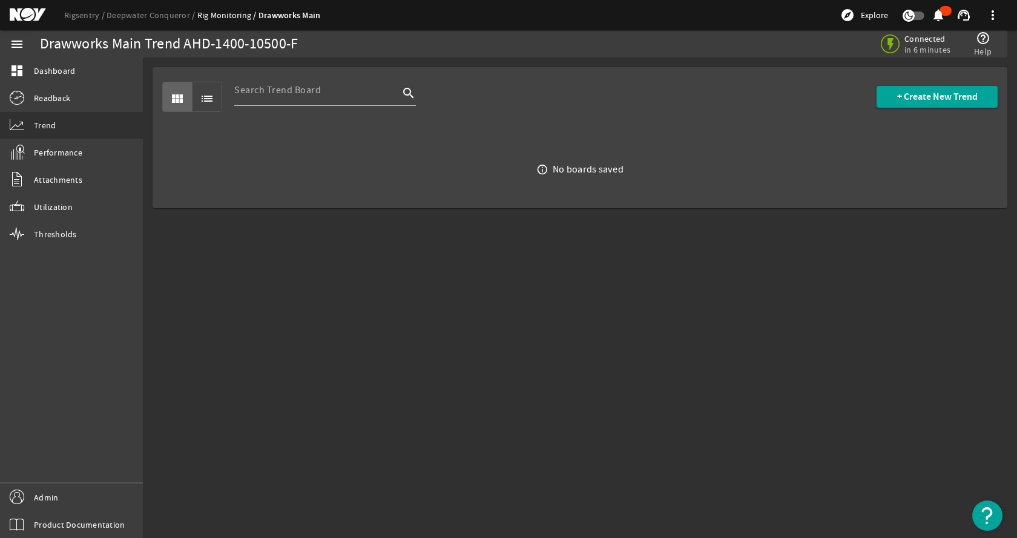
click at [699, 339] on mat-sidenav-content "Drawworks Main Trend AHD-1400-10500-F Connected in 6 minutes help_outline Help …" at bounding box center [580, 298] width 874 height 481
click at [81, 16] on link "Rigsentry" at bounding box center [85, 15] width 42 height 11
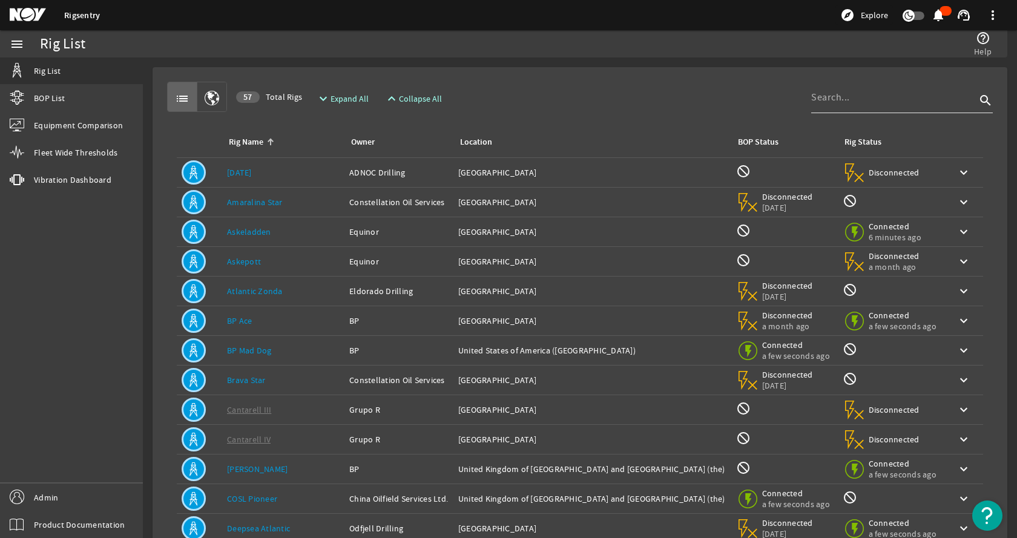
click at [825, 104] on input at bounding box center [893, 97] width 165 height 15
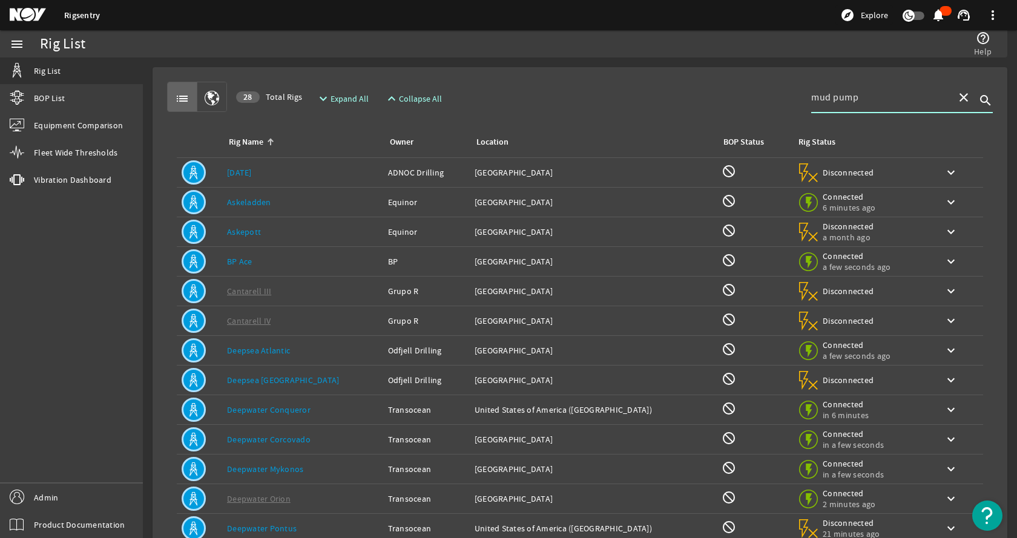
type input "mud pump"
click at [428, 170] on div "Owner: ADNOC Drilling" at bounding box center [426, 173] width 77 height 12
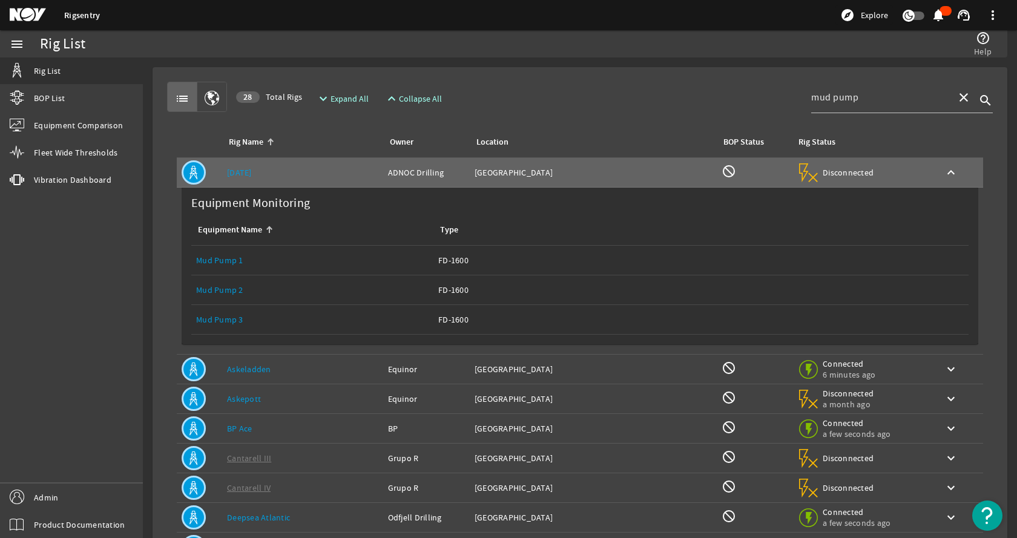
click at [225, 261] on link "Mud Pump 1" at bounding box center [219, 260] width 47 height 11
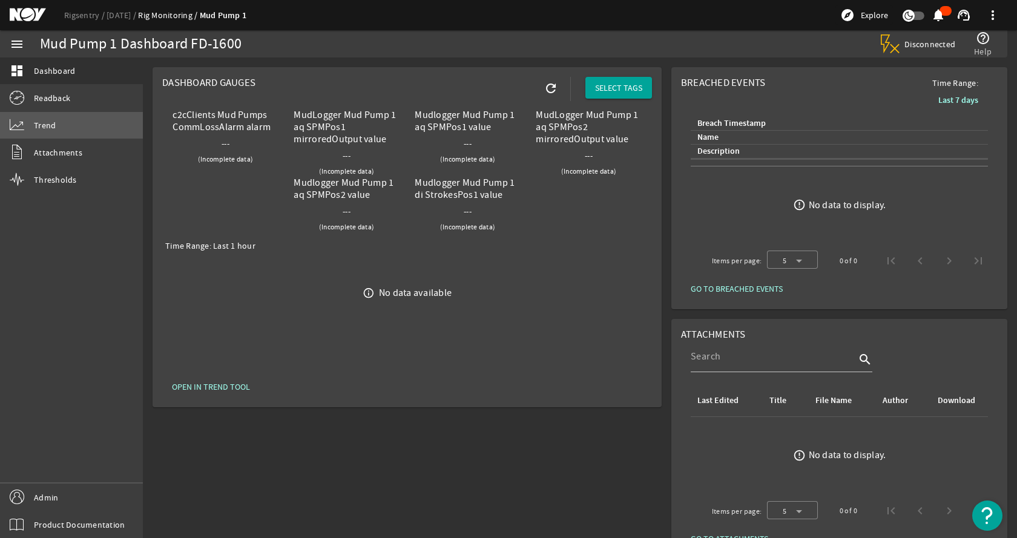
click at [69, 124] on link "Trend" at bounding box center [71, 125] width 143 height 27
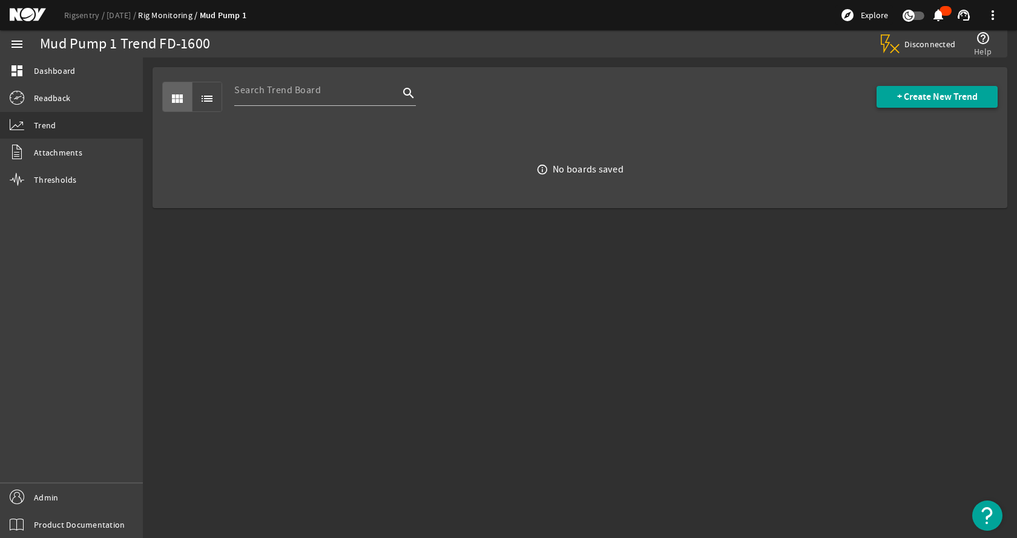
click at [940, 91] on span "+ Create New Trend" at bounding box center [937, 97] width 81 height 12
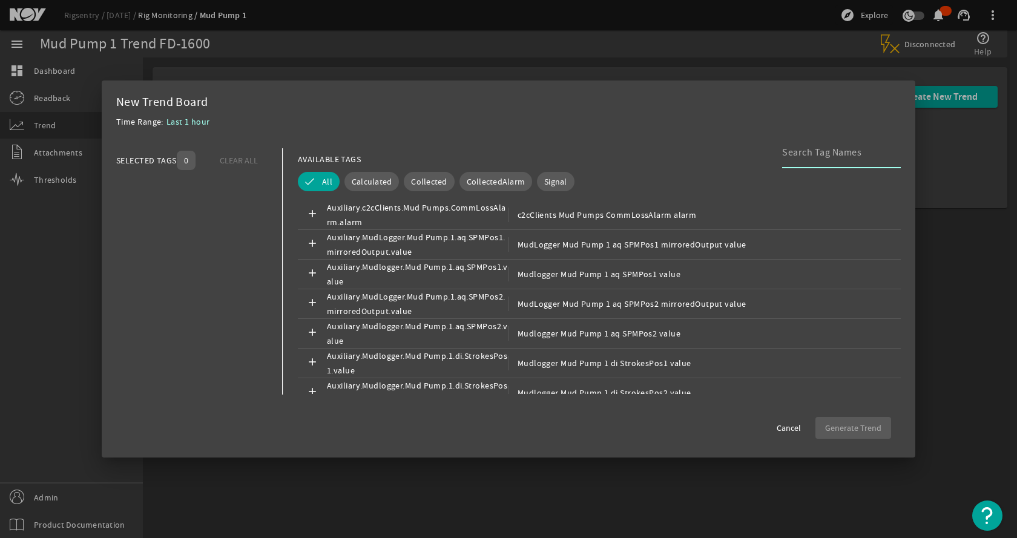
click at [641, 115] on div "Time Range: Last 1 hour" at bounding box center [508, 125] width 785 height 22
click at [784, 432] on span "Cancel" at bounding box center [789, 428] width 24 height 12
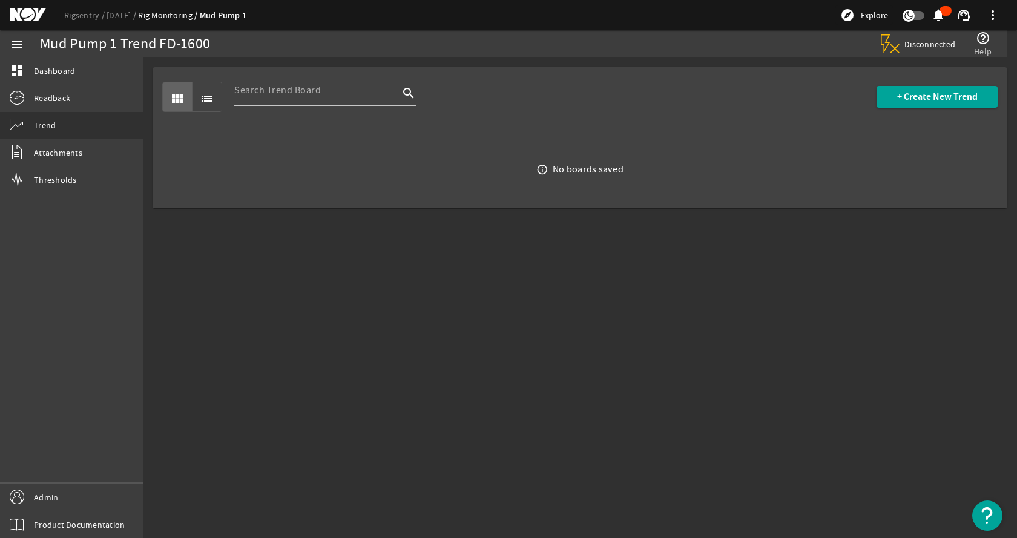
click at [596, 373] on mat-sidenav-content "Mud Pump 1 Trend FD-1600 Disconnected help_outline Help view_module list search…" at bounding box center [580, 298] width 874 height 481
click at [74, 18] on link "Rigsentry" at bounding box center [85, 15] width 42 height 11
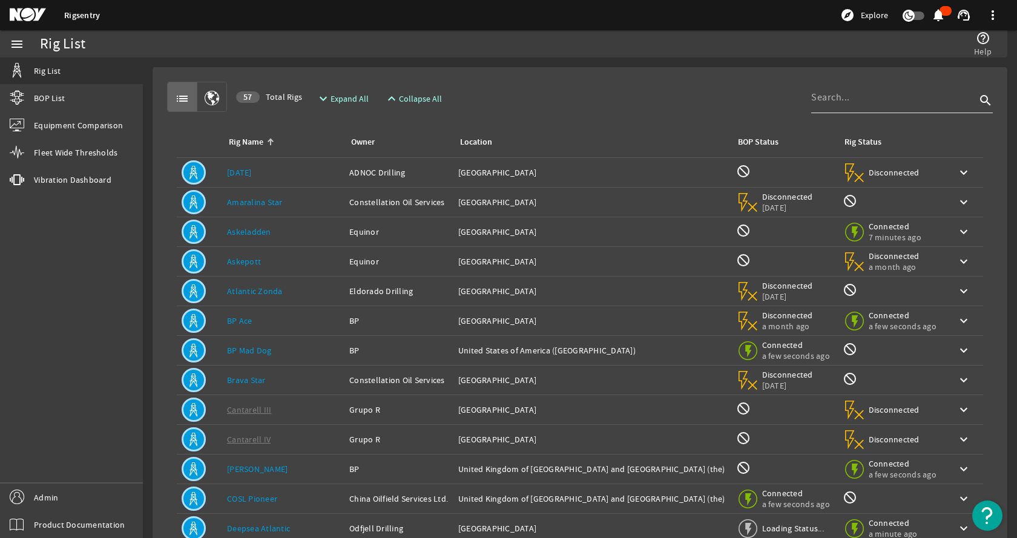
click at [861, 99] on input at bounding box center [893, 97] width 165 height 15
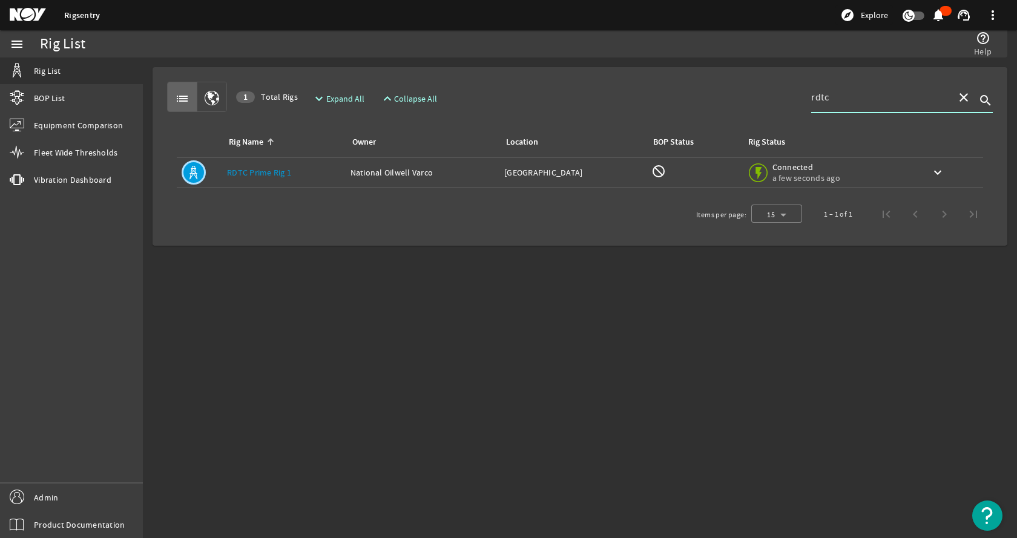
type input "rdtc"
click at [276, 176] on link "RDTC Prime Rig 1" at bounding box center [259, 172] width 64 height 11
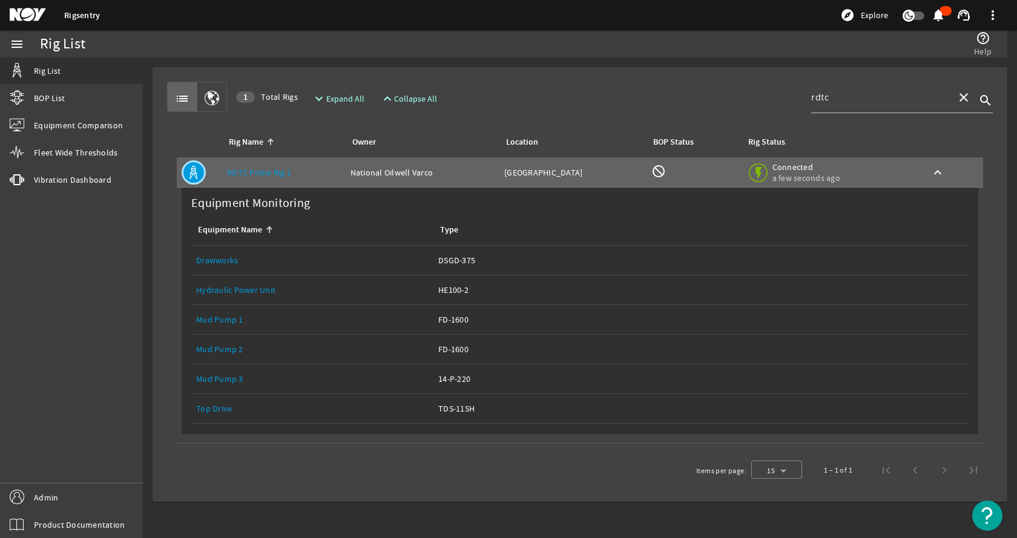
click at [234, 322] on link "Mud Pump 1" at bounding box center [219, 319] width 47 height 11
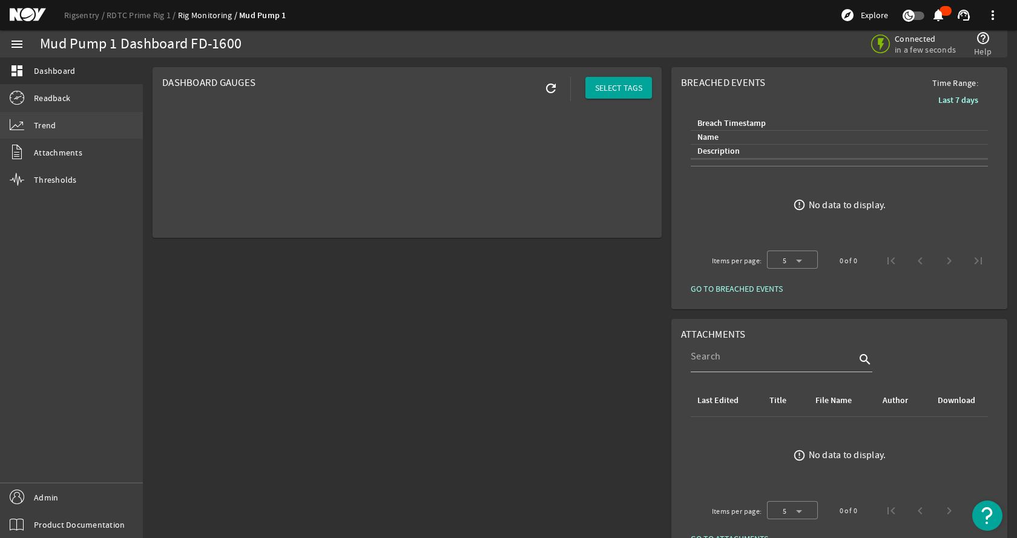
click at [38, 120] on span "Trend" at bounding box center [45, 125] width 22 height 12
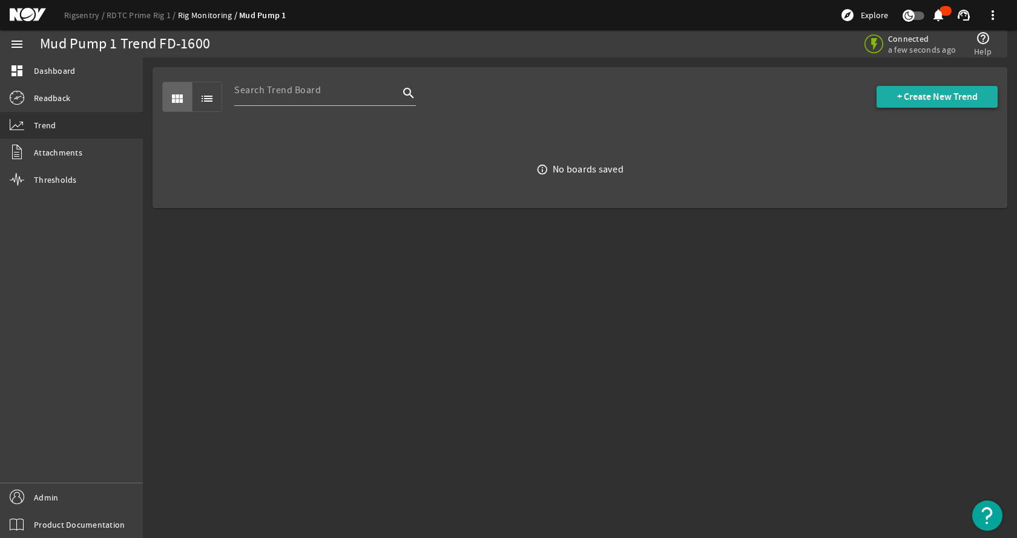
click at [912, 100] on span "+ Create New Trend" at bounding box center [937, 97] width 81 height 12
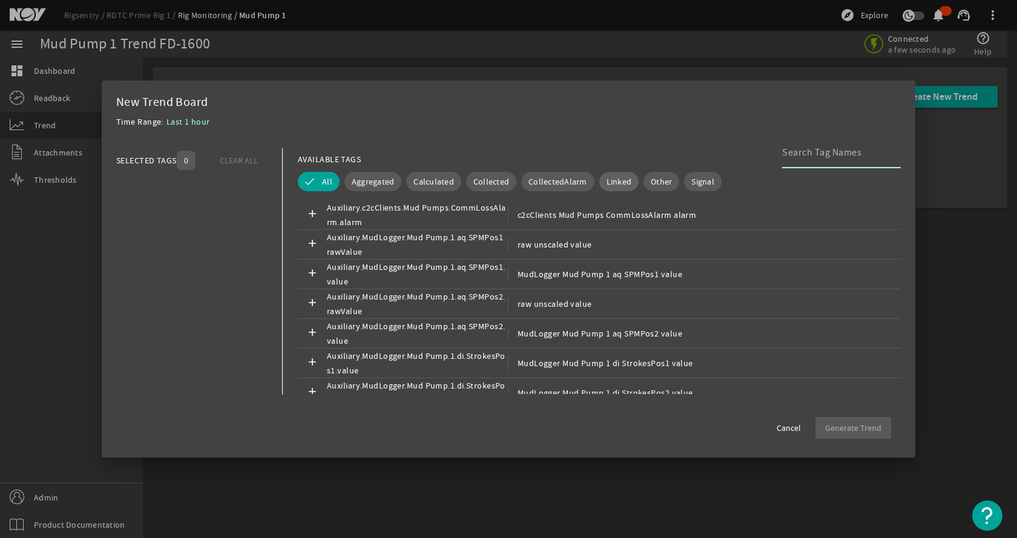
click at [619, 182] on span "Linked" at bounding box center [619, 182] width 25 height 12
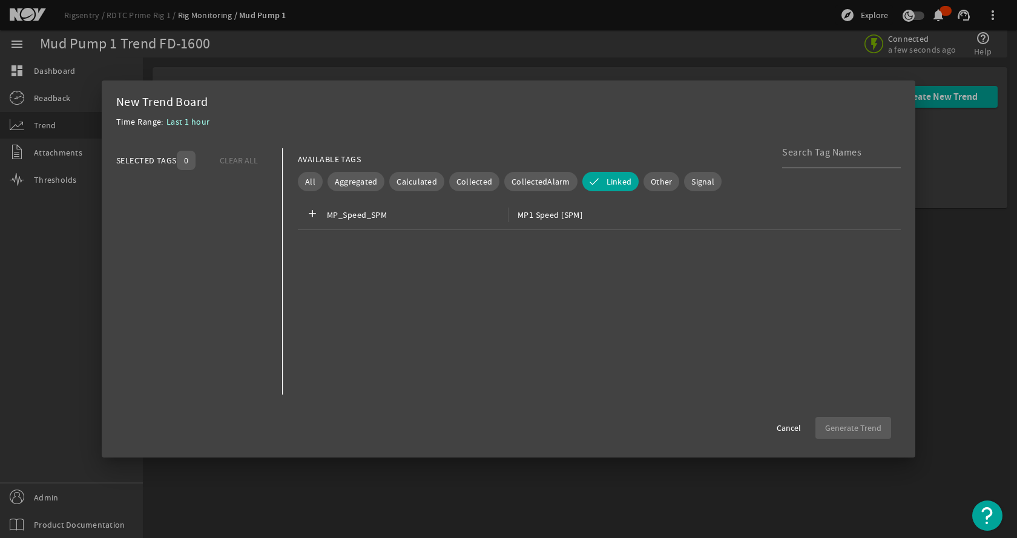
click at [628, 116] on div "Time Range: Last 1 hour" at bounding box center [508, 125] width 785 height 22
click at [783, 427] on span "Cancel" at bounding box center [789, 428] width 24 height 12
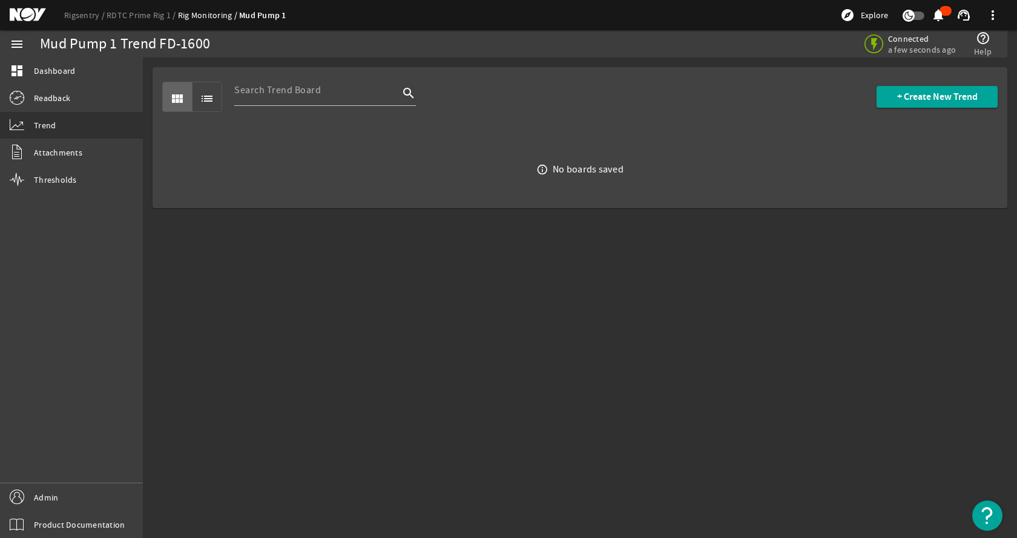
click at [634, 360] on mat-sidenav-content "Mud Pump 1 Trend FD-1600 Connected a few seconds ago help_outline Help view_mod…" at bounding box center [580, 298] width 874 height 481
click at [122, 13] on link "RDTC Prime Rig 1" at bounding box center [142, 15] width 71 height 11
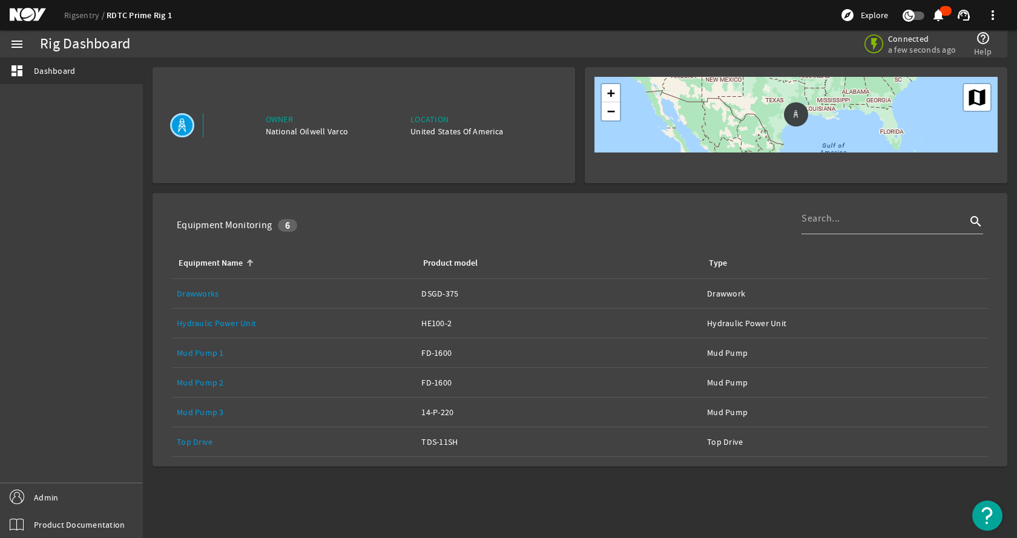
click at [211, 386] on link "Mud Pump 2" at bounding box center [200, 382] width 47 height 11
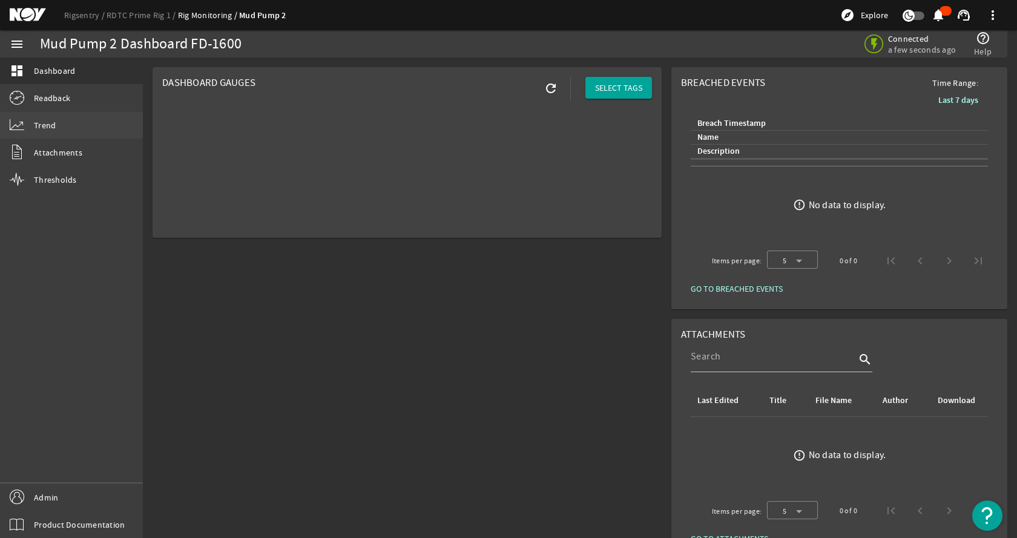
click at [74, 127] on link "Trend" at bounding box center [71, 125] width 143 height 27
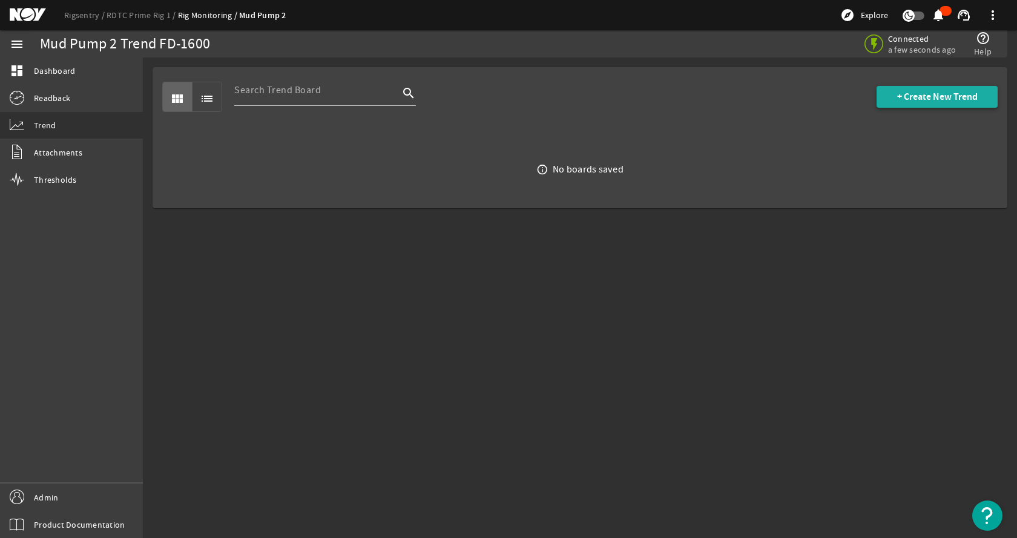
click at [906, 106] on span at bounding box center [937, 96] width 121 height 29
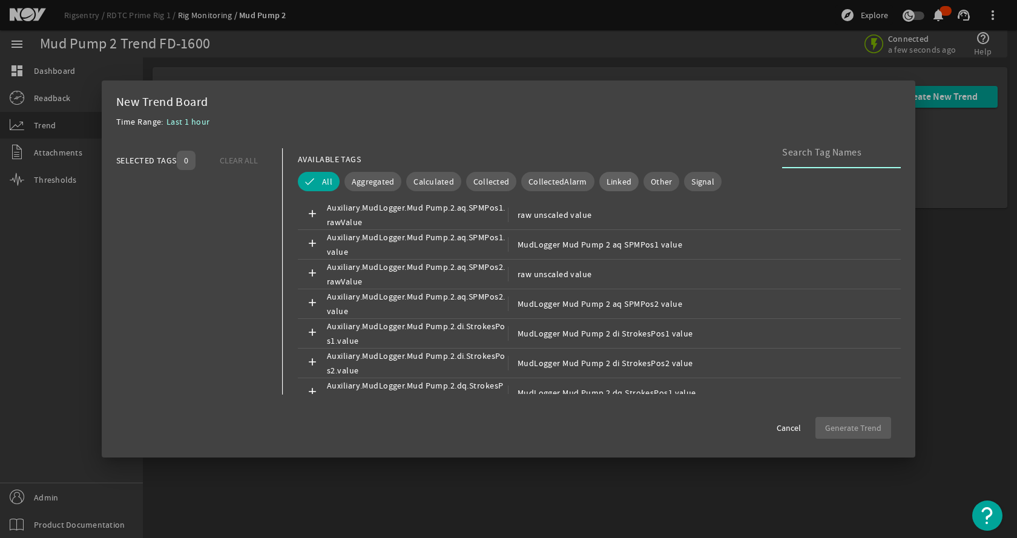
click at [617, 182] on span "Linked" at bounding box center [619, 182] width 25 height 12
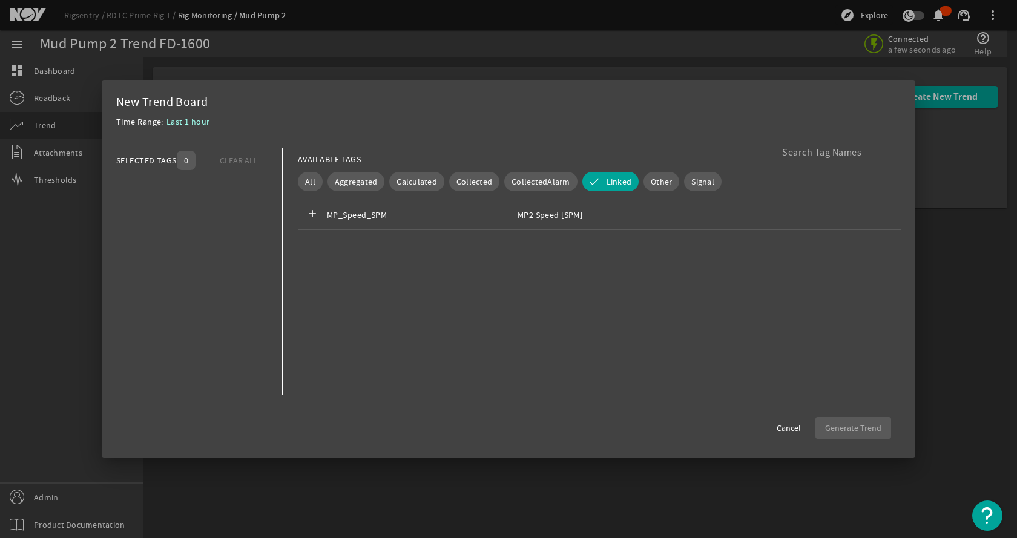
click at [619, 101] on div "New Trend Board" at bounding box center [508, 102] width 785 height 15
click at [784, 434] on span at bounding box center [789, 428] width 44 height 29
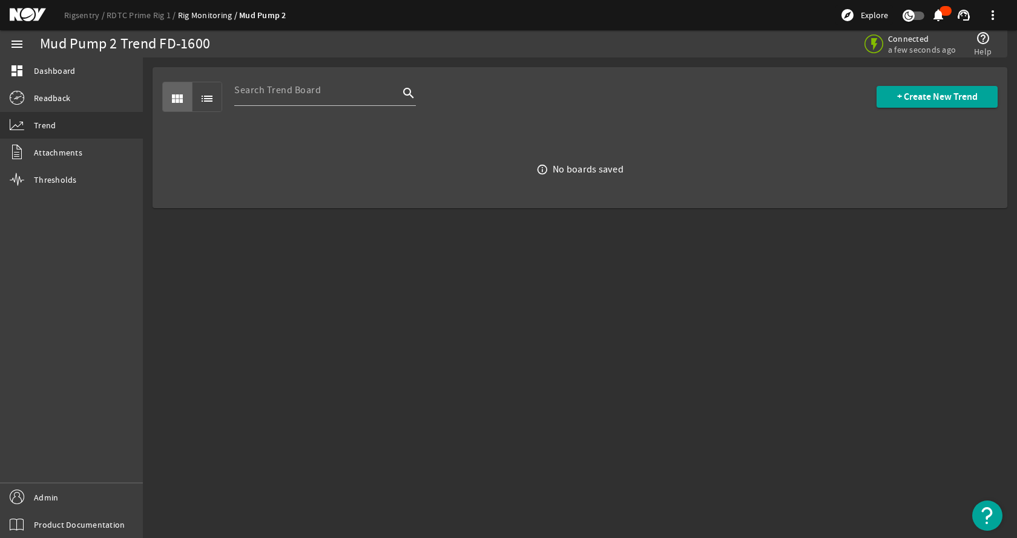
click at [514, 367] on mat-sidenav-content "Mud Pump 2 Trend FD-1600 Connected a few seconds ago help_outline Help view_mod…" at bounding box center [580, 298] width 874 height 481
click at [115, 12] on link "RDTC Prime Rig 1" at bounding box center [142, 15] width 71 height 11
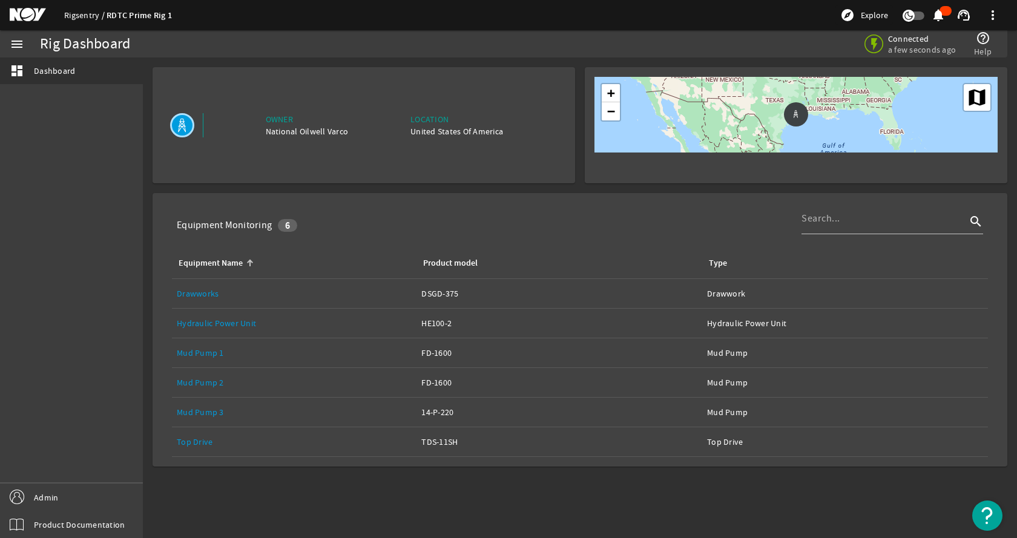
click at [82, 10] on link "Rigsentry" at bounding box center [85, 15] width 42 height 11
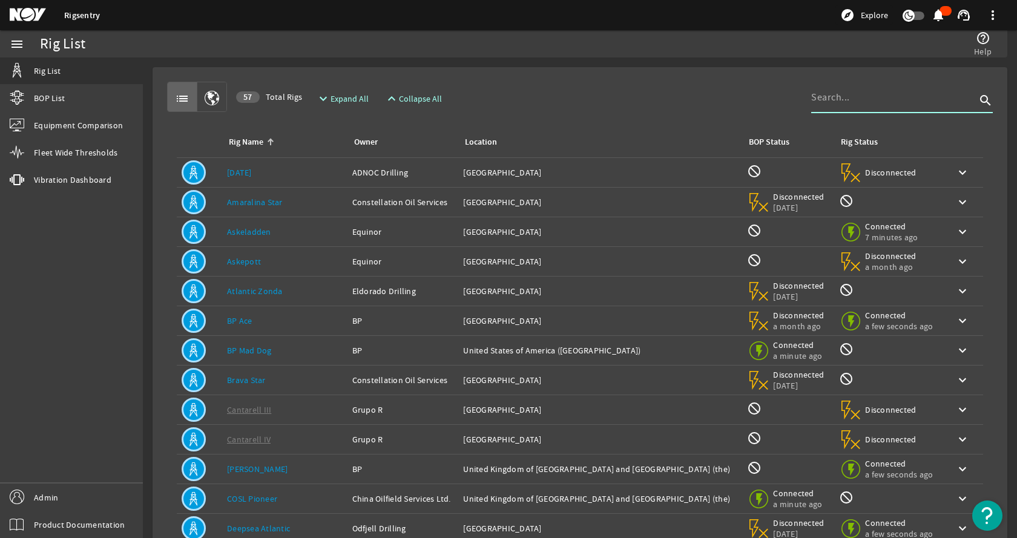
click at [863, 101] on input at bounding box center [893, 97] width 165 height 15
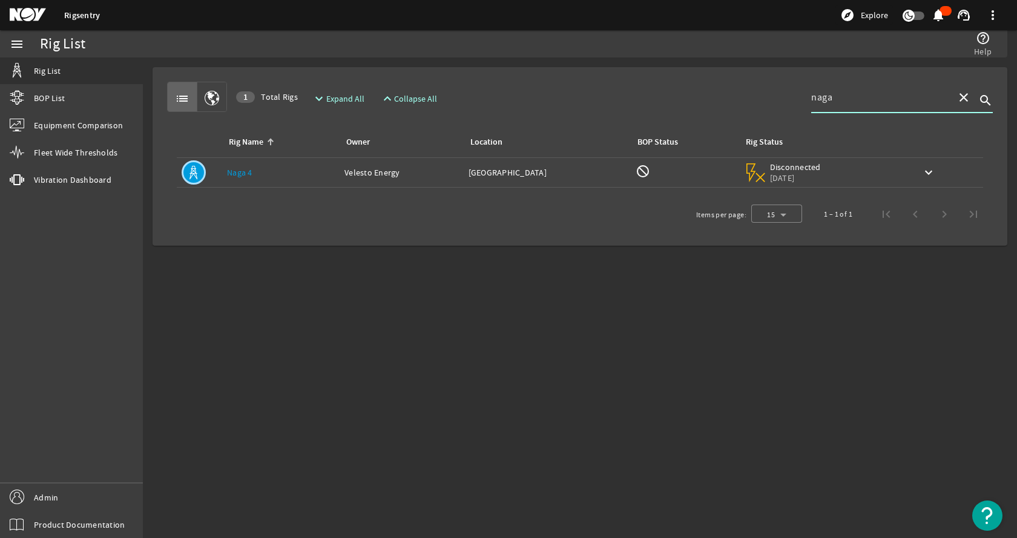
type input "naga"
click at [281, 173] on div "Rig Name: [PERSON_NAME] 4" at bounding box center [281, 173] width 108 height 12
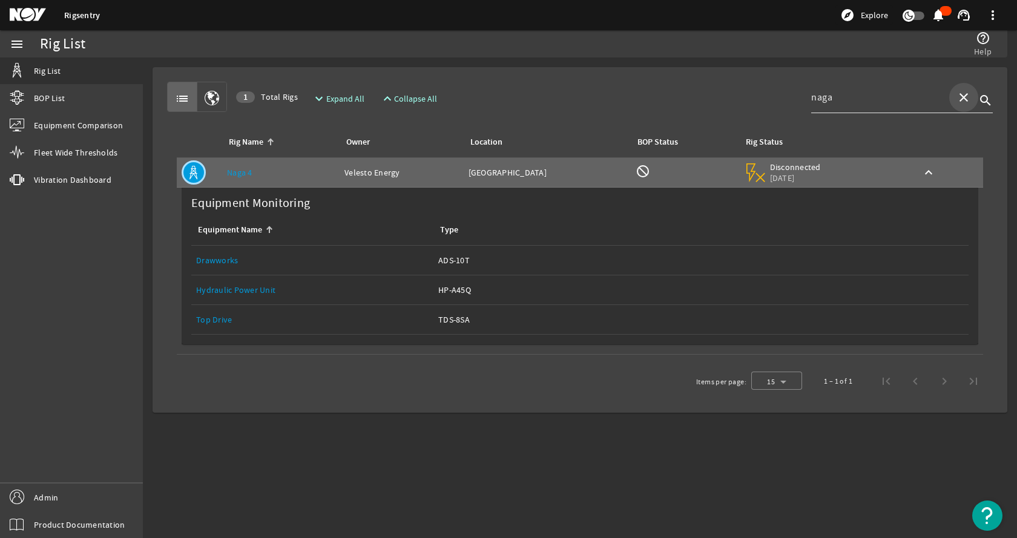
click at [961, 94] on mat-icon "close" at bounding box center [964, 97] width 15 height 15
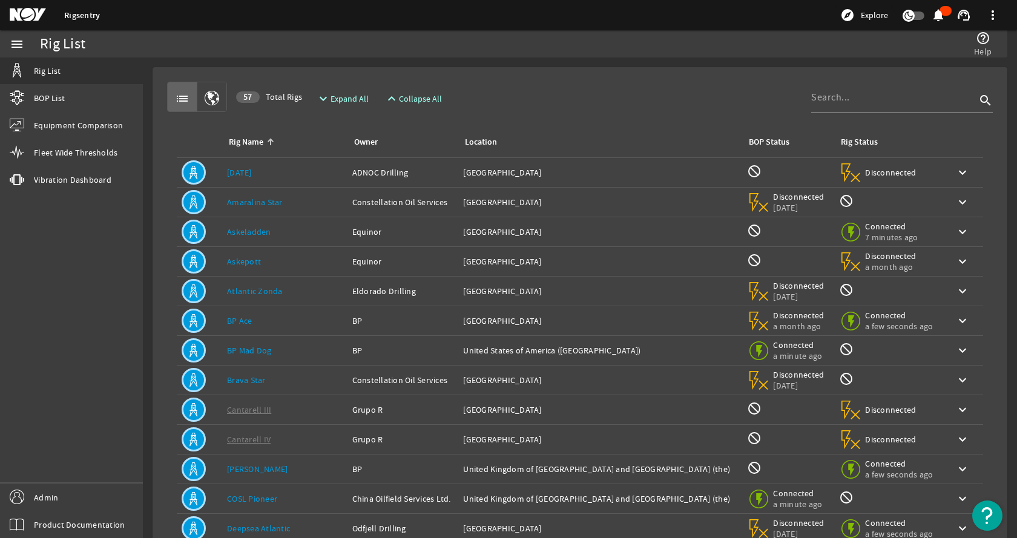
click at [656, 81] on div "list 57 Total Rigs expand_more Expand All expand_less Collapse All search Rig N…" at bounding box center [580, 364] width 836 height 575
click at [301, 237] on div "Rig Name: Askeladden" at bounding box center [285, 232] width 116 height 12
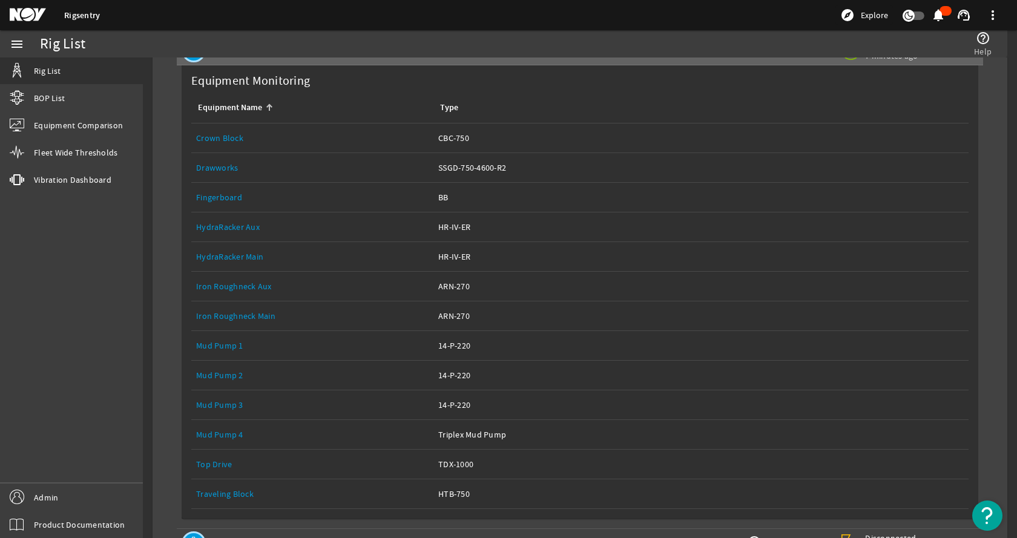
scroll to position [242, 0]
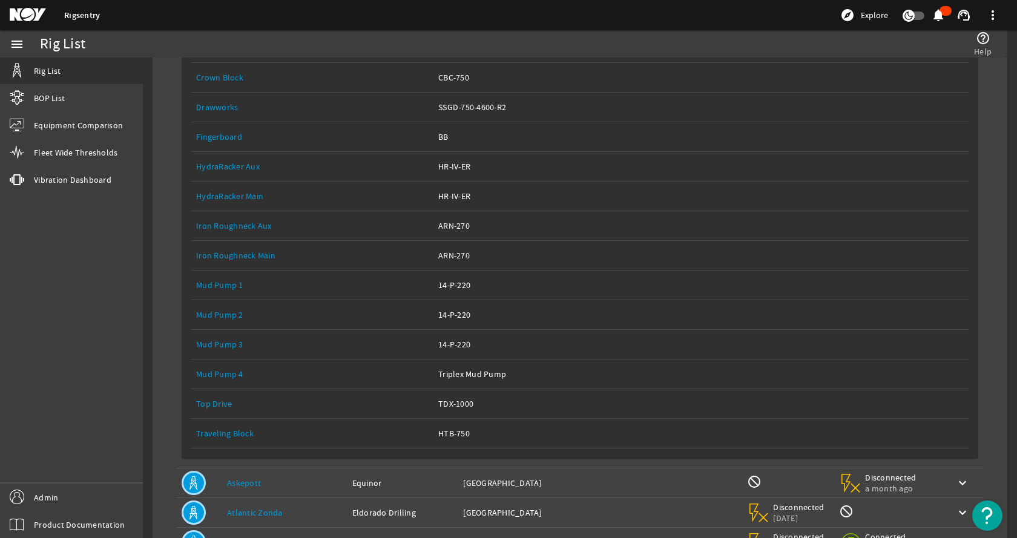
click at [219, 285] on link "Mud Pump 1" at bounding box center [219, 285] width 47 height 11
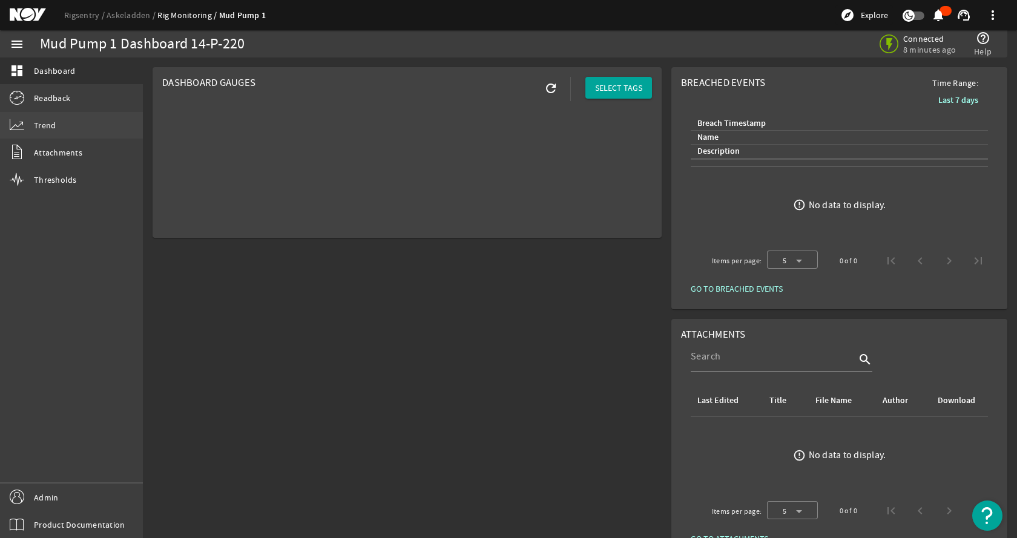
click at [58, 124] on link "Trend" at bounding box center [71, 125] width 143 height 27
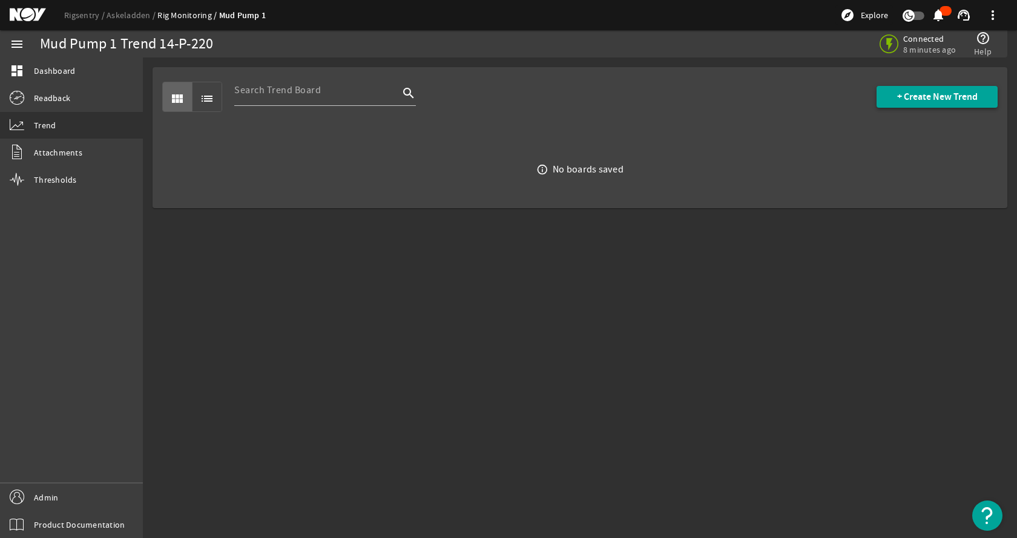
click at [914, 91] on span "+ Create New Trend" at bounding box center [937, 97] width 81 height 12
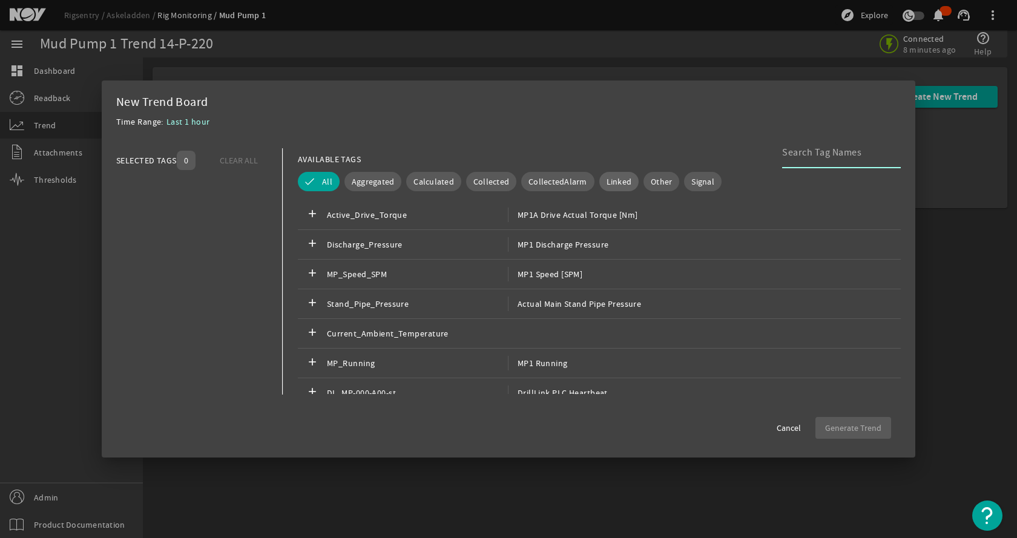
click at [599, 183] on button "Linked" at bounding box center [619, 181] width 40 height 19
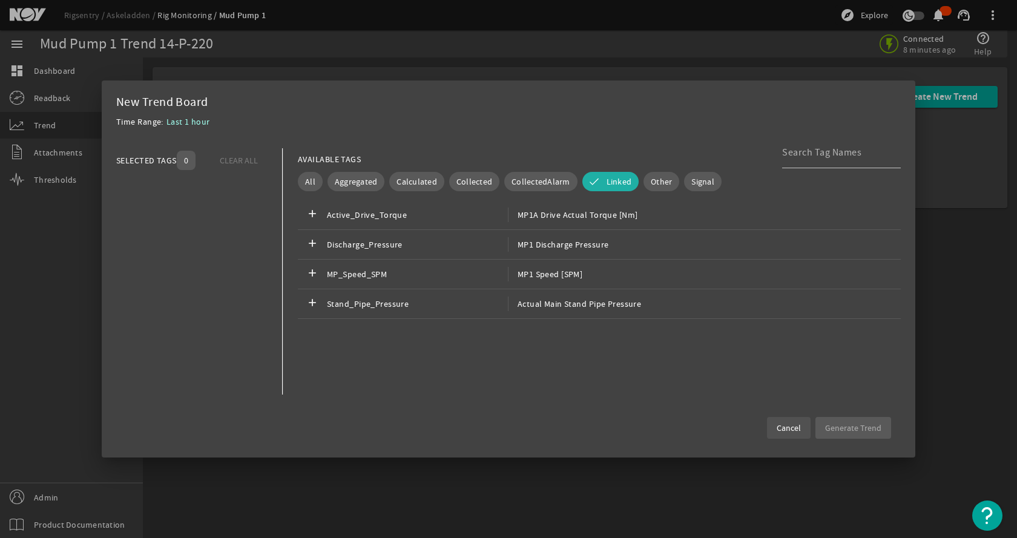
click at [788, 430] on span "Cancel" at bounding box center [789, 428] width 24 height 12
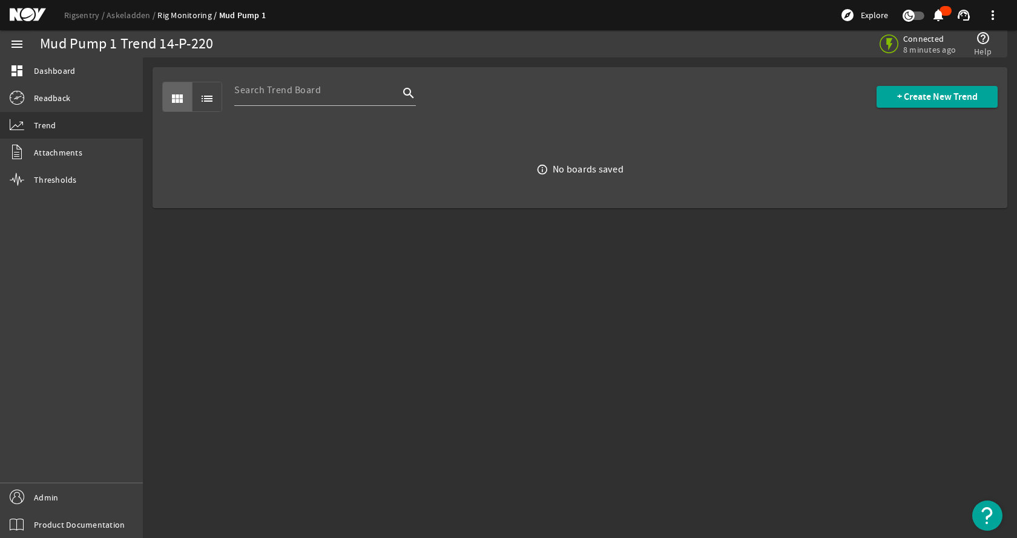
click at [703, 348] on mat-sidenav-content "Mud Pump 1 Trend 14-P-220 Connected 8 minutes ago help_outline Help view_module…" at bounding box center [580, 298] width 874 height 481
click at [401, 235] on mat-sidenav-content "Mud Pump 1 Trend 14-P-220 Connected 8 minutes ago help_outline Help view_module…" at bounding box center [580, 298] width 874 height 481
click at [88, 18] on link "Rigsentry" at bounding box center [85, 15] width 42 height 11
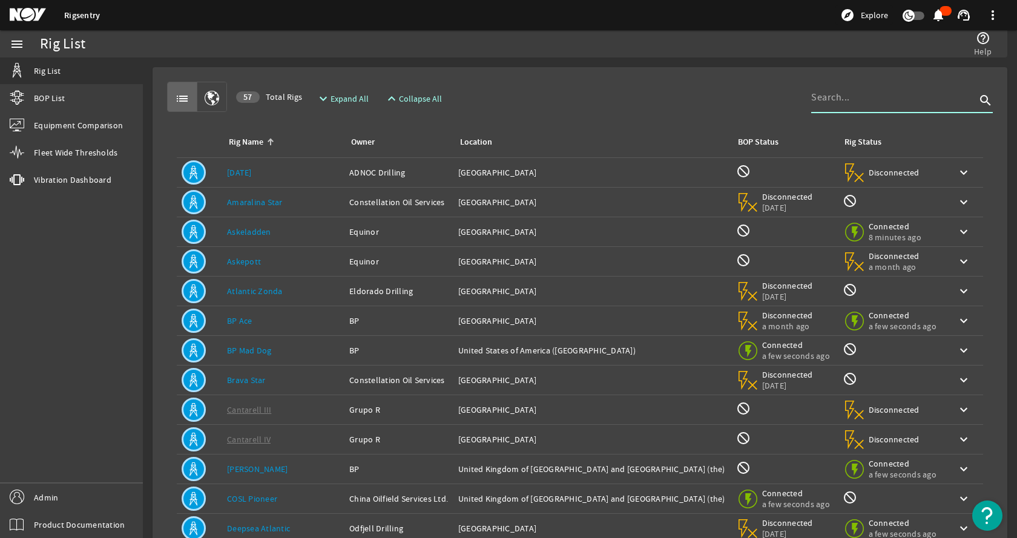
click at [862, 98] on input at bounding box center [893, 97] width 165 height 15
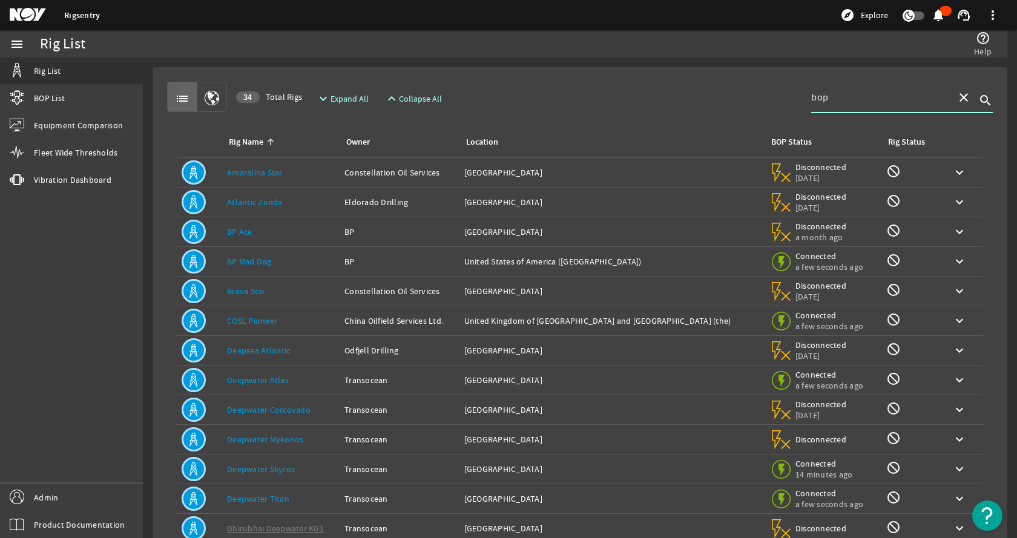
type input "bop"
click at [421, 266] on div "Owner: BP" at bounding box center [400, 262] width 110 height 12
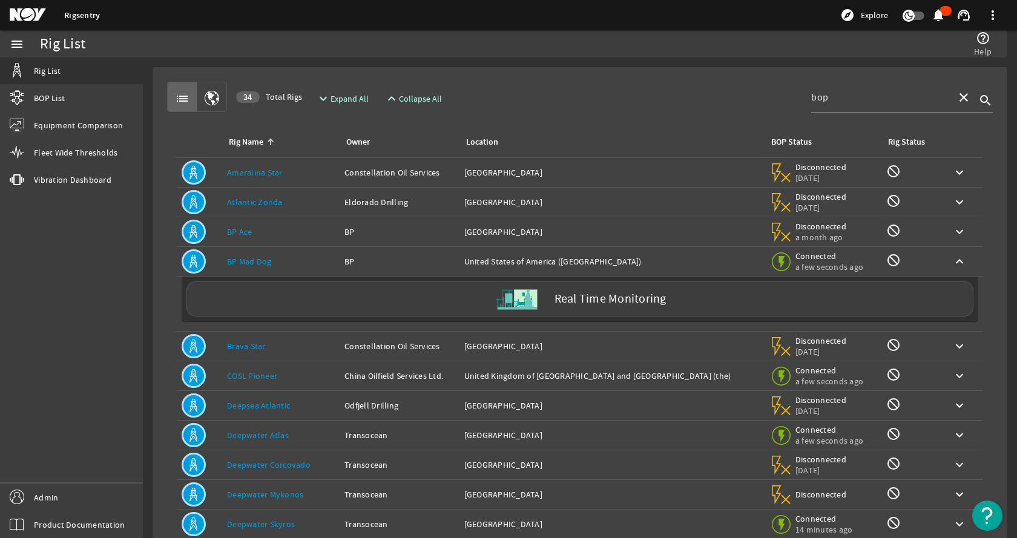
click at [423, 263] on div "Owner: BP" at bounding box center [400, 262] width 110 height 12
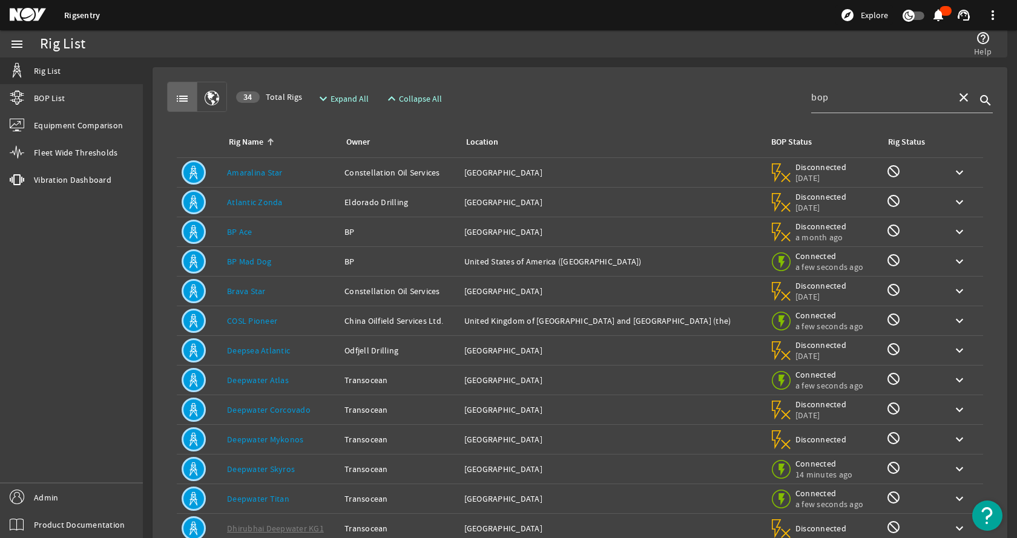
click at [449, 173] on div "Owner: Constellation Oil Services" at bounding box center [400, 173] width 110 height 12
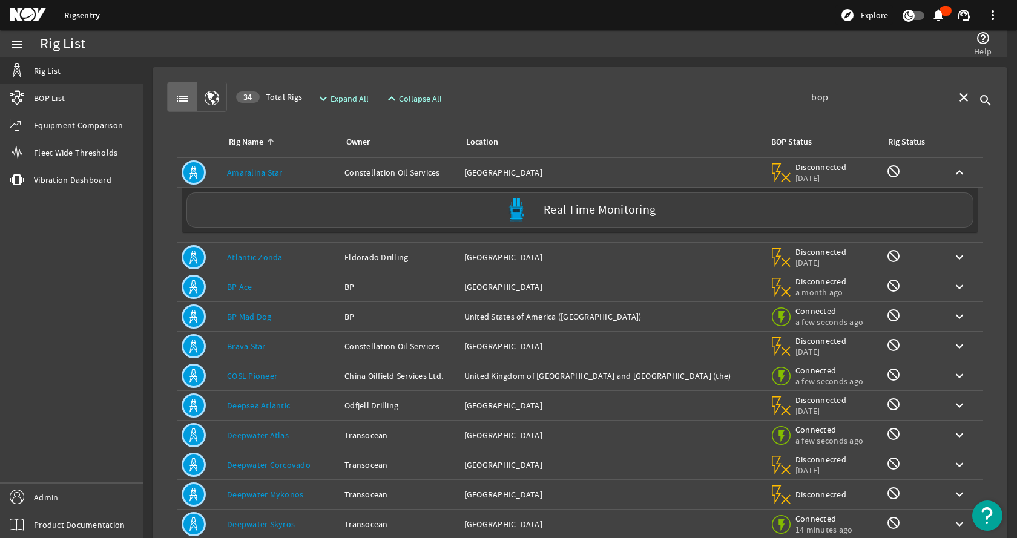
click at [450, 171] on div "Owner: Constellation Oil Services" at bounding box center [400, 173] width 110 height 12
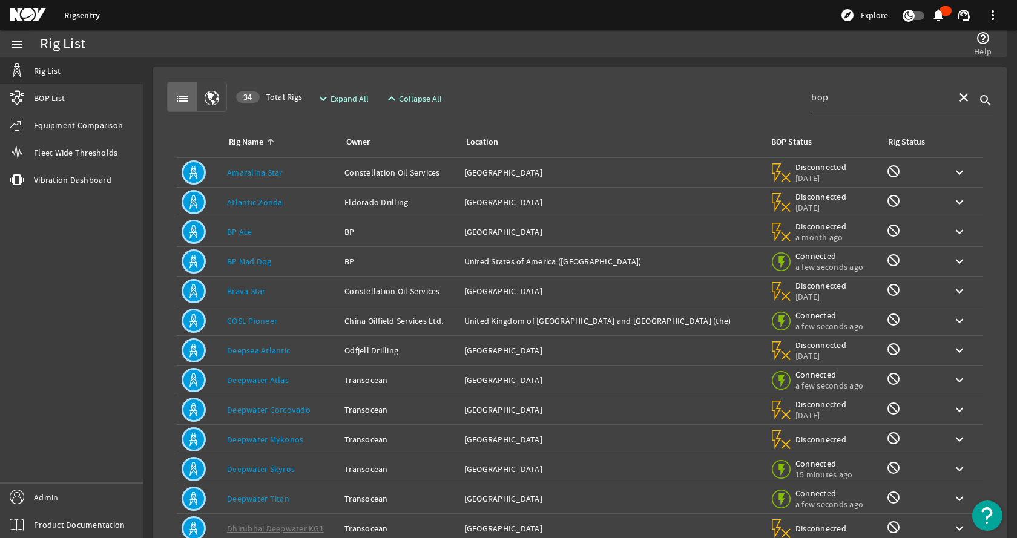
click at [868, 95] on input "bop" at bounding box center [879, 97] width 136 height 15
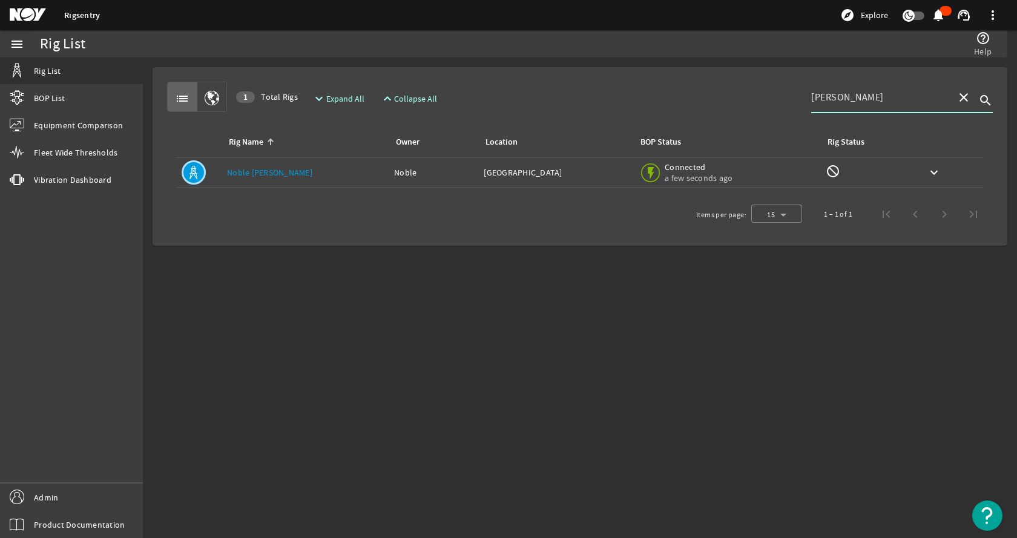
type input "bob dougl"
click at [290, 171] on link "Noble Bob Douglas" at bounding box center [269, 172] width 85 height 11
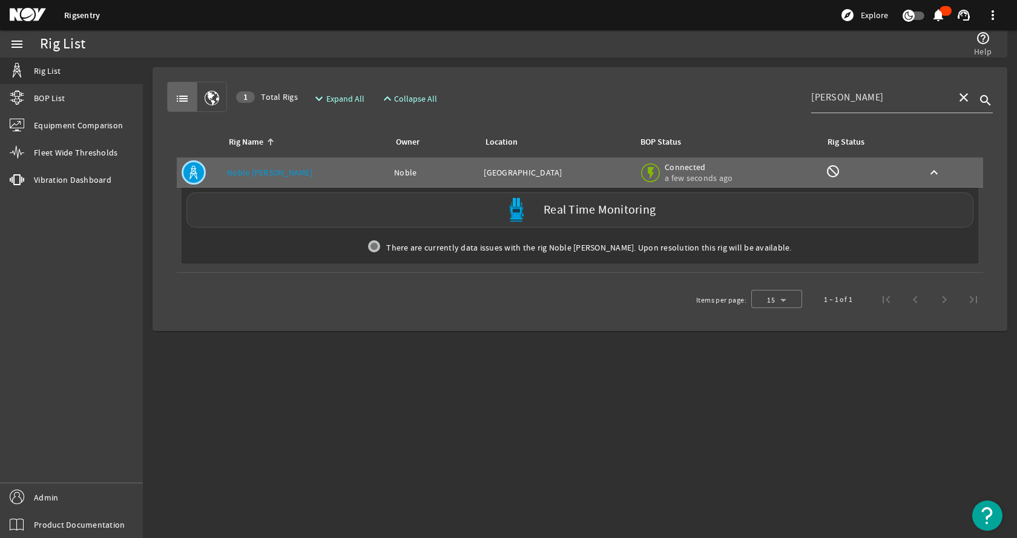
click at [298, 210] on div "Real Time Monitoring" at bounding box center [579, 210] width 787 height 35
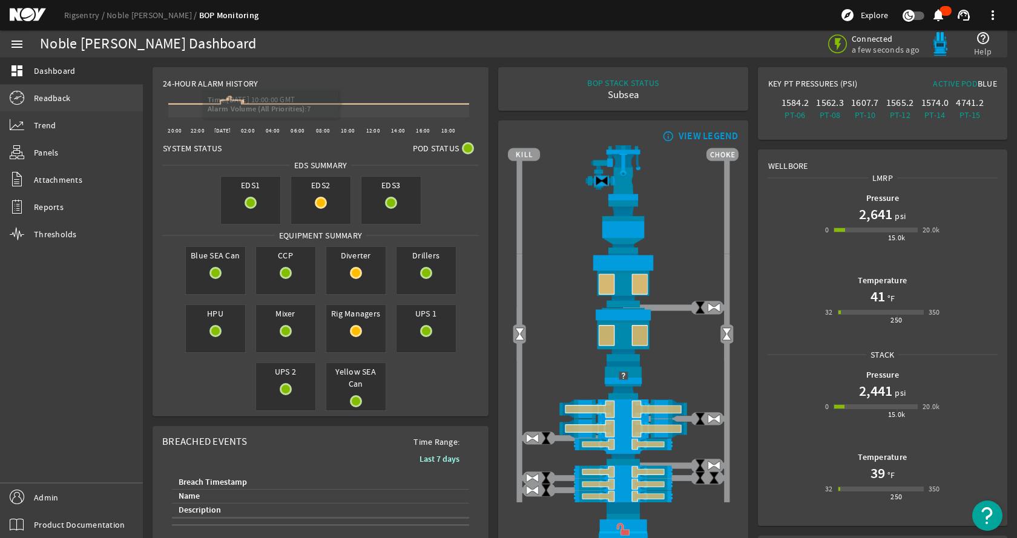
click at [68, 97] on span "Readback" at bounding box center [52, 98] width 36 height 12
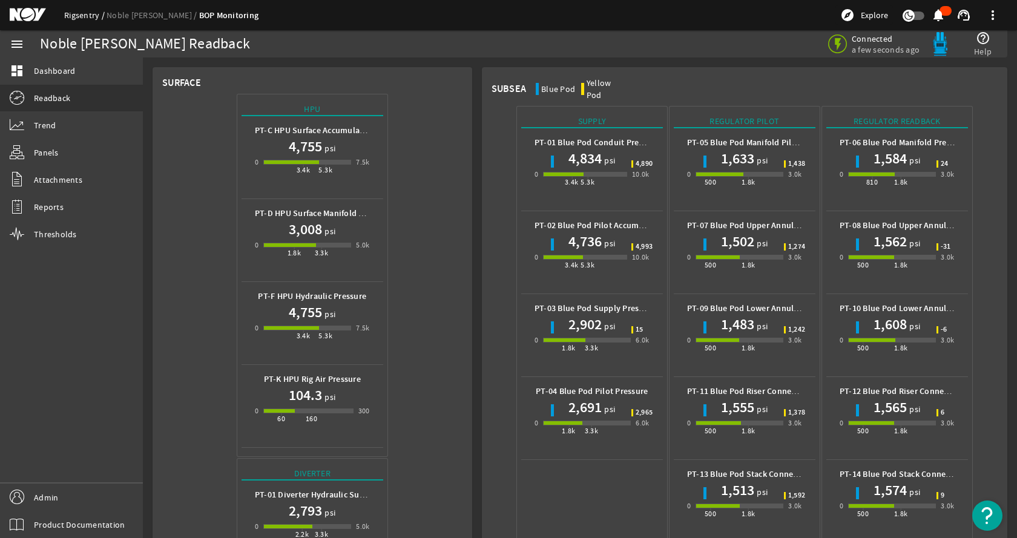
click at [82, 13] on link "Rigsentry" at bounding box center [85, 15] width 42 height 11
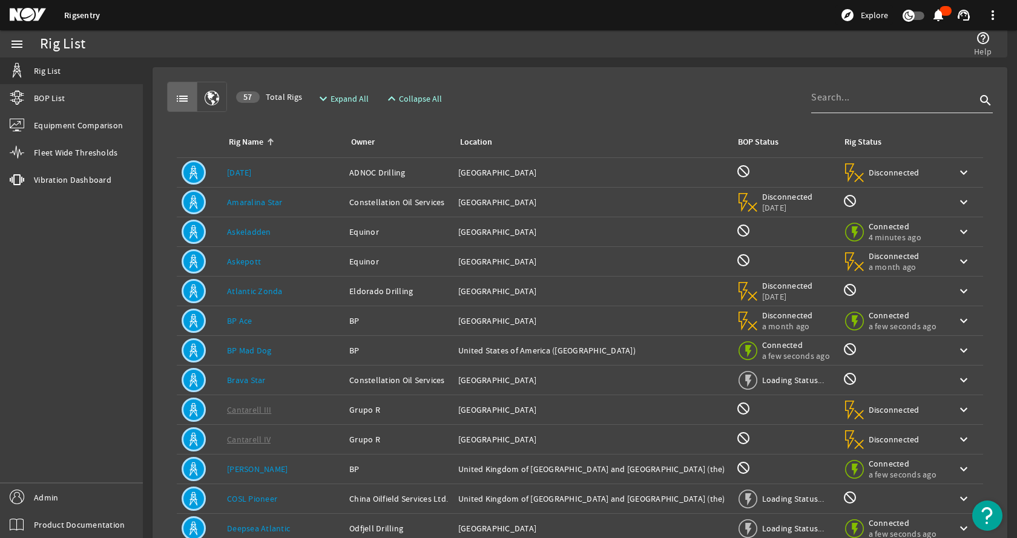
click at [848, 102] on input at bounding box center [893, 97] width 165 height 15
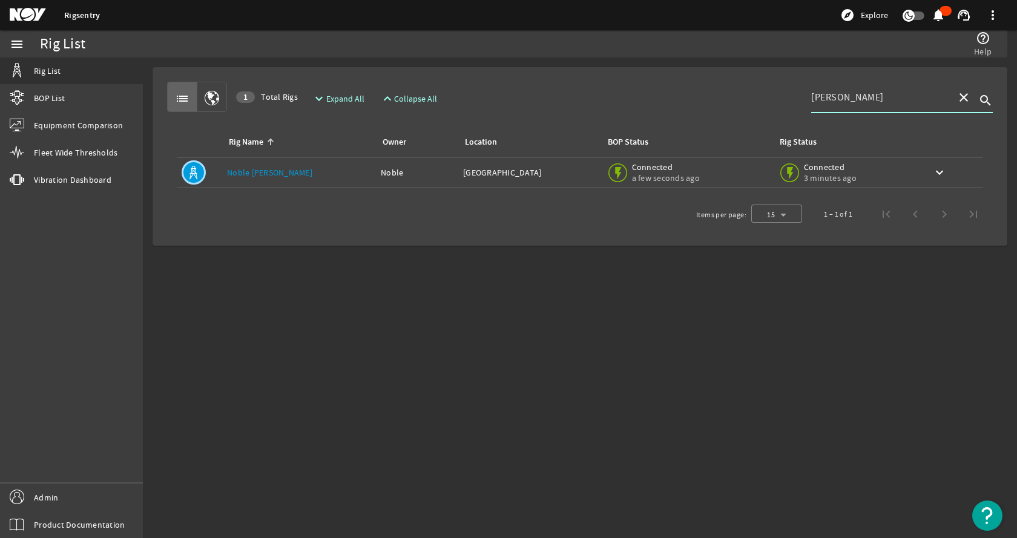
type input "tom madde"
click at [289, 176] on link "Noble Tom Madden" at bounding box center [269, 172] width 85 height 11
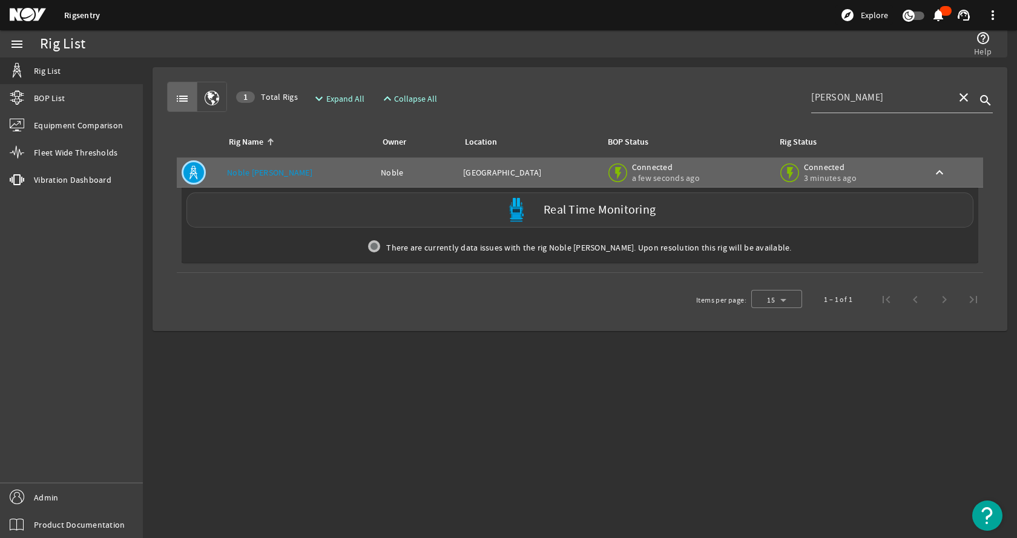
click at [354, 215] on div "Real Time Monitoring" at bounding box center [579, 210] width 787 height 35
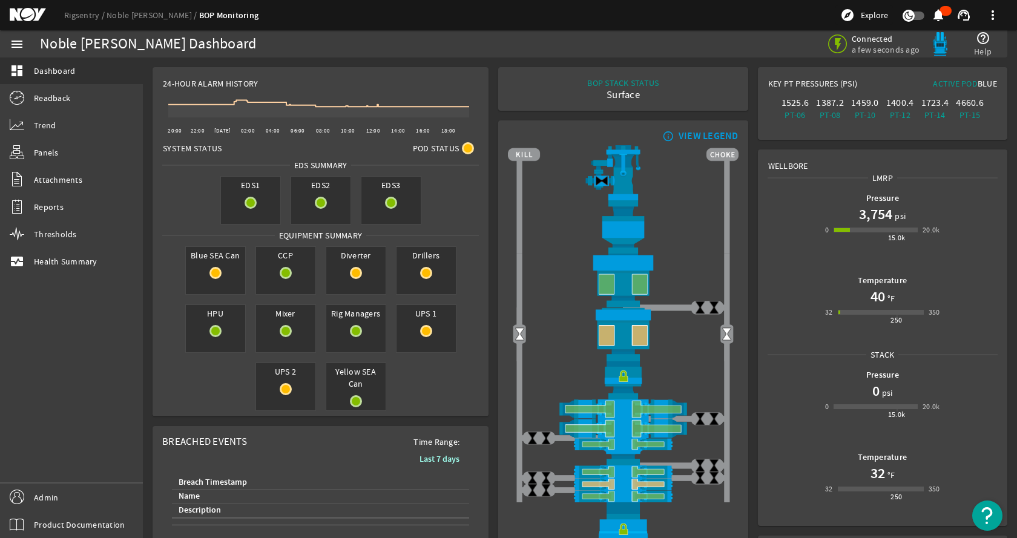
click at [557, 61] on div "24-Hour Alarm History Created with Highcharts 11.1.0 20:00 22:00 Oct 8 02:00 04…" at bounding box center [580, 543] width 874 height 970
click at [84, 99] on link "Readback" at bounding box center [71, 98] width 143 height 27
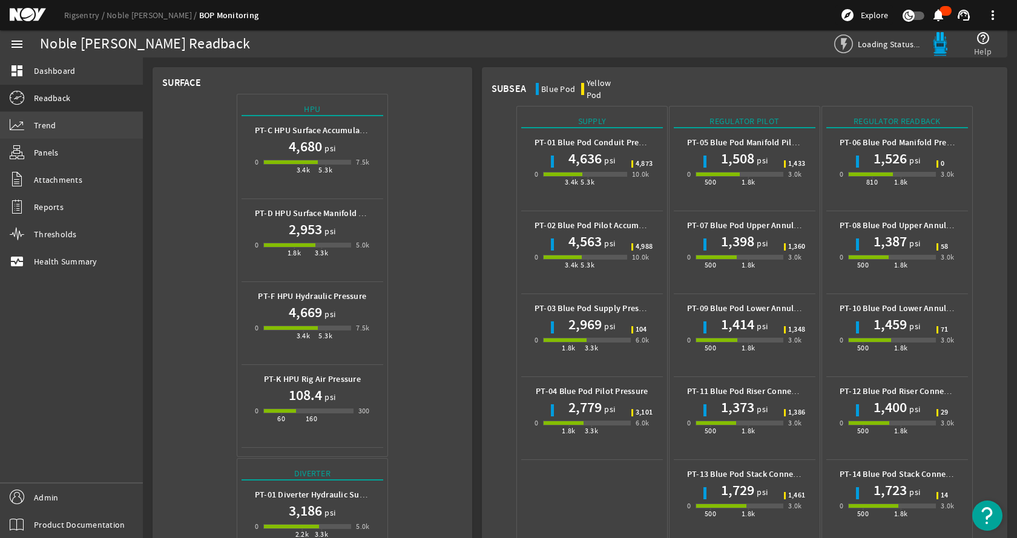
click at [63, 133] on link "Trend" at bounding box center [71, 125] width 143 height 27
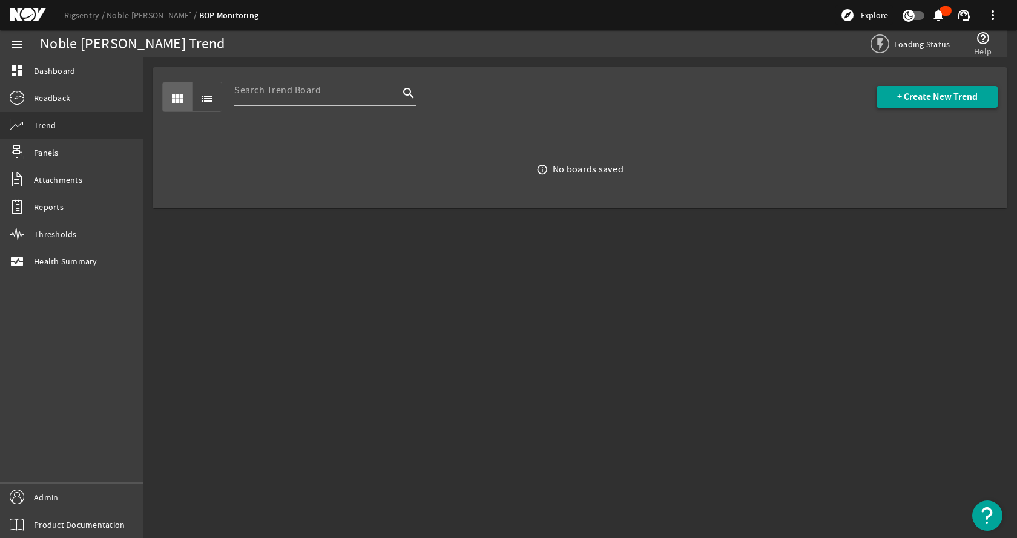
click at [946, 99] on span "+ Create New Trend" at bounding box center [937, 97] width 81 height 12
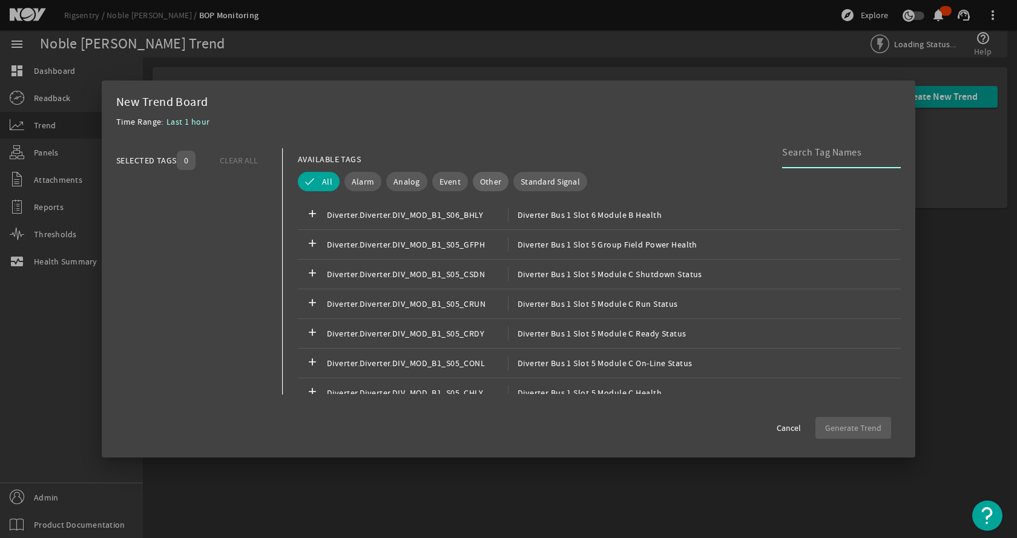
click at [481, 178] on span "Other" at bounding box center [490, 182] width 21 height 12
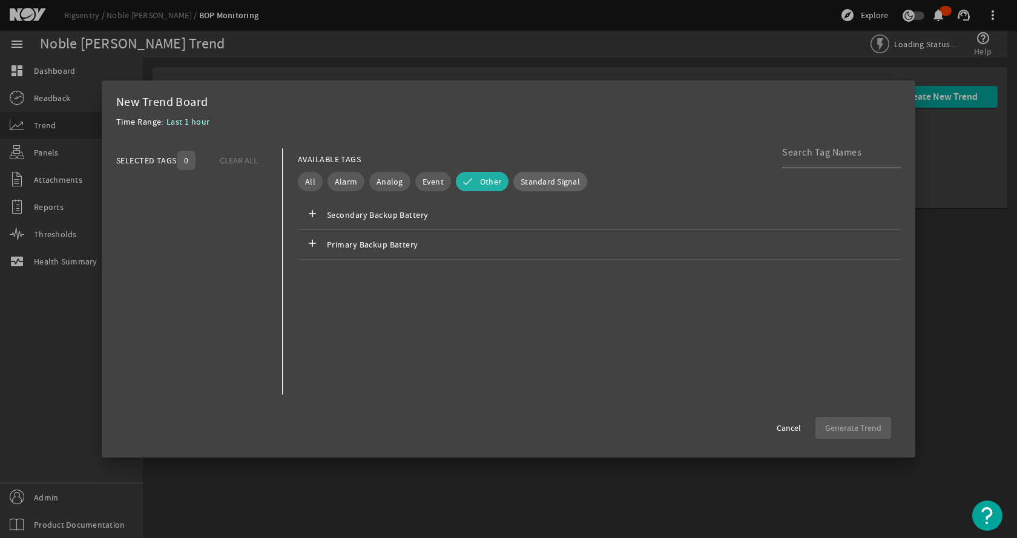
click at [546, 182] on span "Standard Signal" at bounding box center [550, 182] width 59 height 12
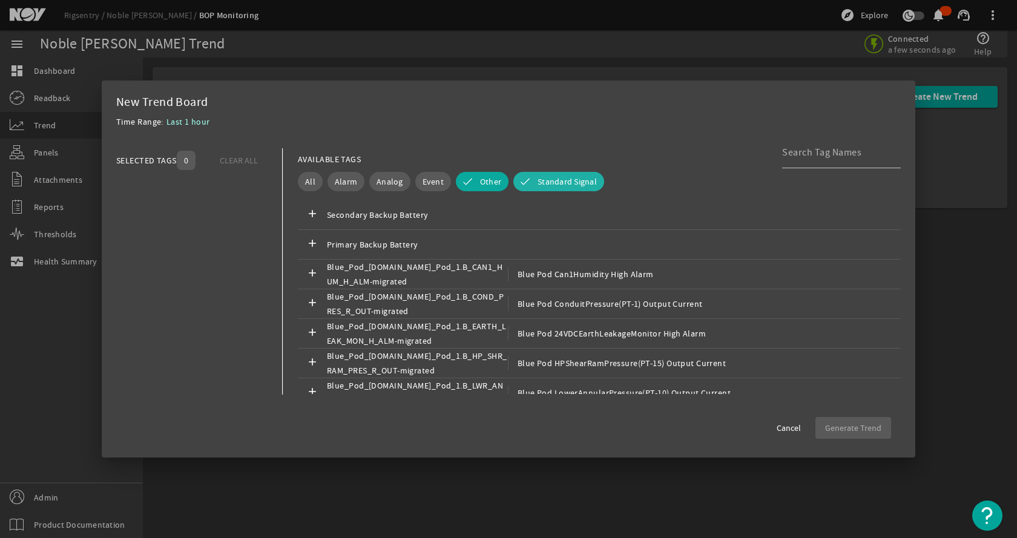
click at [474, 178] on button "Other" at bounding box center [482, 181] width 53 height 19
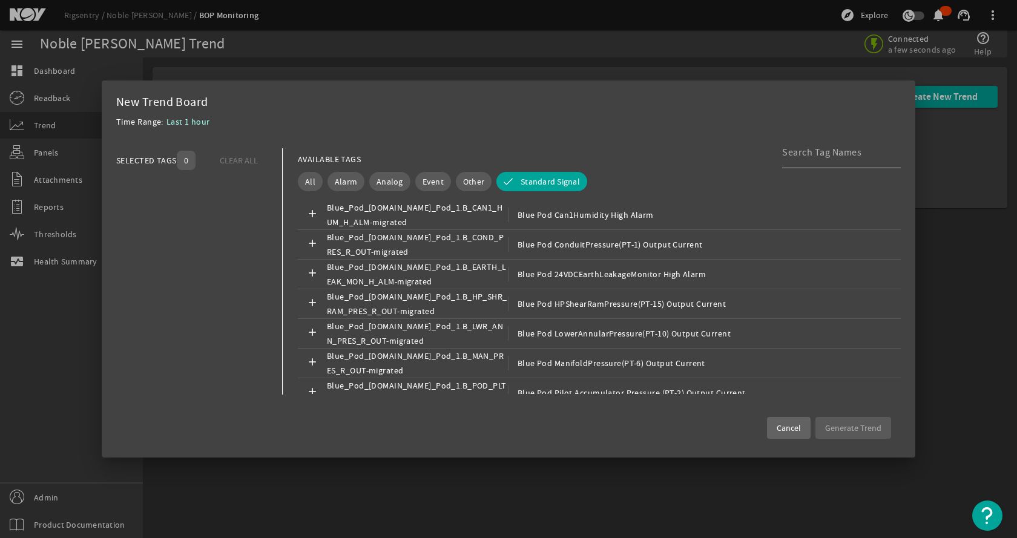
click at [796, 431] on span "Cancel" at bounding box center [789, 428] width 24 height 12
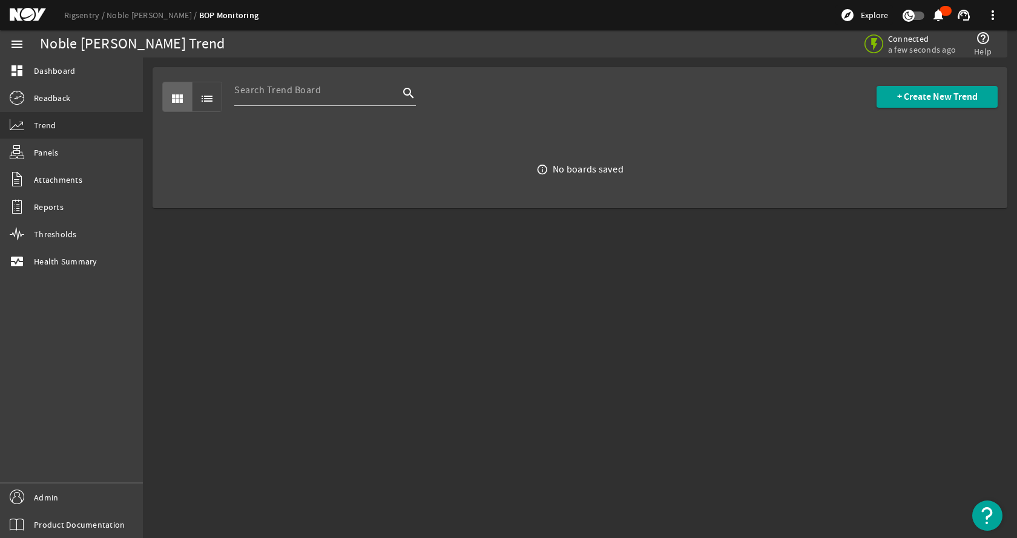
click at [613, 359] on mat-sidenav-content "Noble Tom Madden Trend Connected a few seconds ago help_outline Help view_modul…" at bounding box center [580, 298] width 874 height 481
click at [76, 268] on link "monitor_heart Health Summary" at bounding box center [71, 261] width 143 height 27
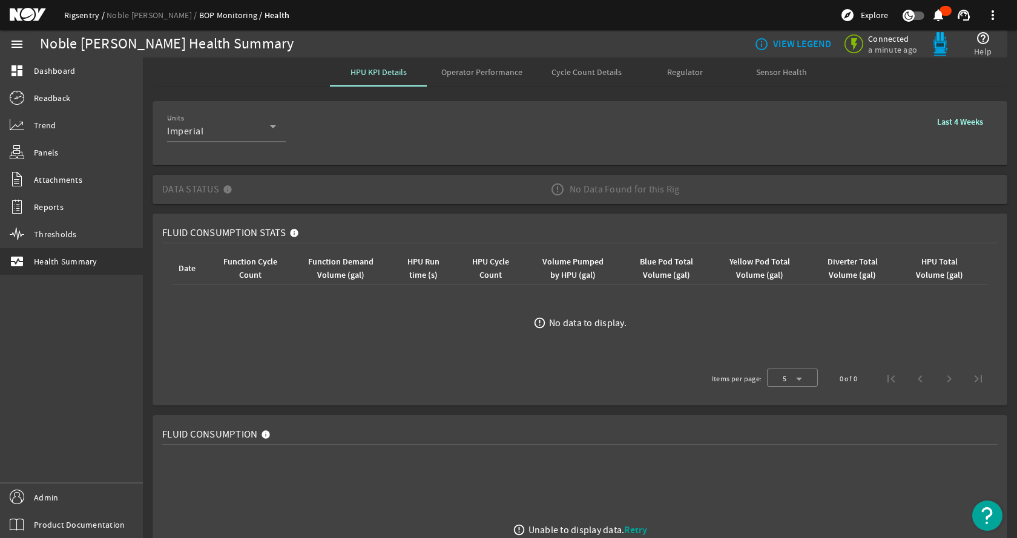
click at [69, 12] on link "Rigsentry" at bounding box center [85, 15] width 42 height 11
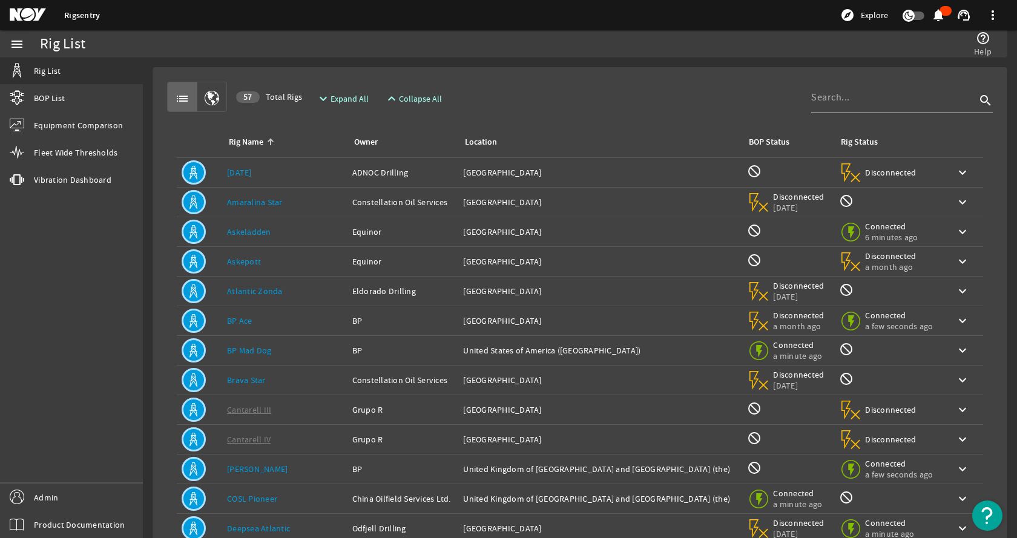
click at [855, 97] on input at bounding box center [893, 97] width 165 height 15
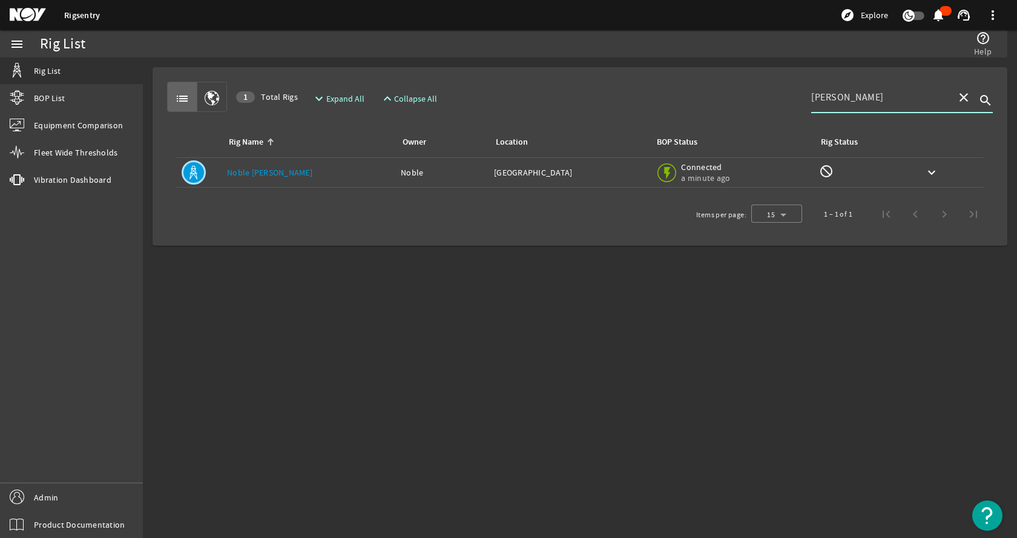
type input "bob douglas"
click at [351, 172] on div "Rig Name: Noble Bob Douglas" at bounding box center [309, 173] width 164 height 12
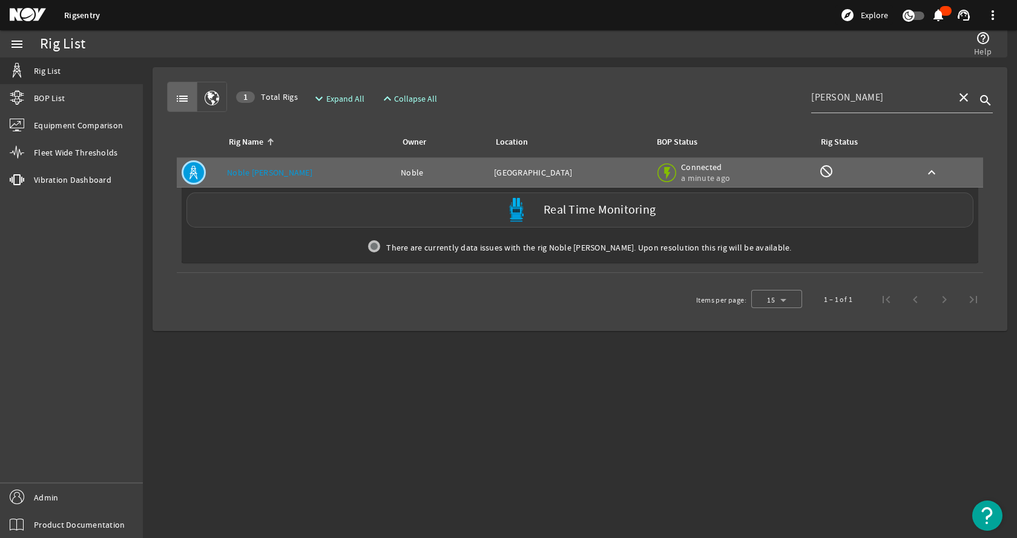
click at [360, 216] on div "Real Time Monitoring" at bounding box center [579, 210] width 787 height 35
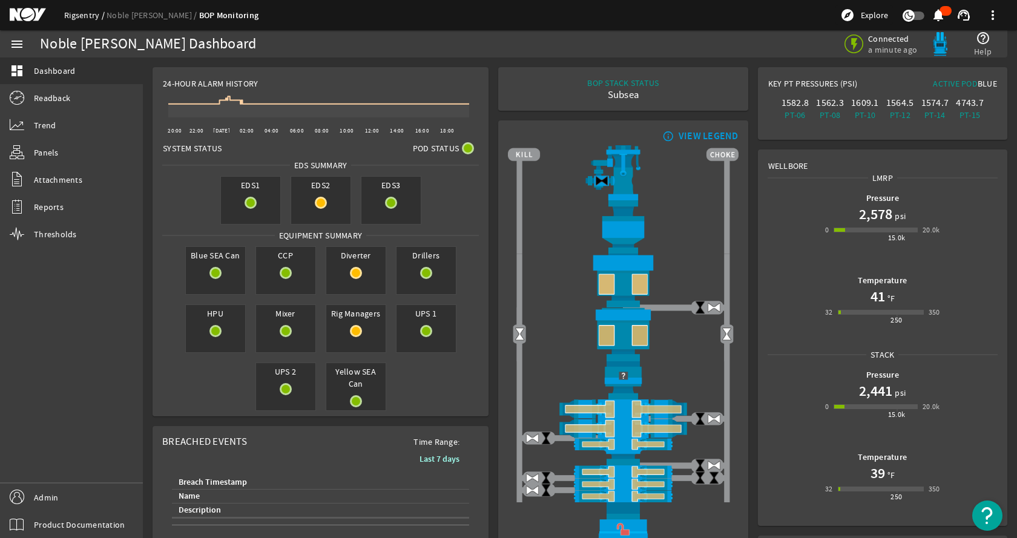
click at [78, 13] on link "Rigsentry" at bounding box center [85, 15] width 42 height 11
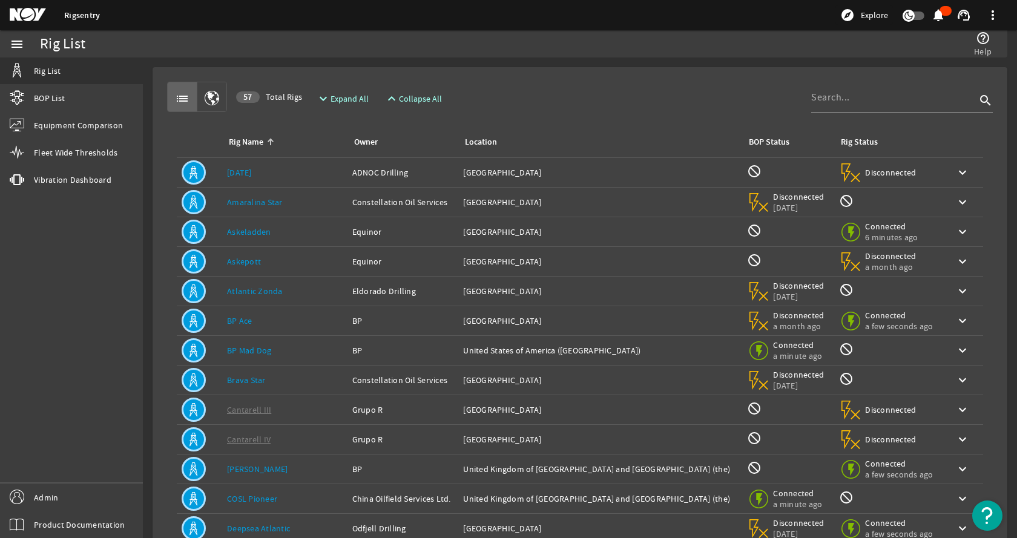
click at [646, 76] on mat-card "list 57 Total Rigs expand_more Expand All expand_less Collapse All search Rig N…" at bounding box center [580, 364] width 855 height 594
click at [662, 73] on mat-card "list 57 Total Rigs expand_more Expand All expand_less Collapse All search Rig N…" at bounding box center [580, 364] width 855 height 594
click at [858, 97] on input at bounding box center [893, 97] width 165 height 15
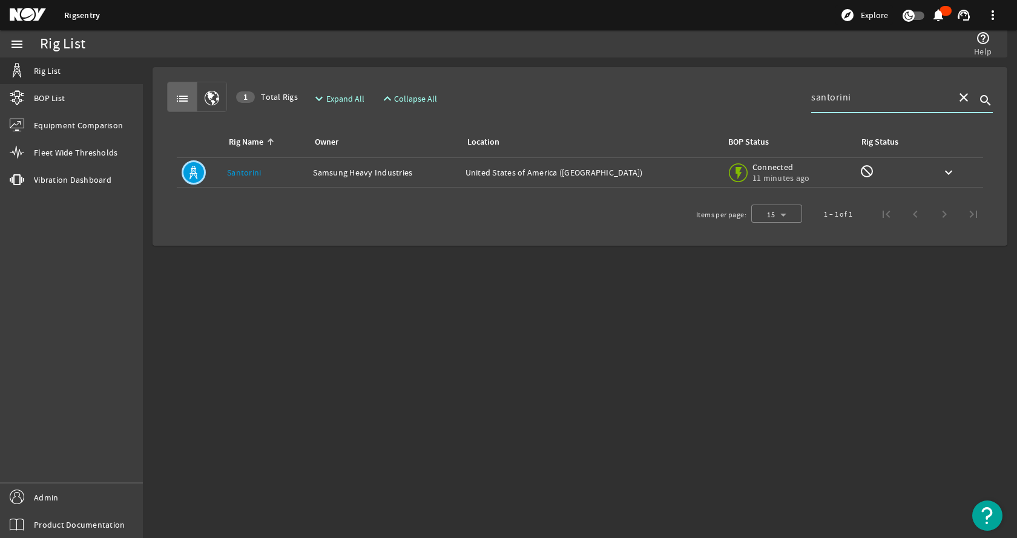
type input "santorini"
click at [396, 170] on div "Owner: Samsung Heavy Industries" at bounding box center [384, 173] width 142 height 12
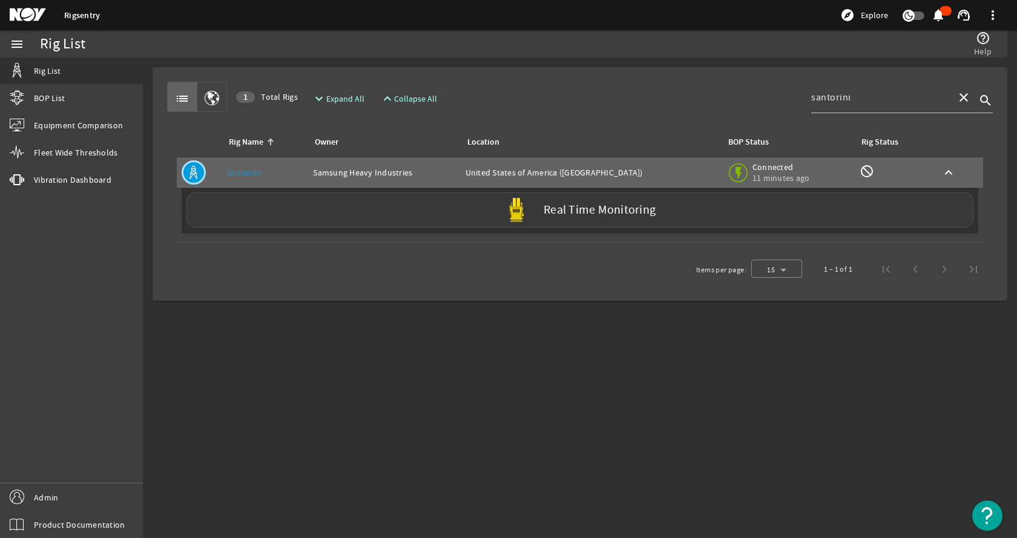
click at [302, 209] on div "Real Time Monitoring" at bounding box center [579, 210] width 787 height 35
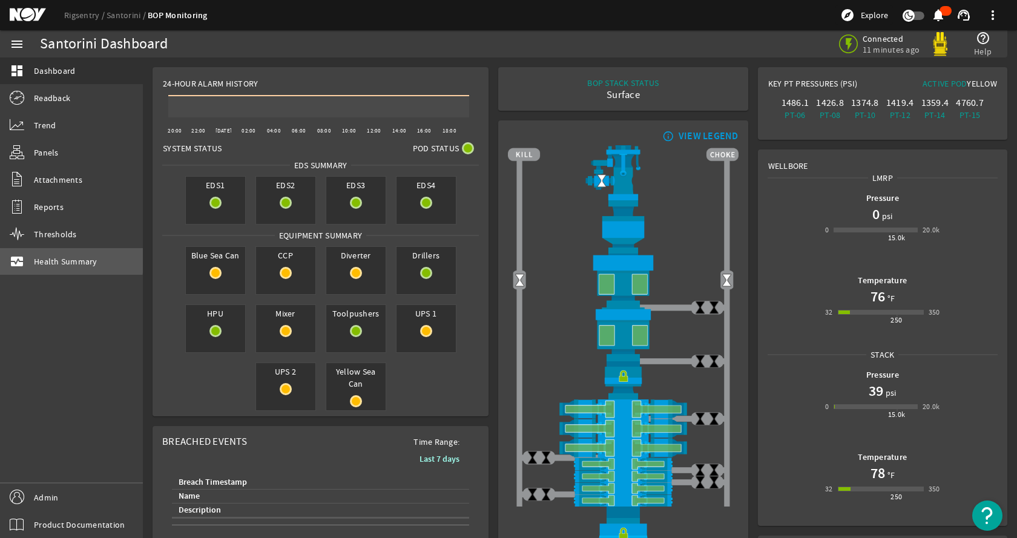
click at [53, 259] on span "Health Summary" at bounding box center [66, 262] width 64 height 12
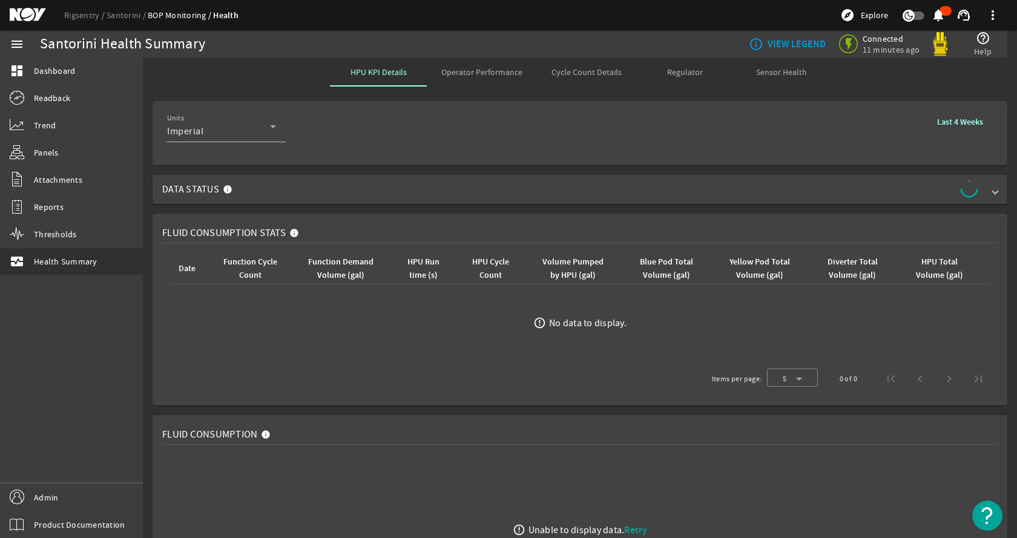
click at [444, 203] on mat-expansion-panel-header "Data Status" at bounding box center [580, 189] width 855 height 29
click at [501, 62] on span "Operator Performance" at bounding box center [481, 72] width 81 height 29
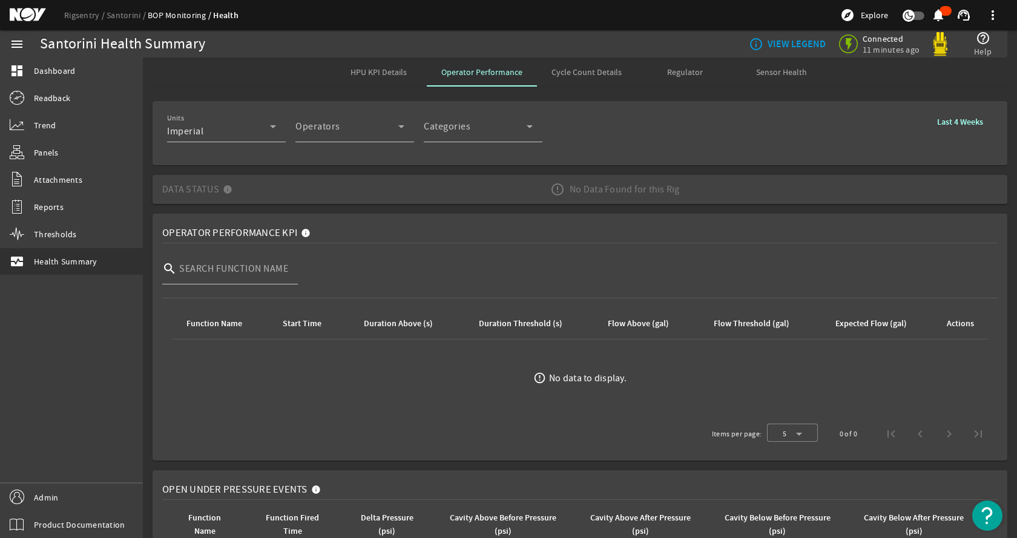
click at [621, 74] on div "Cycle Count Details" at bounding box center [586, 72] width 99 height 29
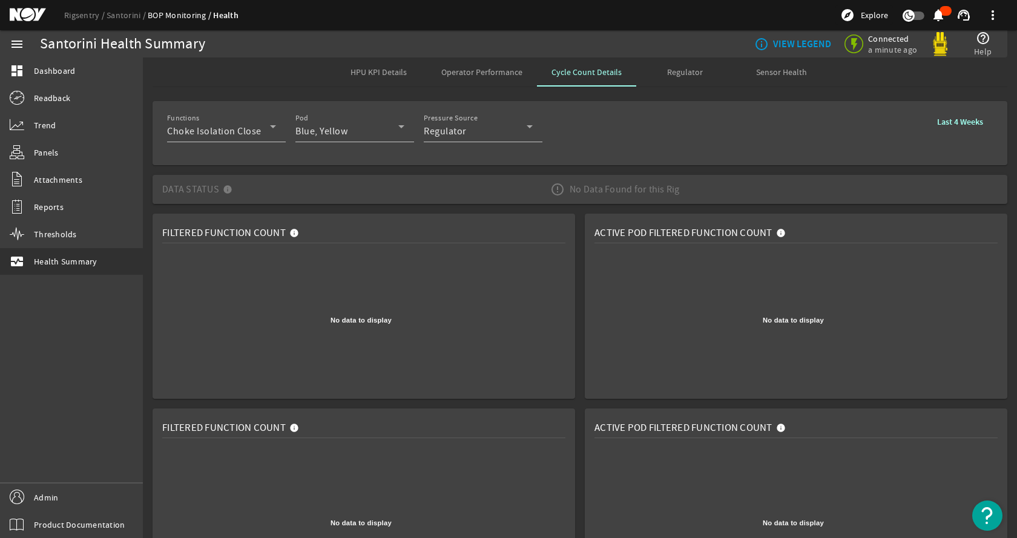
click at [576, 173] on div "Functions Choke Isolation Close Pod Blue, Yellow Pressure Source Regulator Last…" at bounding box center [580, 361] width 874 height 530
click at [501, 165] on rigsentry-mat-card "Functions Choke Isolation Close Pod Blue, Yellow Pressure Source Regulator Last…" at bounding box center [580, 133] width 874 height 74
click at [83, 13] on link "Rigsentry" at bounding box center [85, 15] width 42 height 11
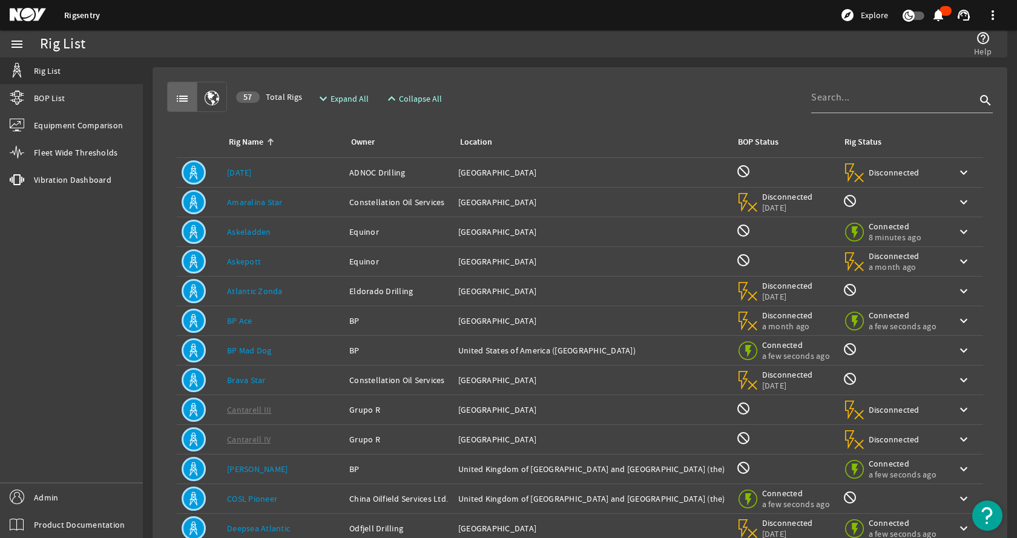
click at [280, 345] on div "Rig Name: BP Mad Dog" at bounding box center [283, 351] width 113 height 12
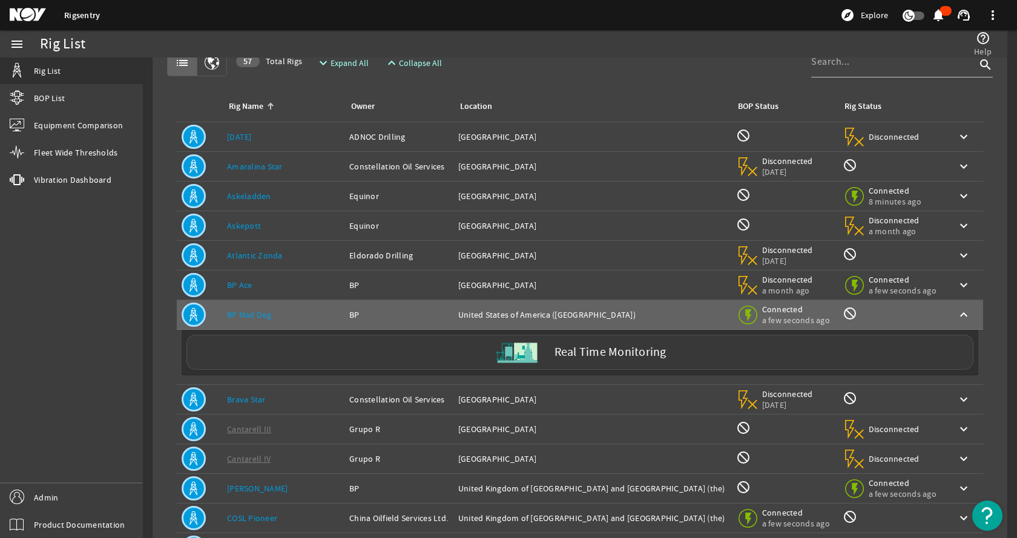
scroll to position [61, 0]
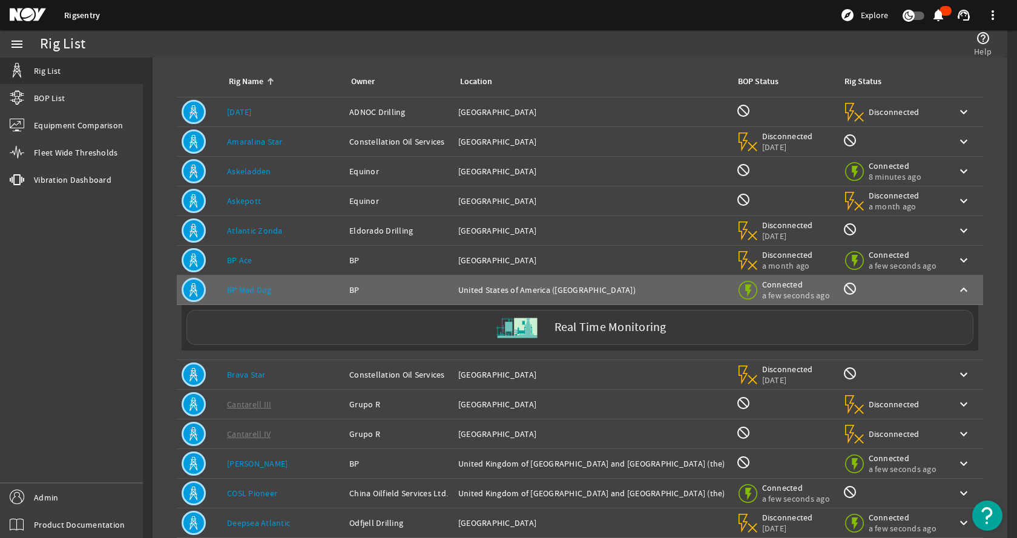
click at [327, 326] on div "Real Time Monitoring" at bounding box center [579, 327] width 787 height 35
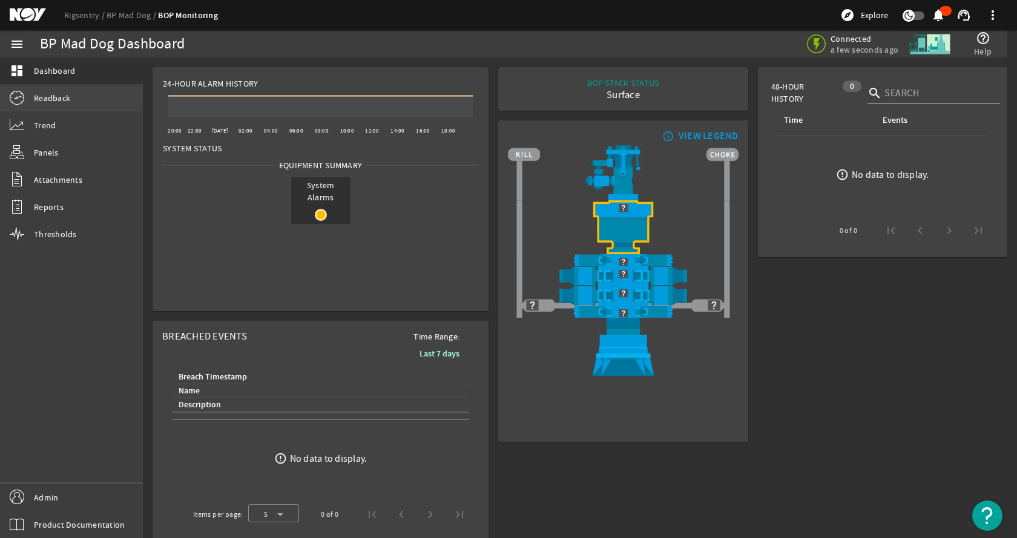
click at [119, 98] on link "Readback" at bounding box center [71, 98] width 143 height 27
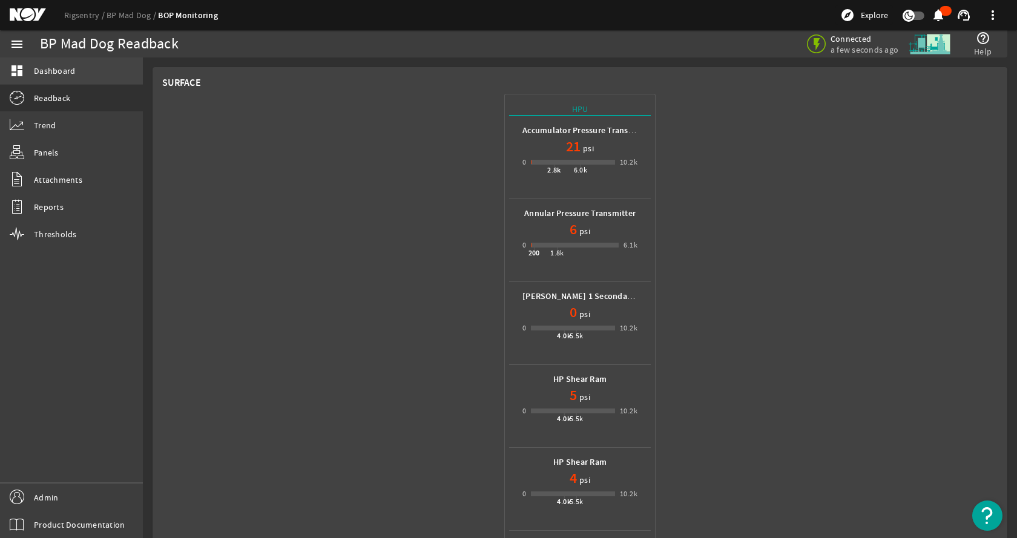
click at [104, 77] on link "dashboard Dashboard" at bounding box center [71, 71] width 143 height 27
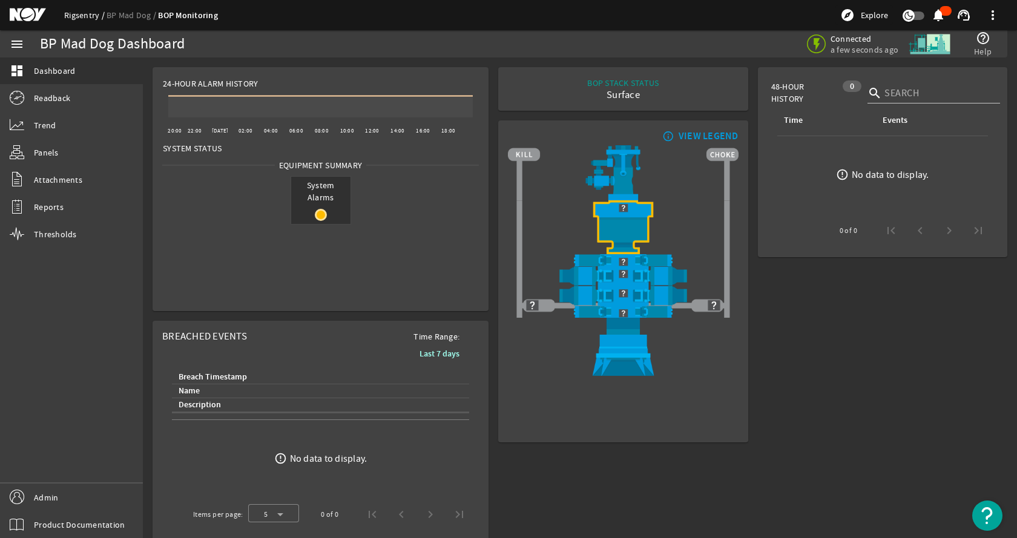
click at [87, 13] on link "Rigsentry" at bounding box center [85, 15] width 42 height 11
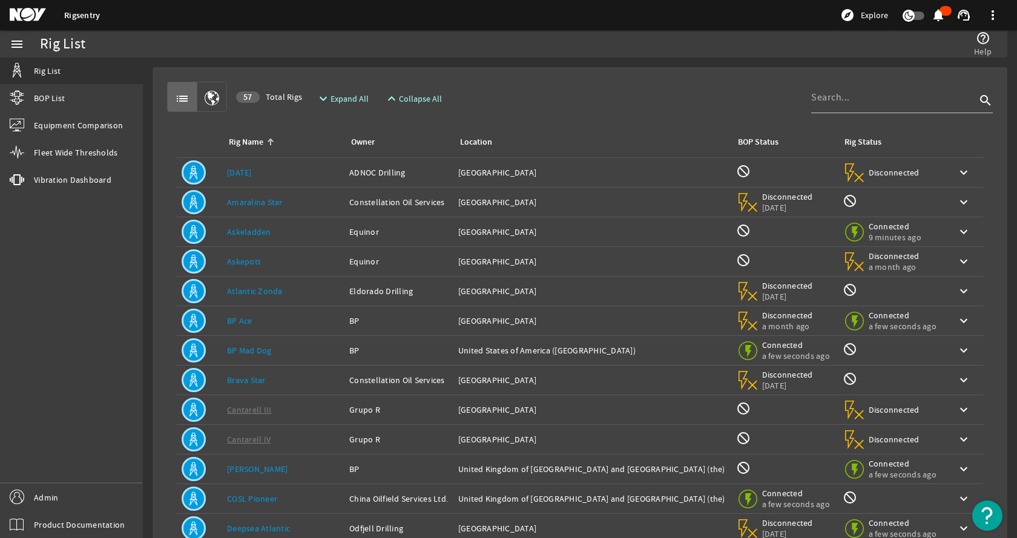
click at [304, 348] on div "Rig Name: BP Mad Dog" at bounding box center [283, 351] width 113 height 12
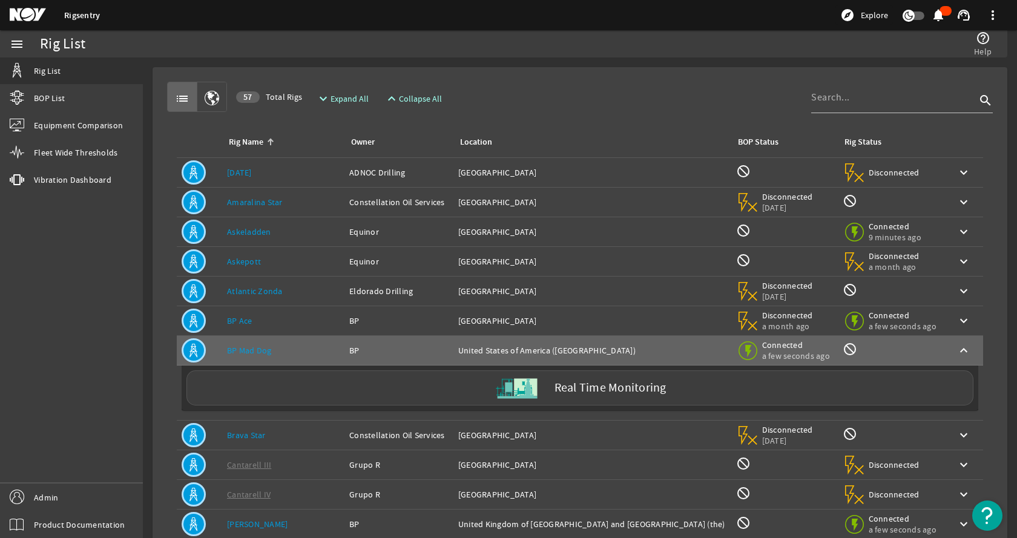
scroll to position [61, 0]
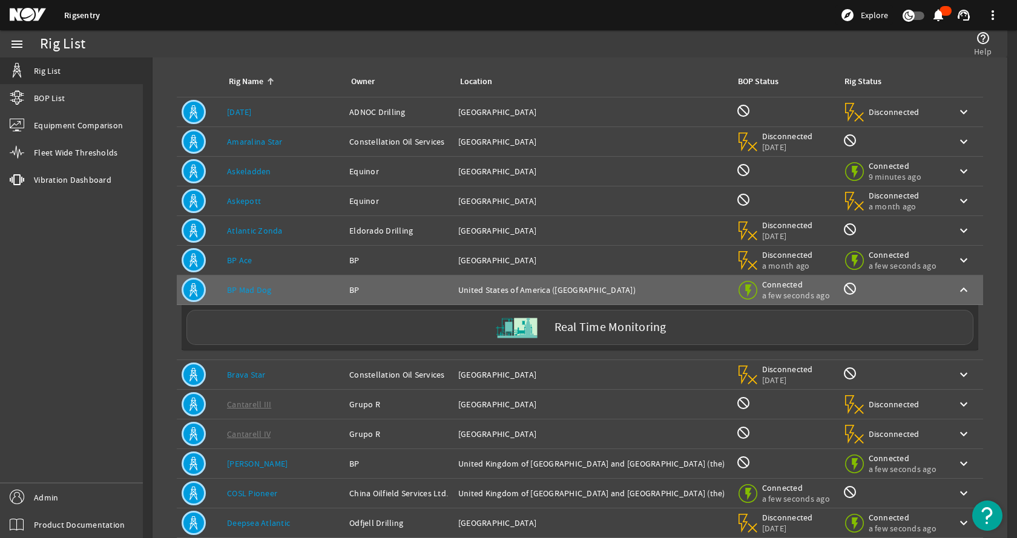
click at [572, 115] on div "Location: United States of America" at bounding box center [592, 112] width 268 height 12
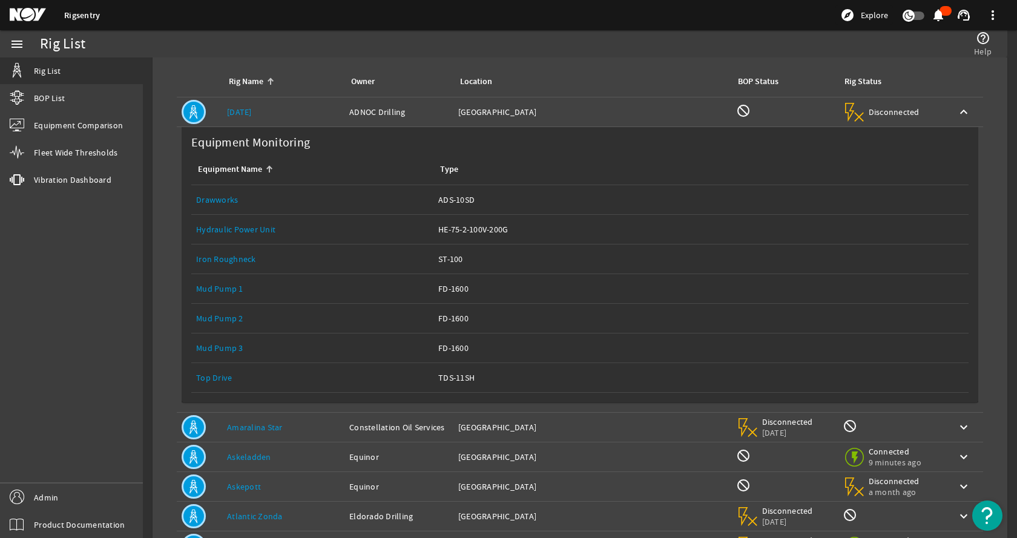
click at [572, 113] on div "Location: United States of America" at bounding box center [592, 112] width 268 height 12
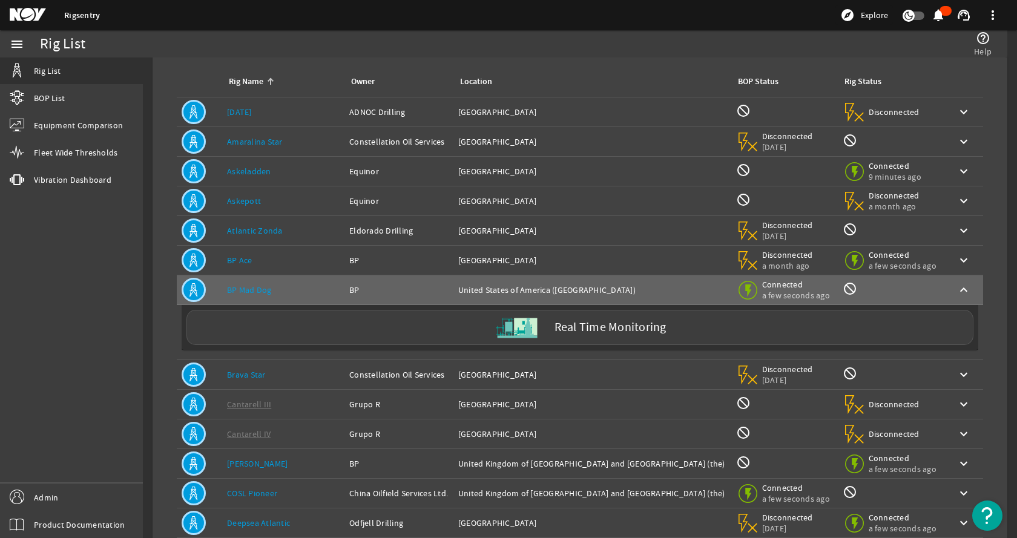
click at [566, 142] on div "Location: Brazil" at bounding box center [592, 142] width 268 height 12
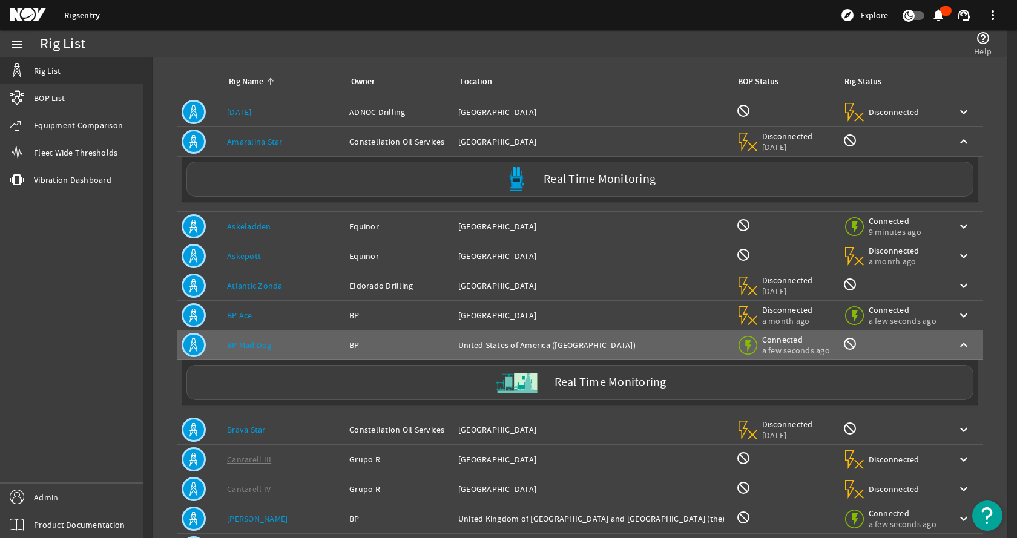
click at [566, 142] on div "Location: Brazil" at bounding box center [592, 142] width 268 height 12
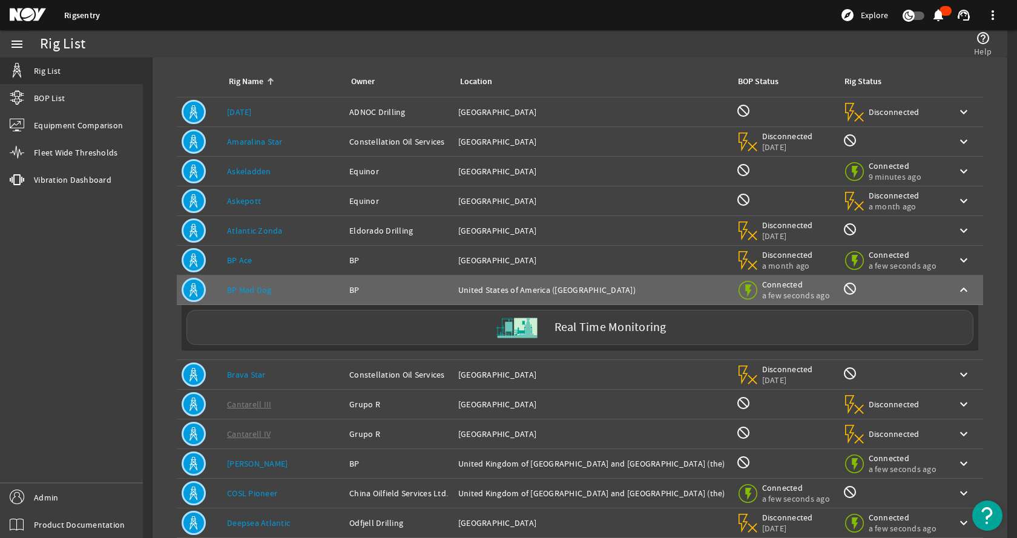
click at [563, 236] on div "Location: Brazil" at bounding box center [592, 231] width 268 height 12
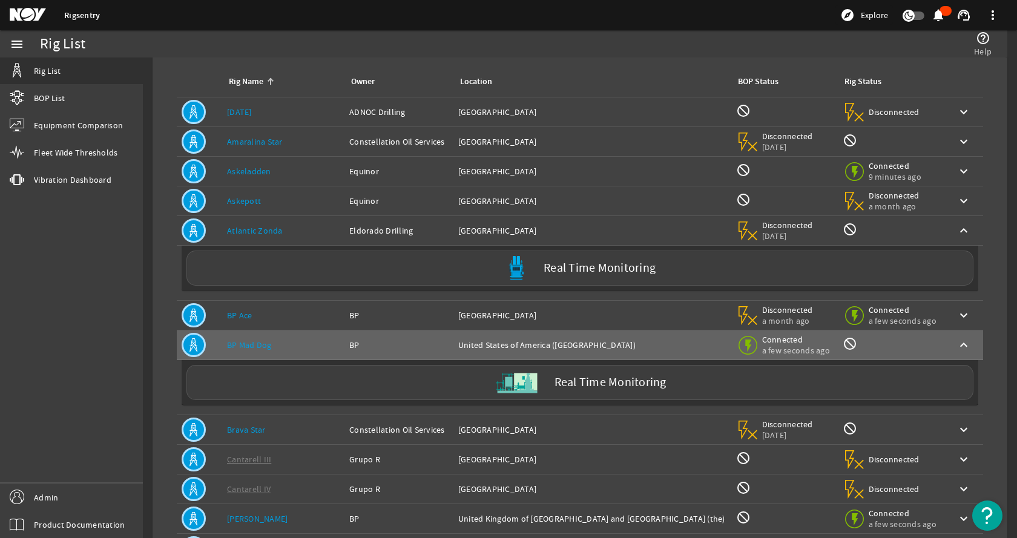
click at [563, 236] on div "Location: Brazil" at bounding box center [592, 231] width 268 height 12
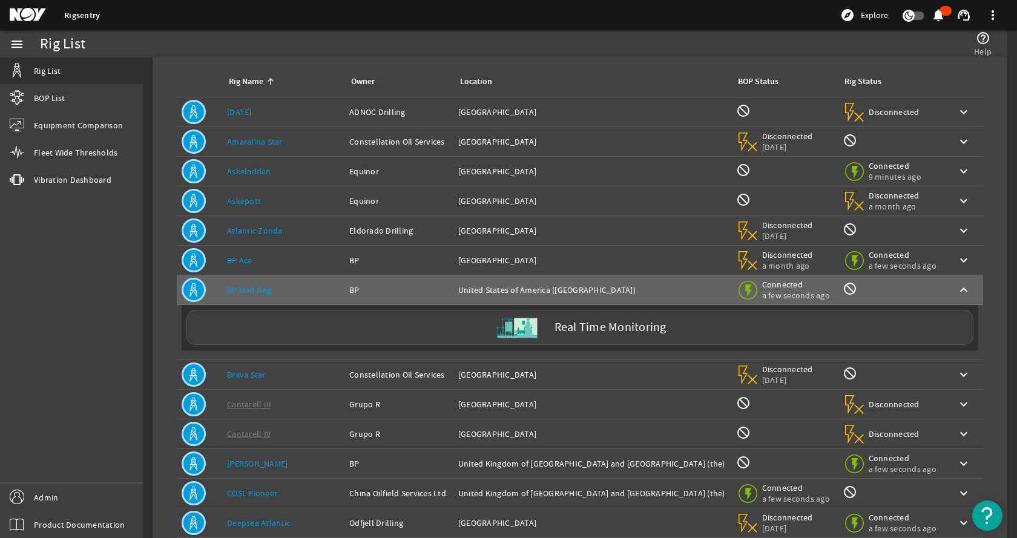
scroll to position [121, 0]
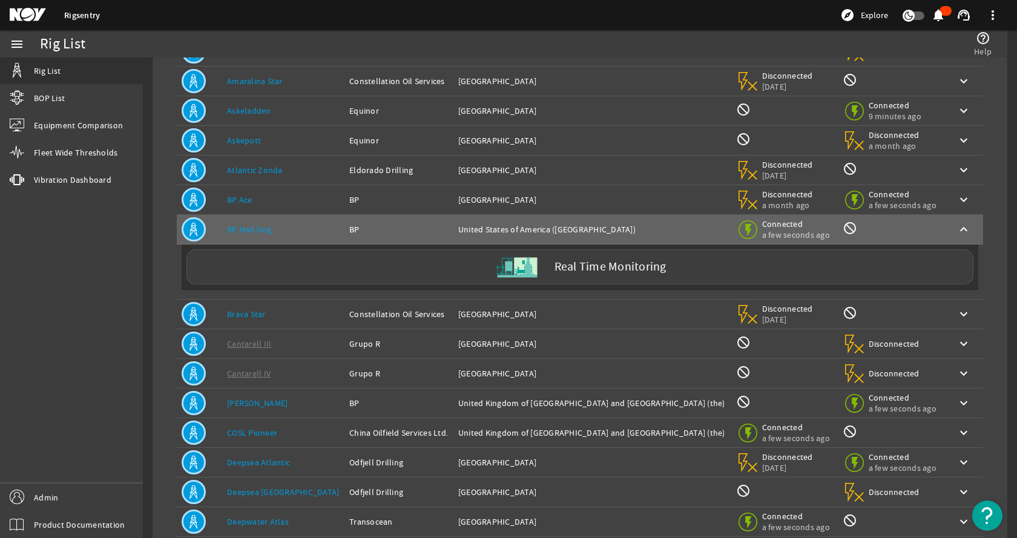
click at [574, 194] on div "Location: Azerbaijan" at bounding box center [592, 200] width 268 height 12
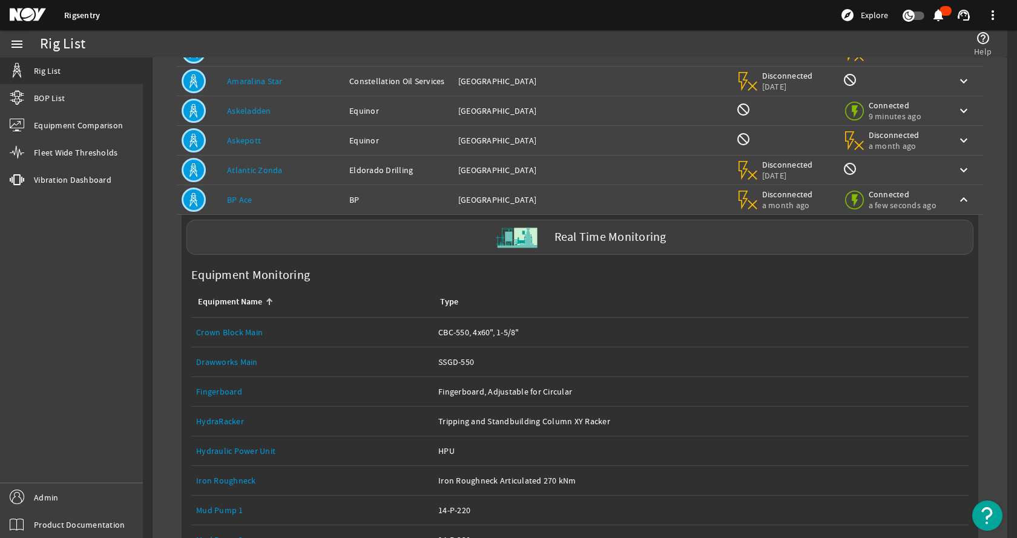
click at [574, 195] on div "Location: Azerbaijan" at bounding box center [592, 200] width 268 height 12
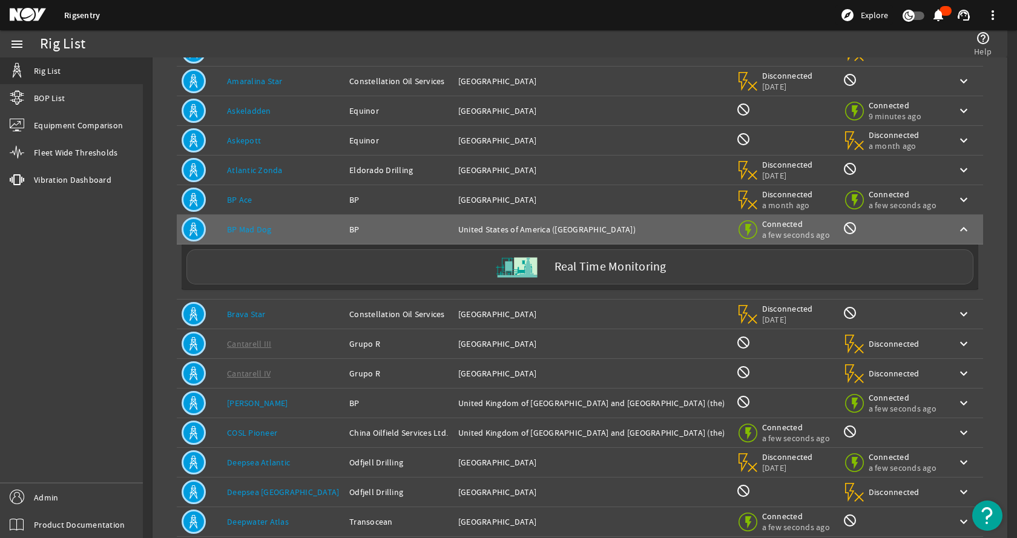
click at [574, 195] on div "Location: Azerbaijan" at bounding box center [592, 200] width 268 height 12
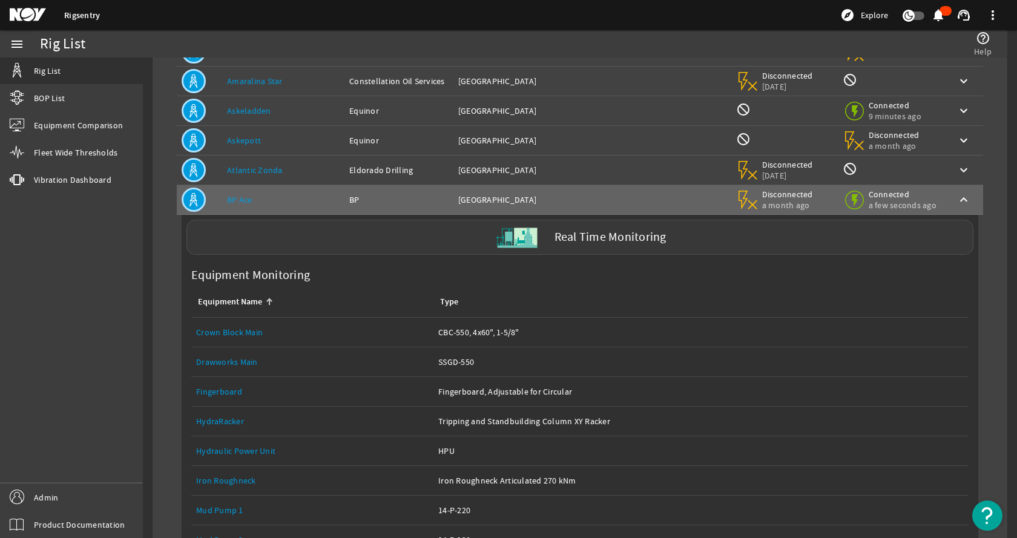
click at [538, 236] on div "Real Time Monitoring" at bounding box center [579, 237] width 787 height 35
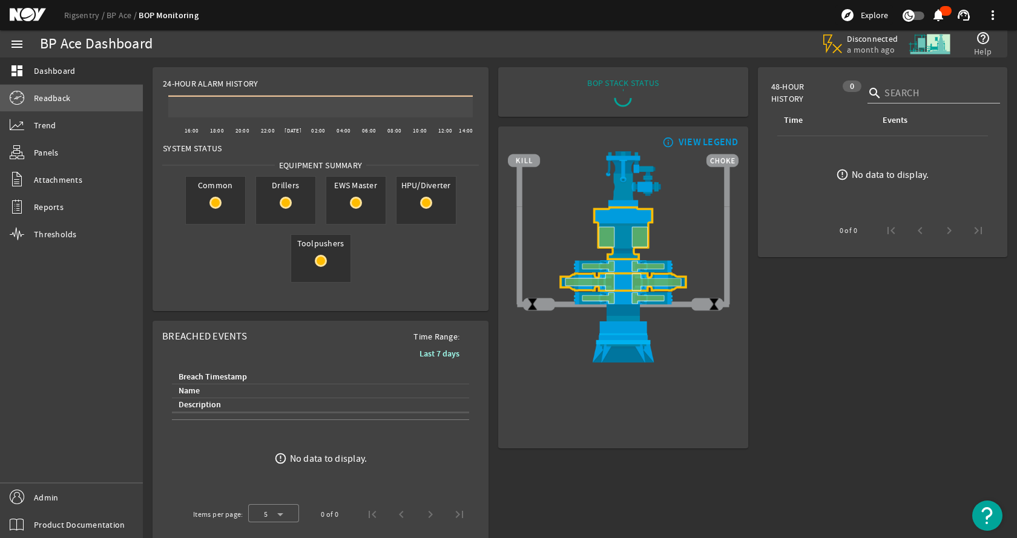
click at [79, 97] on link "Readback" at bounding box center [71, 98] width 143 height 27
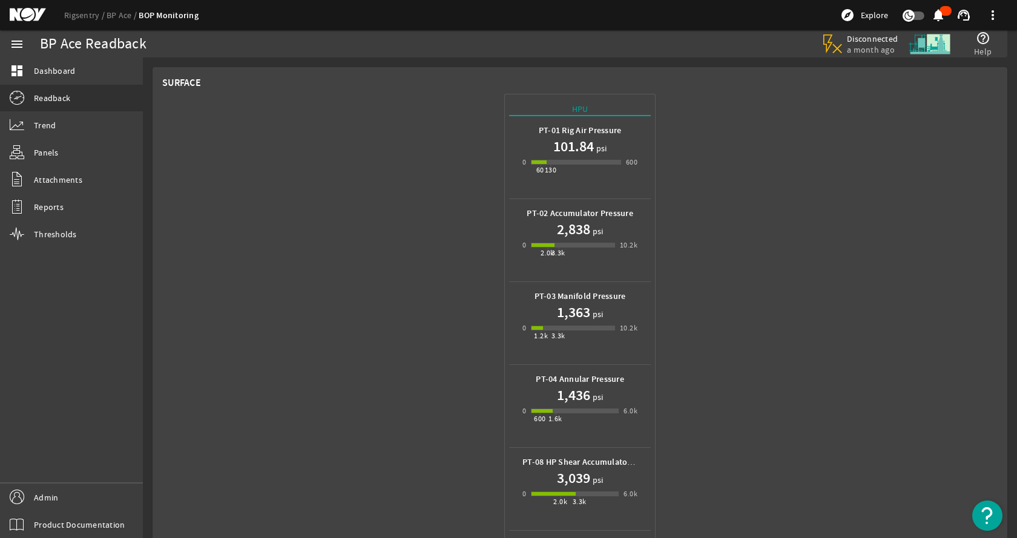
click at [366, 207] on div "HPU PT-01 Rig Air Pressure 101.84 psi 0 60 130 600 PT-02 Accumulator Pressure 2…" at bounding box center [580, 400] width 836 height 614
click at [70, 129] on link "Trend" at bounding box center [71, 125] width 143 height 27
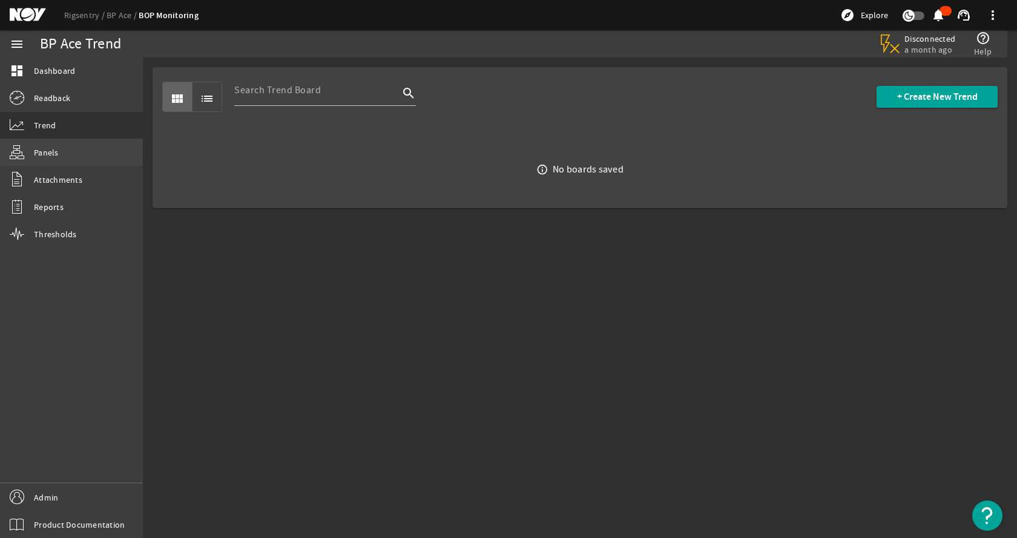
click at [63, 152] on link "Panels" at bounding box center [71, 152] width 143 height 27
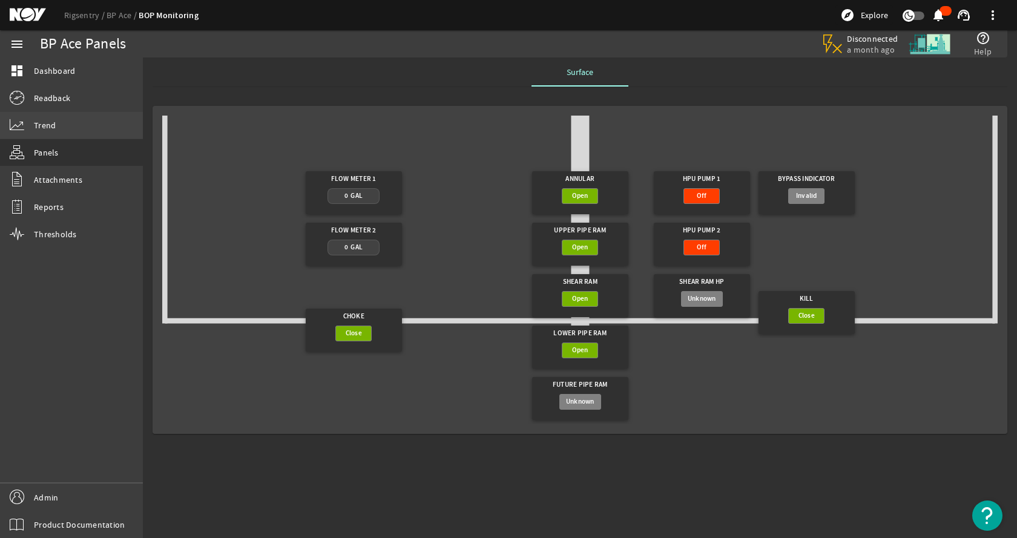
click at [90, 131] on link "Trend" at bounding box center [71, 125] width 143 height 27
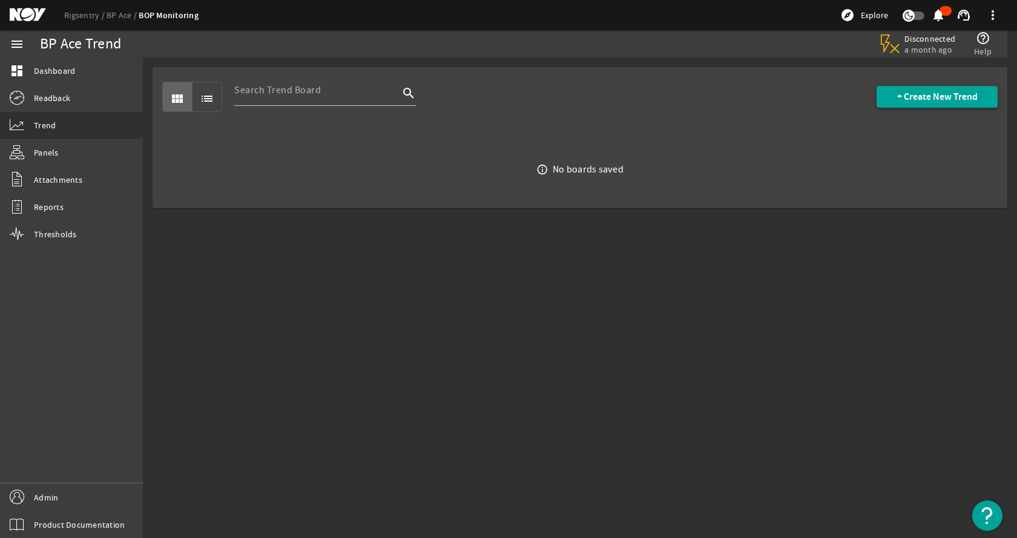
click at [964, 97] on span "+ Create New Trend" at bounding box center [937, 97] width 81 height 12
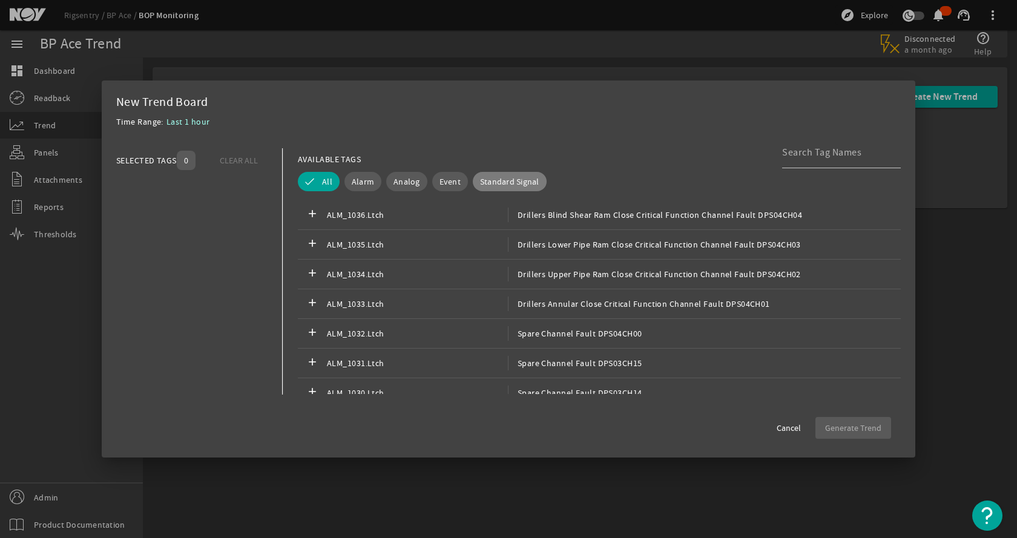
click at [503, 177] on span "Standard Signal" at bounding box center [509, 182] width 59 height 12
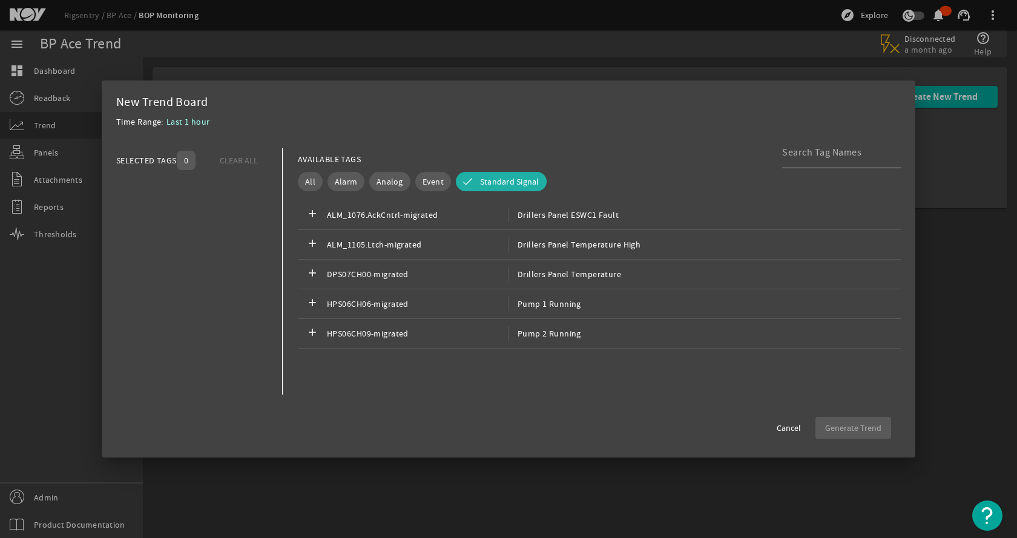
click at [639, 132] on div "Time Range: Last 1 hour" at bounding box center [508, 125] width 785 height 22
click at [480, 175] on button "Standard Signal" at bounding box center [501, 181] width 91 height 19
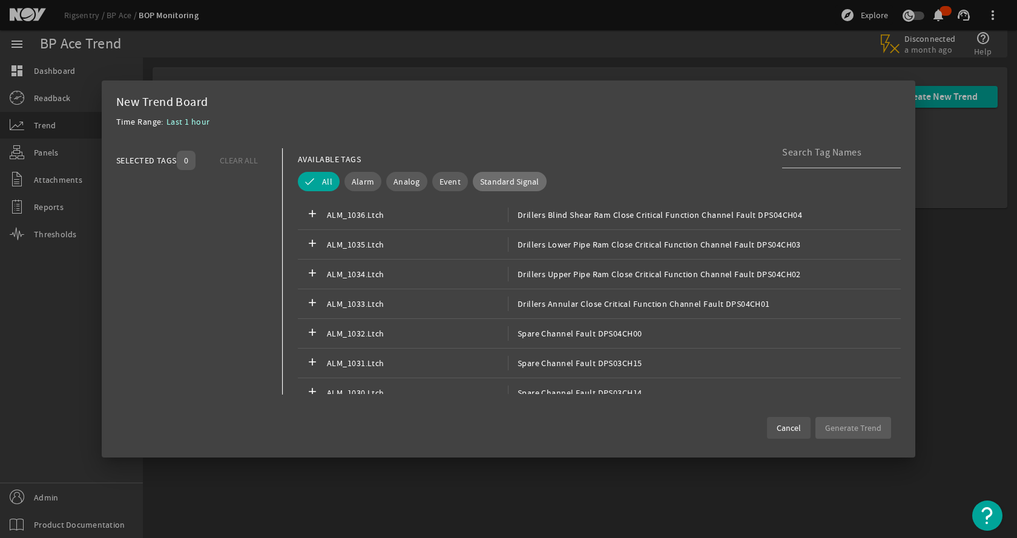
click at [805, 431] on span at bounding box center [789, 428] width 44 height 29
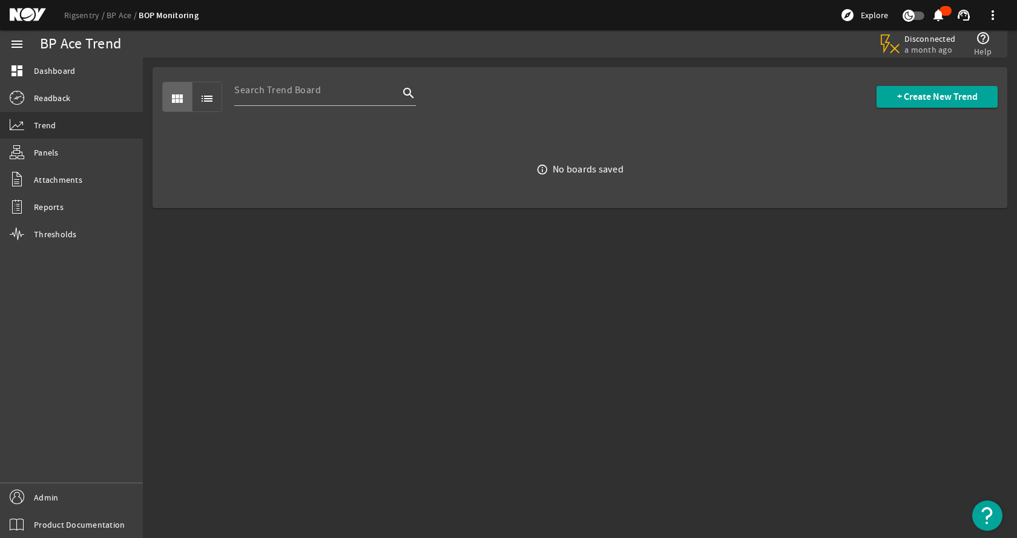
click at [677, 398] on mat-sidenav-content "BP Ace Trend Disconnected a month ago help_outline Help view_module list search…" at bounding box center [580, 298] width 874 height 481
click at [96, 16] on link "Rigsentry" at bounding box center [85, 15] width 42 height 11
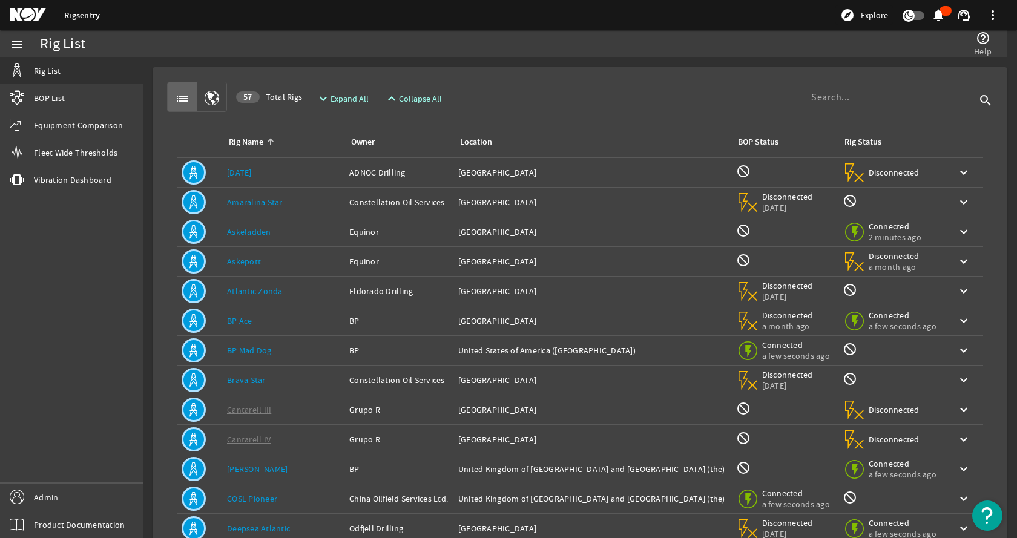
click at [290, 320] on div "Rig Name: BP Ace" at bounding box center [283, 321] width 113 height 12
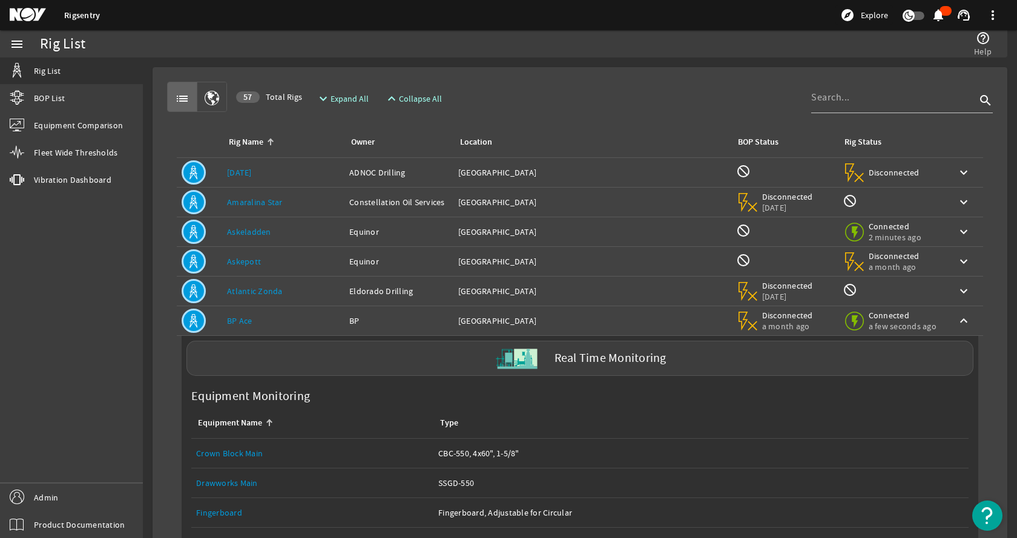
click at [523, 320] on div "Location: Azerbaijan" at bounding box center [592, 321] width 268 height 12
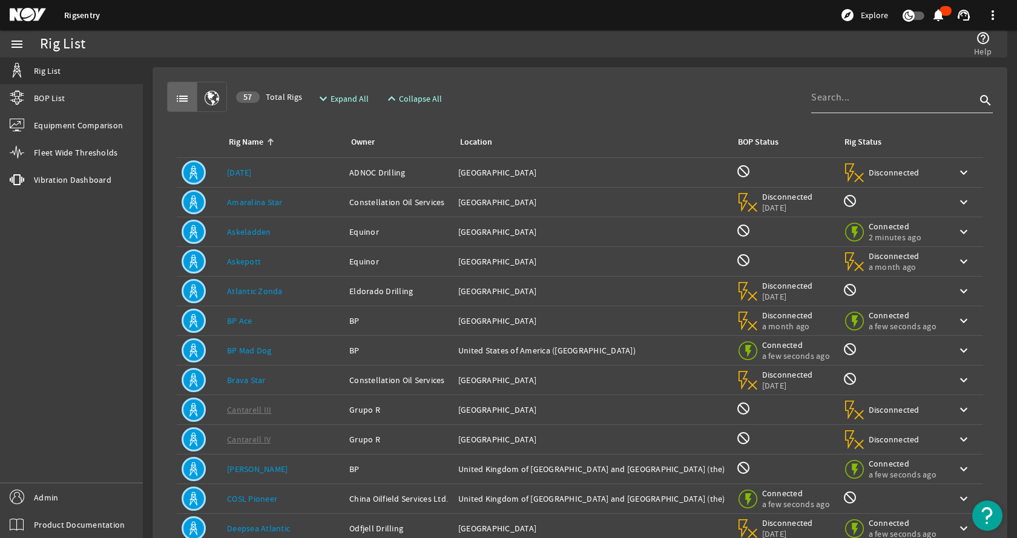
click at [825, 109] on div at bounding box center [893, 97] width 165 height 31
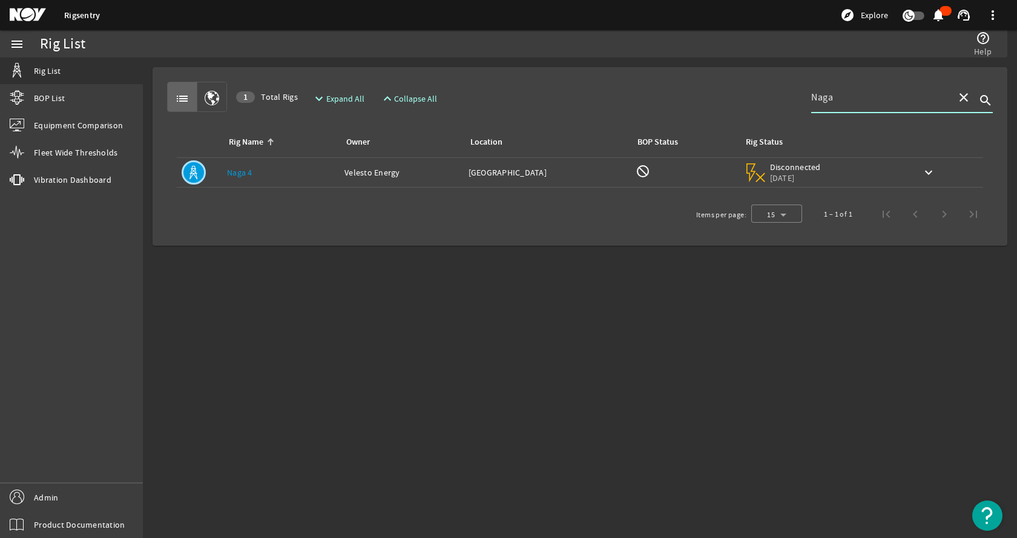
type input "Naga"
click at [335, 180] on td "Rig Name: [PERSON_NAME] 4" at bounding box center [280, 173] width 117 height 30
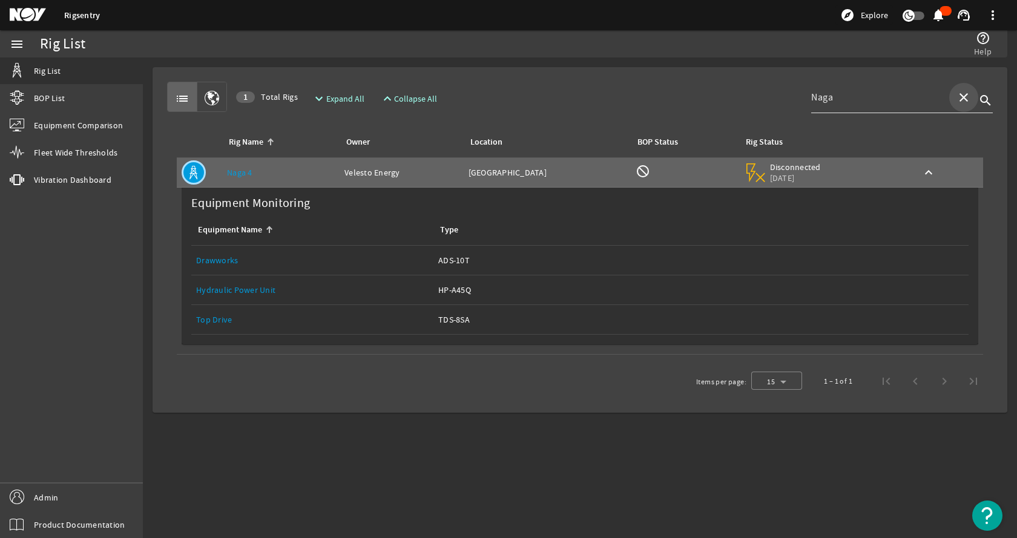
click at [960, 97] on mat-icon "close" at bounding box center [964, 97] width 15 height 15
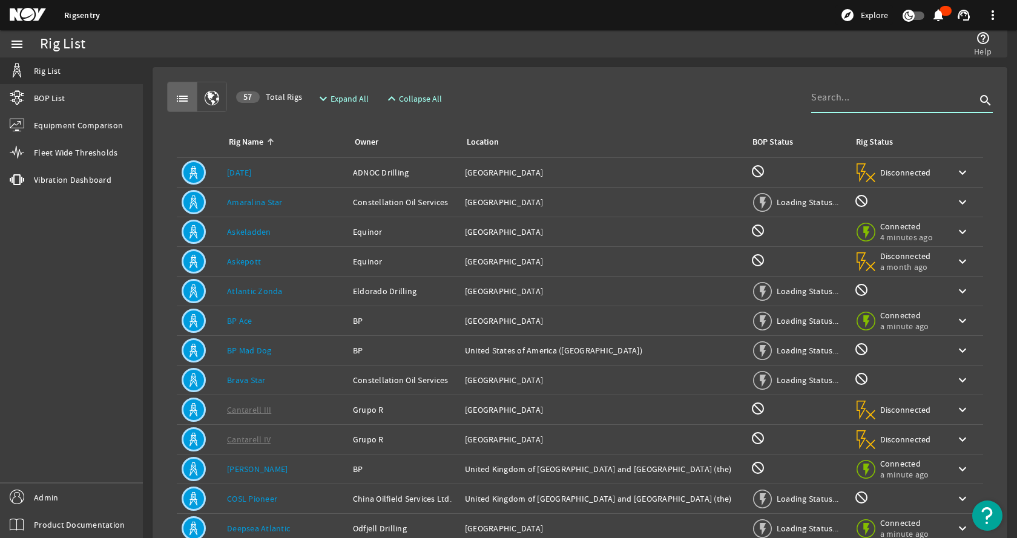
click at [703, 70] on mat-card "list 57 Total Rigs expand_more Expand All expand_less Collapse All search Rig N…" at bounding box center [580, 364] width 855 height 594
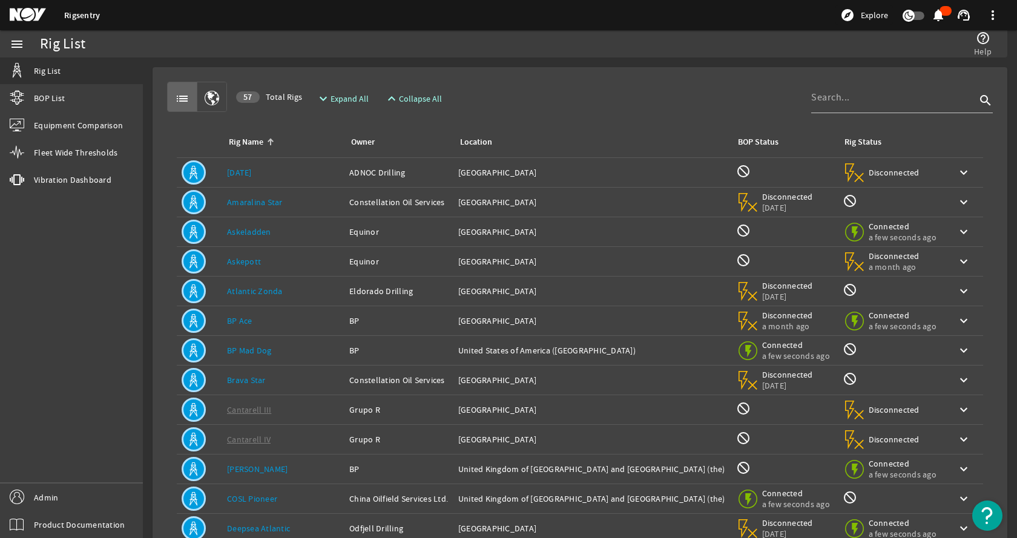
click at [601, 83] on div "list 57 Total Rigs expand_more Expand All expand_less Collapse All search" at bounding box center [580, 97] width 826 height 30
click at [558, 97] on div "list 57 Total Rigs expand_more Expand All expand_less Collapse All search" at bounding box center [580, 97] width 826 height 30
click at [549, 170] on div "Location: United States of America" at bounding box center [592, 173] width 268 height 12
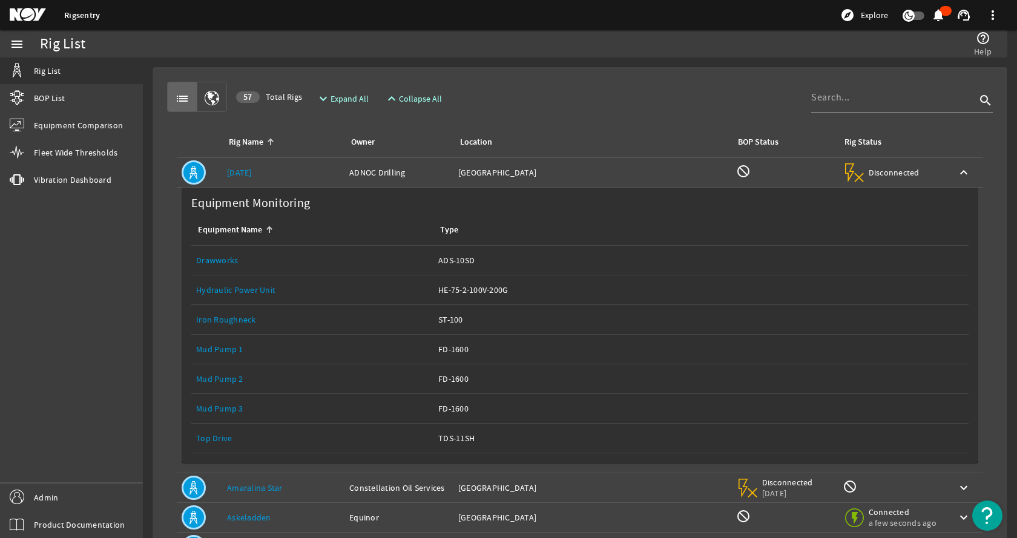
click at [550, 167] on div "Location: United States of America" at bounding box center [592, 173] width 268 height 12
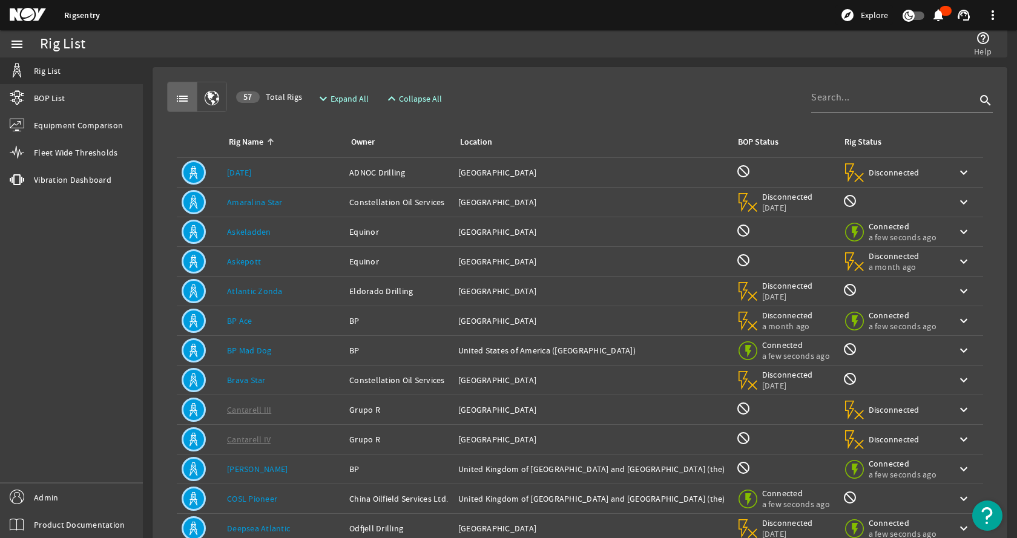
click at [598, 93] on div "list 57 Total Rigs expand_more Expand All expand_less Collapse All search" at bounding box center [580, 97] width 826 height 30
